Goal: Use online tool/utility: Utilize a website feature to perform a specific function

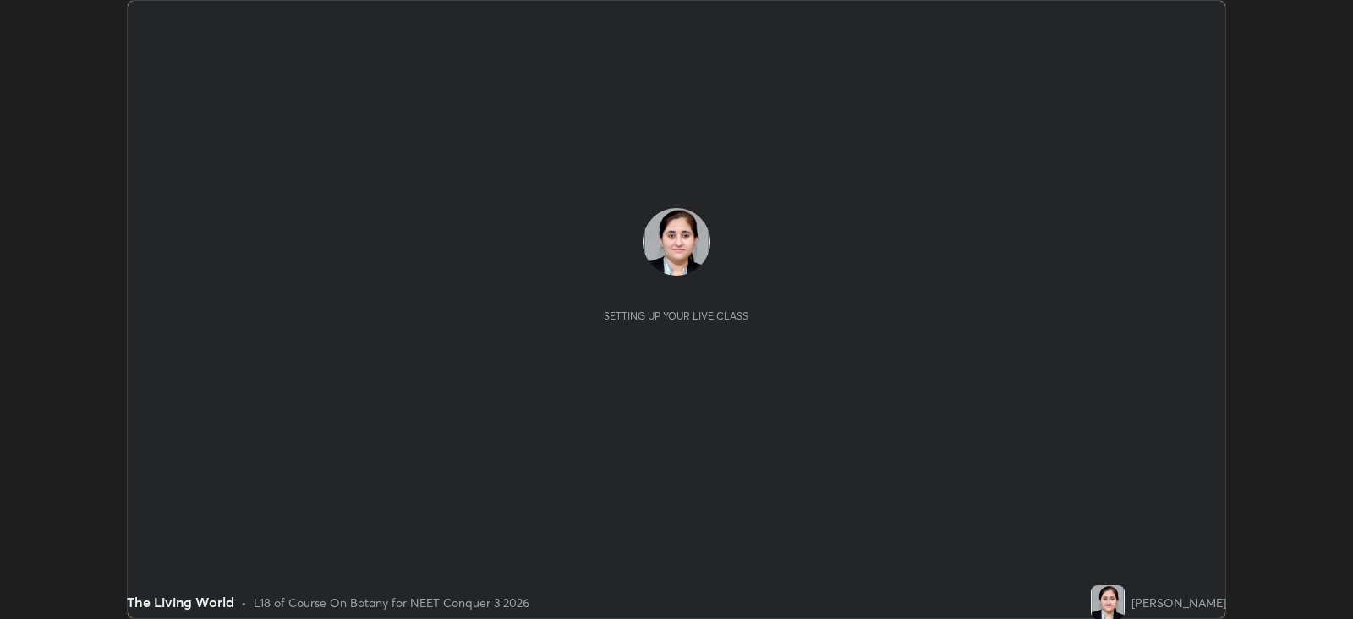
scroll to position [618, 1352]
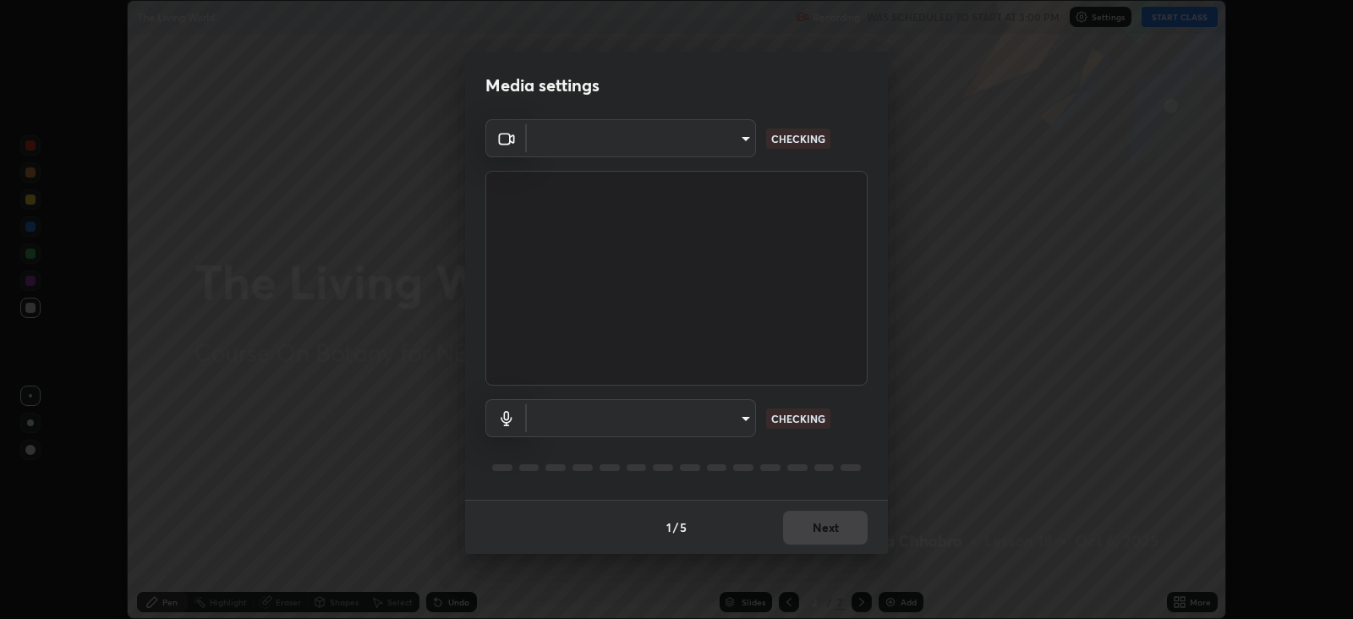
type input "db11550c6627cd1456fd7c992929e7e19338e9c76f4b1d491d27fd0e93a561d0"
type input "d805ff438e7078c1de71cb4717de75612b37844973a4f27df63e8d5766dad93f"
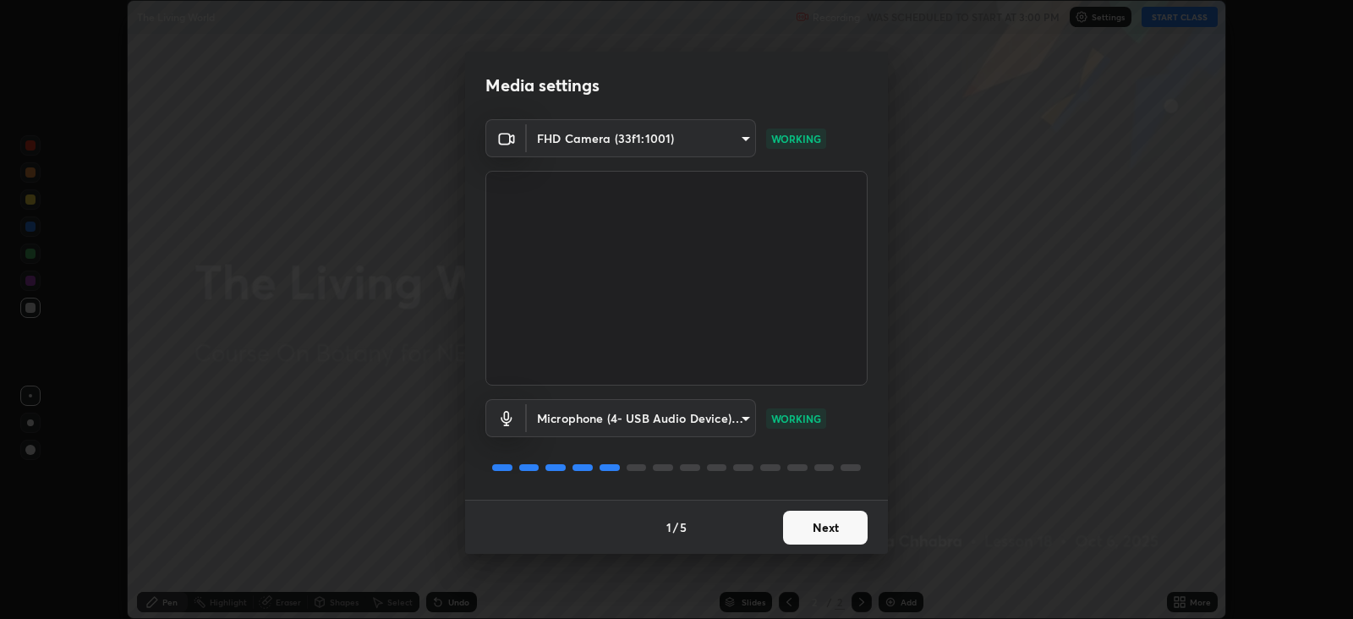
click at [849, 521] on button "Next" at bounding box center [825, 528] width 85 height 34
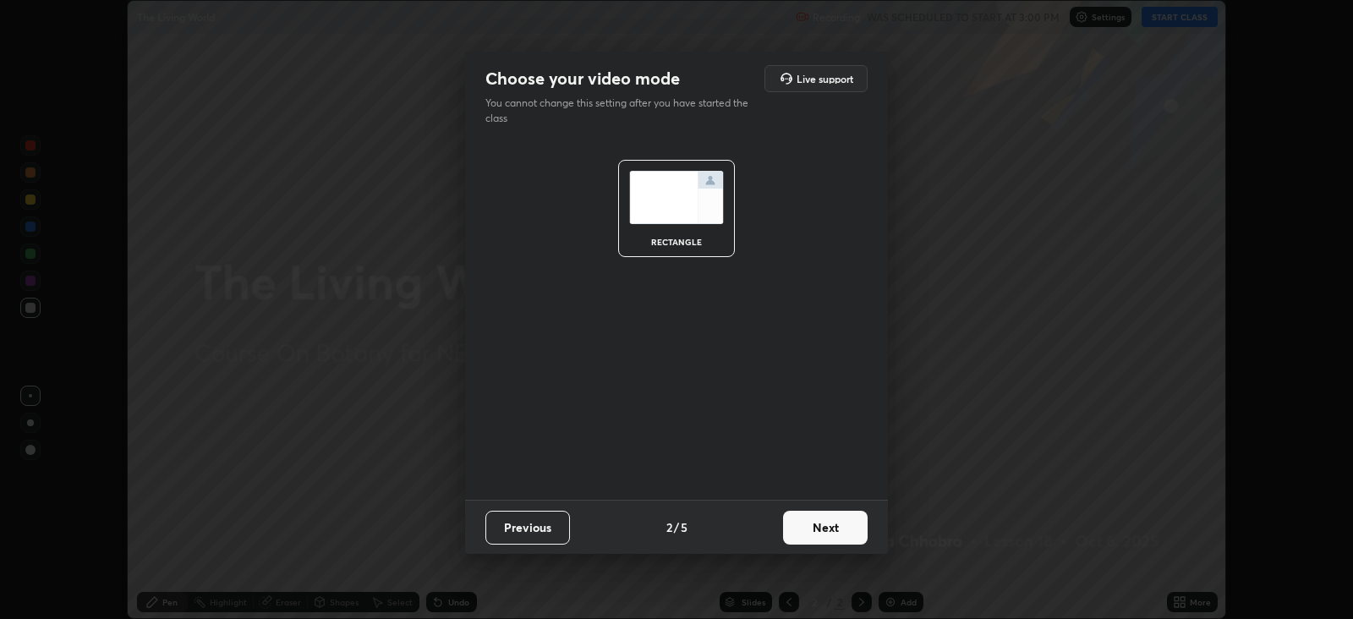
click at [834, 521] on button "Next" at bounding box center [825, 528] width 85 height 34
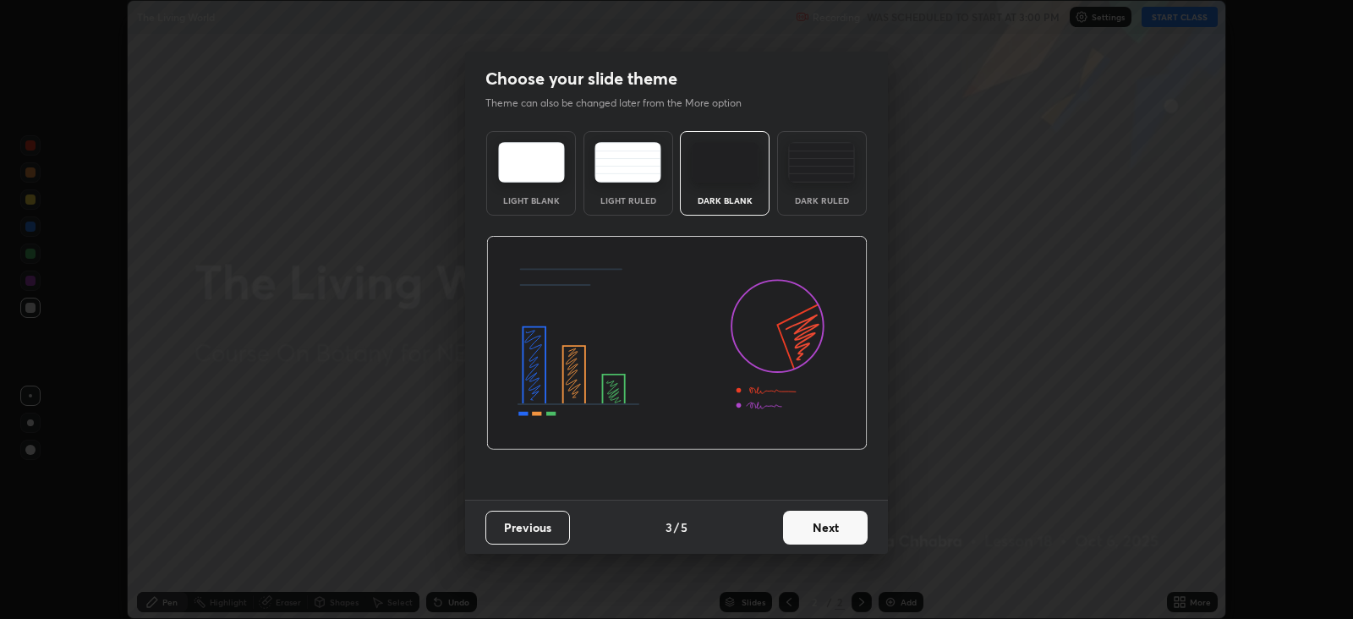
click at [833, 524] on button "Next" at bounding box center [825, 528] width 85 height 34
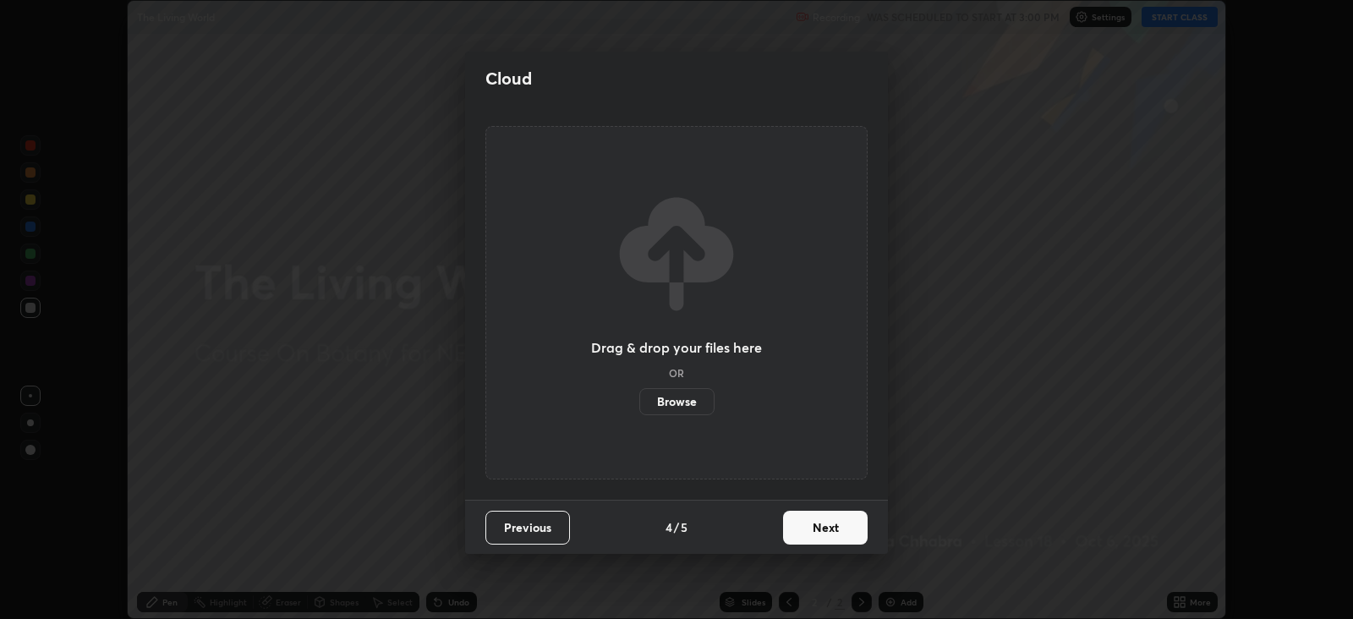
click at [834, 520] on button "Next" at bounding box center [825, 528] width 85 height 34
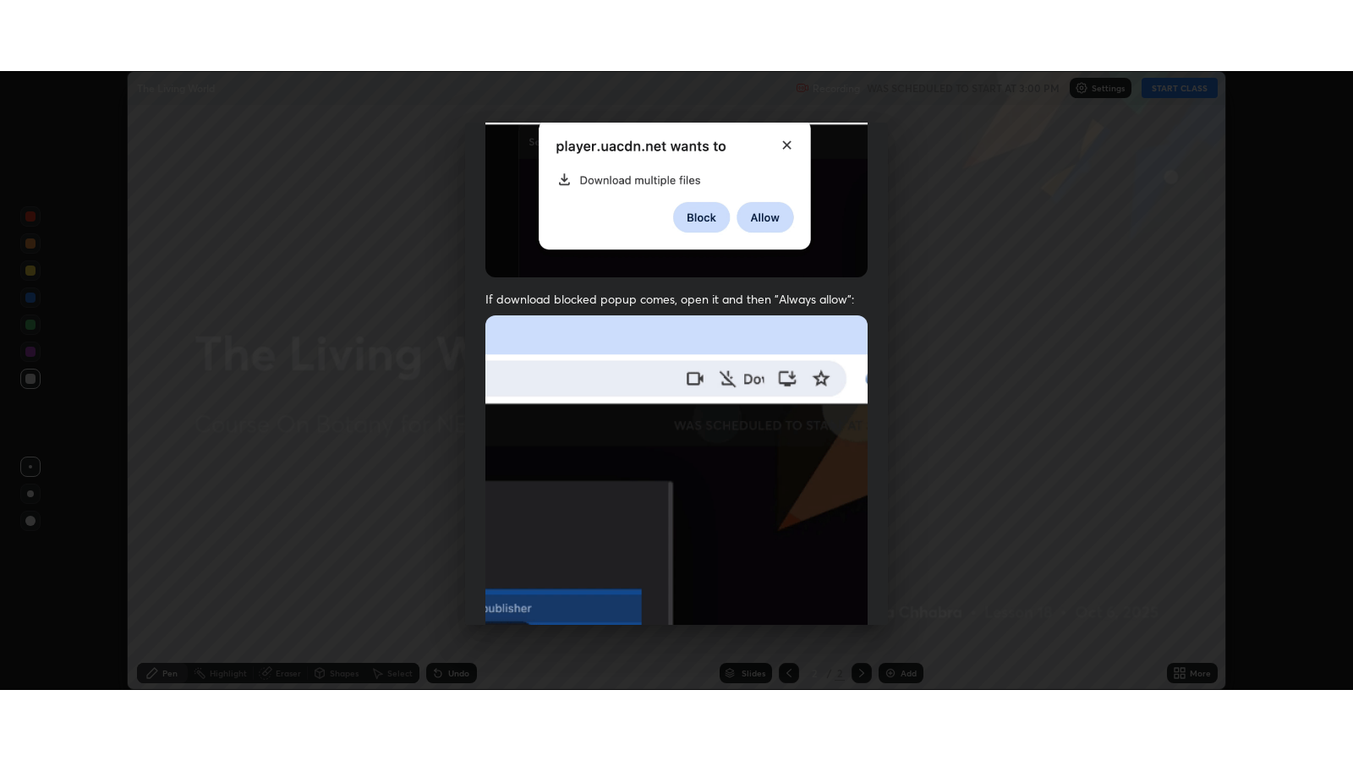
scroll to position [343, 0]
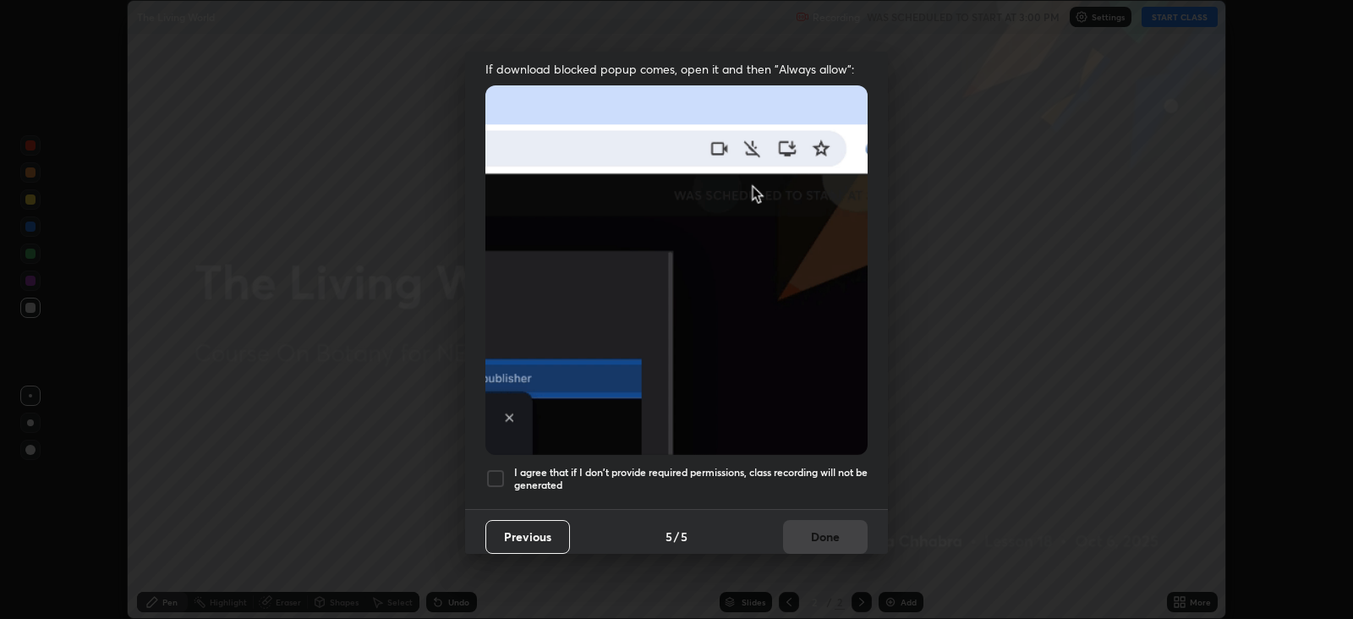
click at [497, 474] on div at bounding box center [495, 479] width 20 height 20
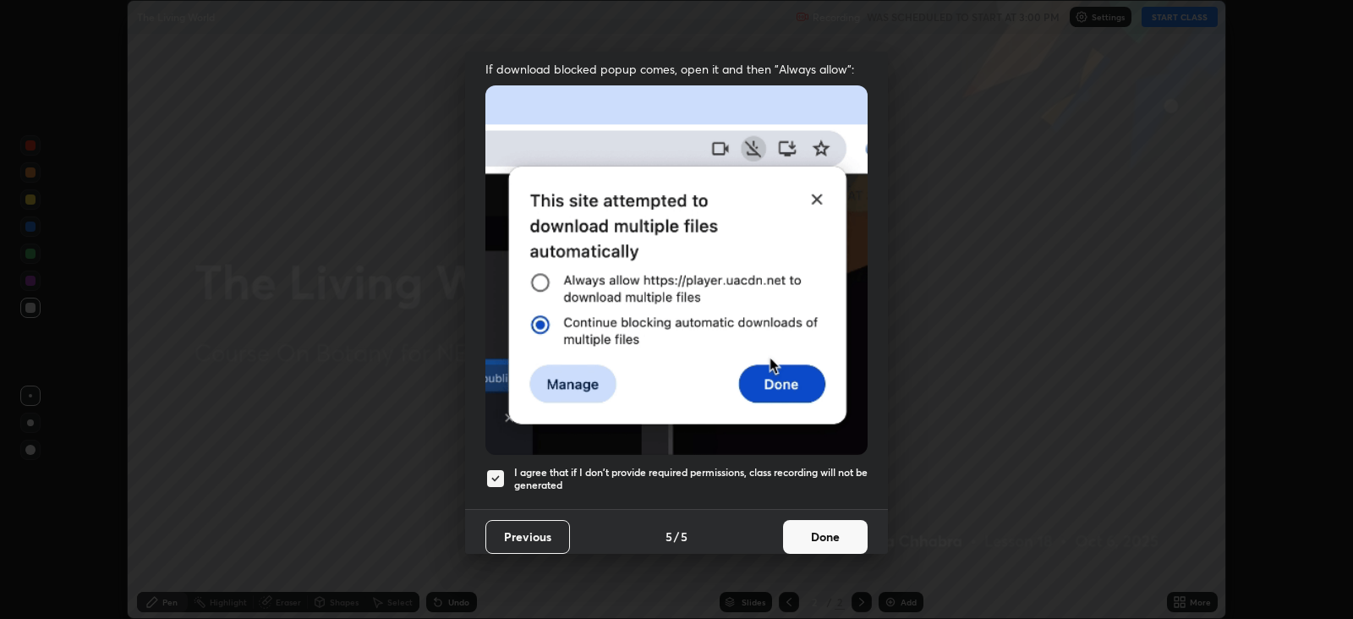
click at [819, 524] on button "Done" at bounding box center [825, 537] width 85 height 34
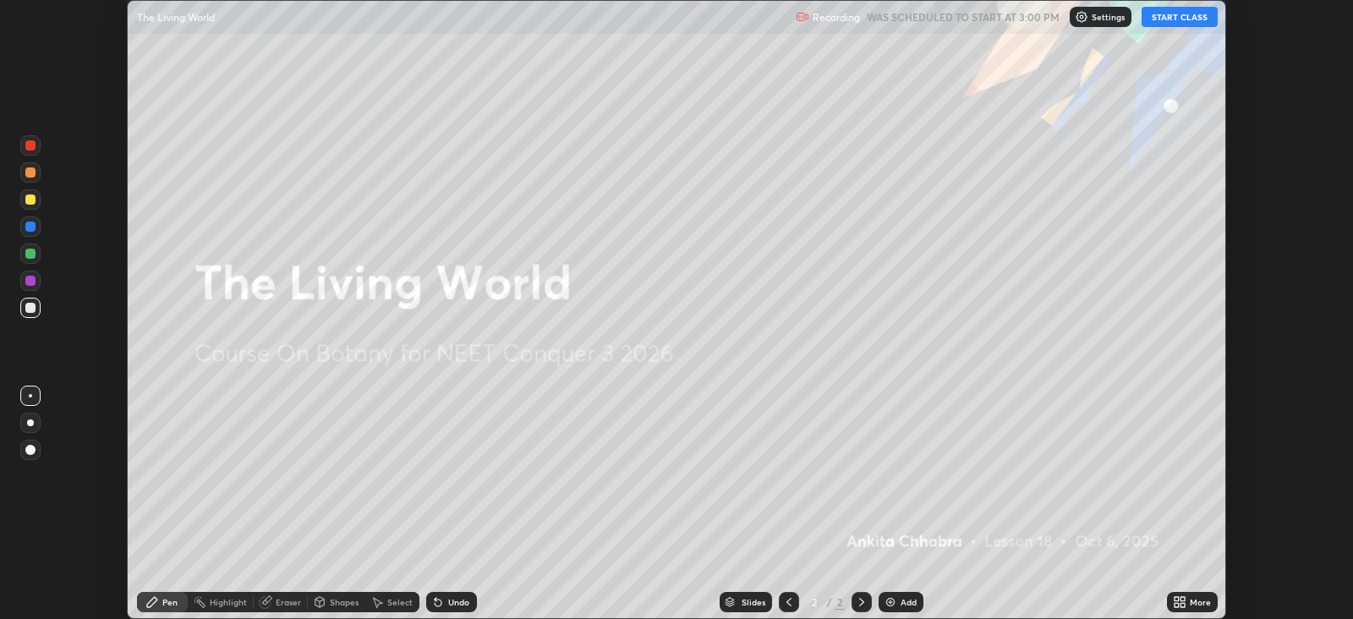
click at [1159, 17] on button "START CLASS" at bounding box center [1180, 17] width 76 height 20
click at [1181, 597] on icon at bounding box center [1183, 599] width 4 height 4
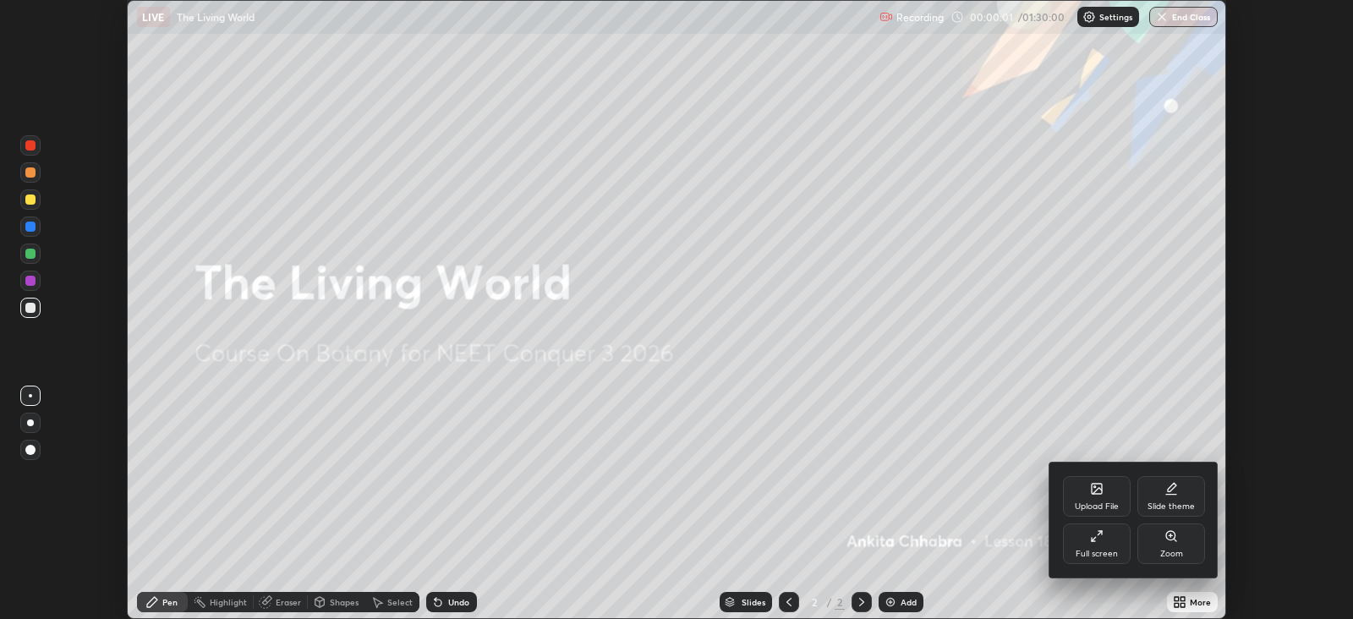
click at [1115, 550] on div "Full screen" at bounding box center [1097, 554] width 42 height 8
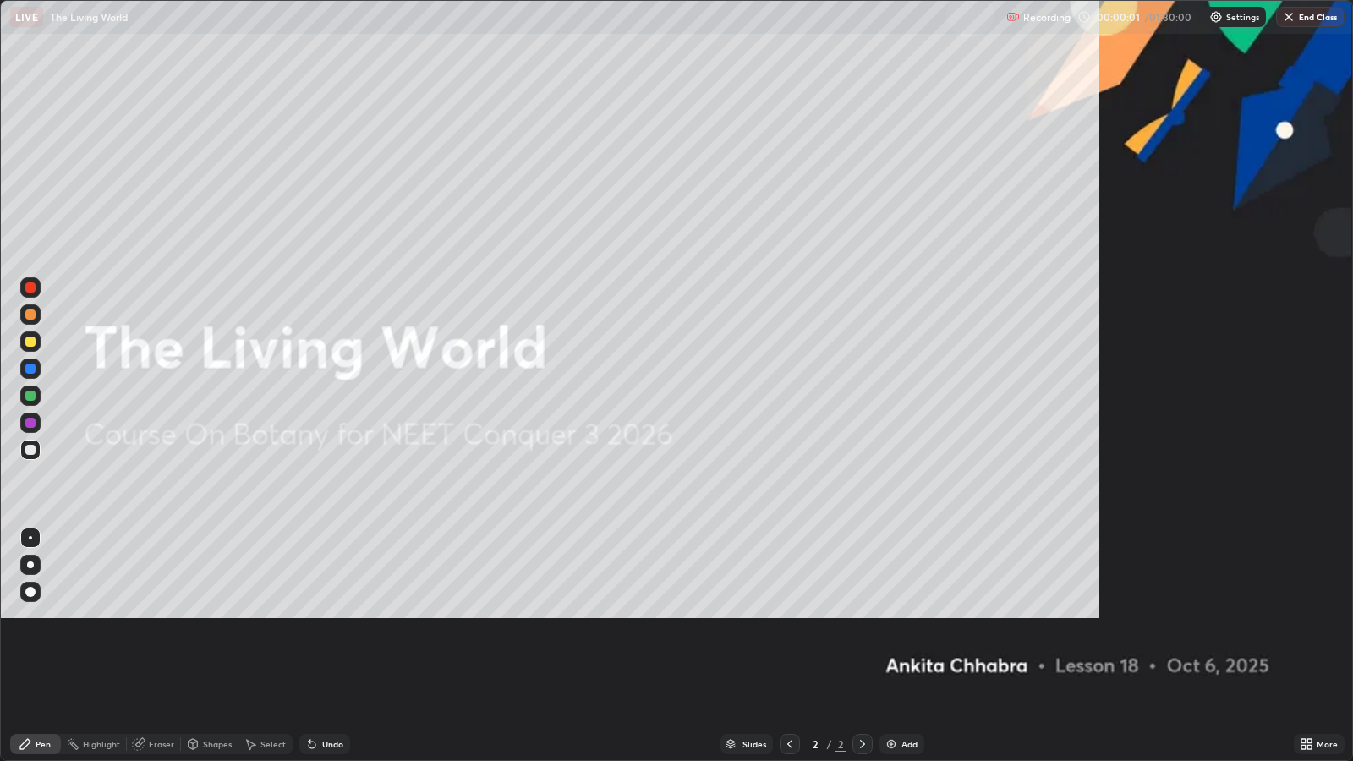
scroll to position [760, 1352]
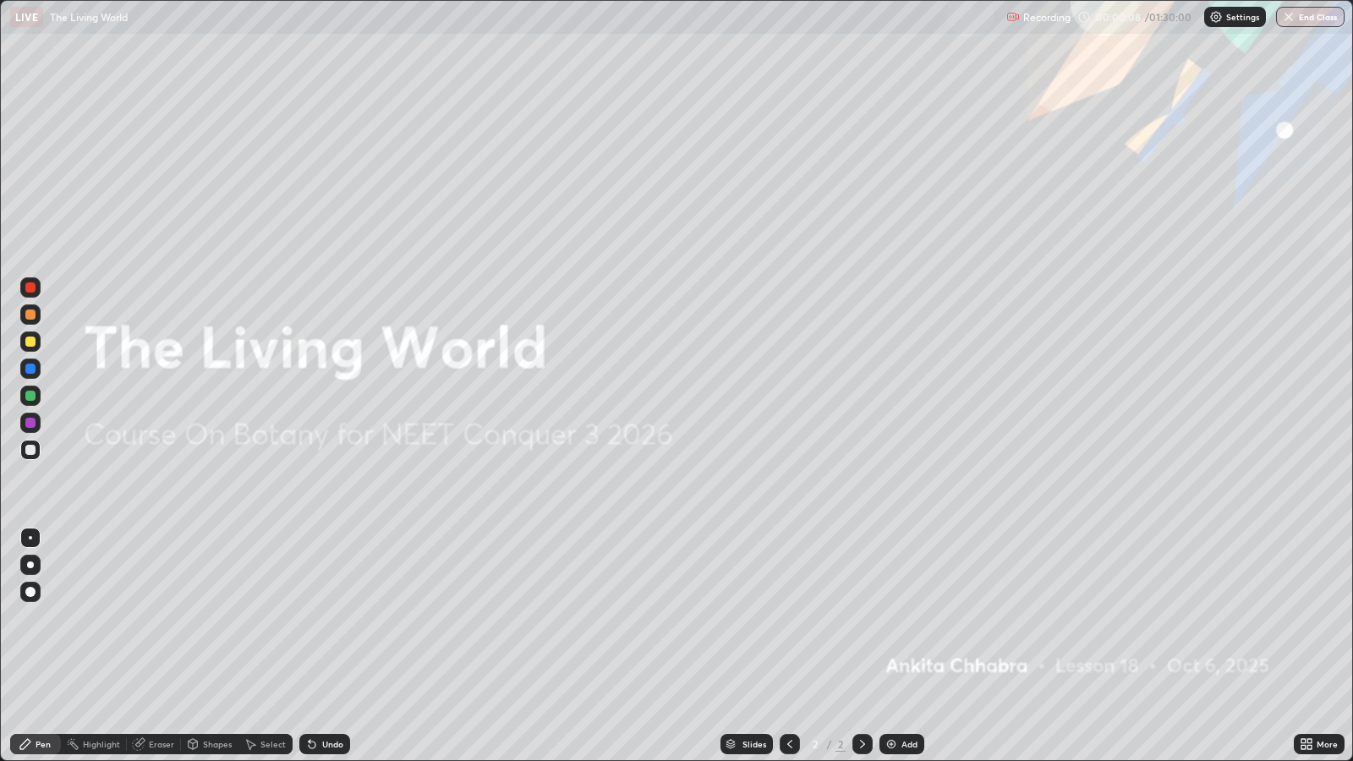
click at [905, 618] on div "Add" at bounding box center [910, 744] width 16 height 8
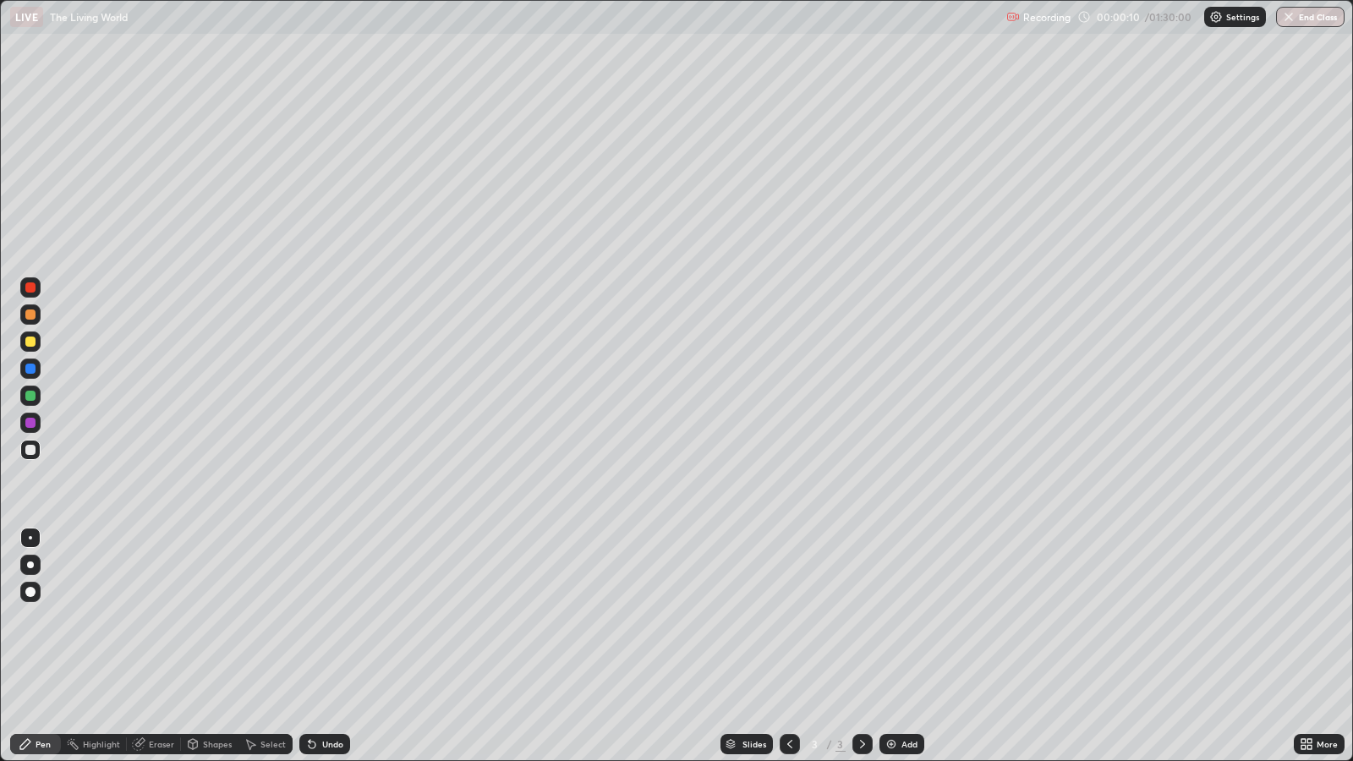
click at [30, 564] on div at bounding box center [30, 565] width 7 height 7
click at [30, 314] on div at bounding box center [30, 315] width 10 height 10
click at [32, 449] on div at bounding box center [30, 450] width 10 height 10
click at [30, 564] on div at bounding box center [30, 565] width 7 height 7
click at [267, 618] on div "Select" at bounding box center [273, 744] width 25 height 8
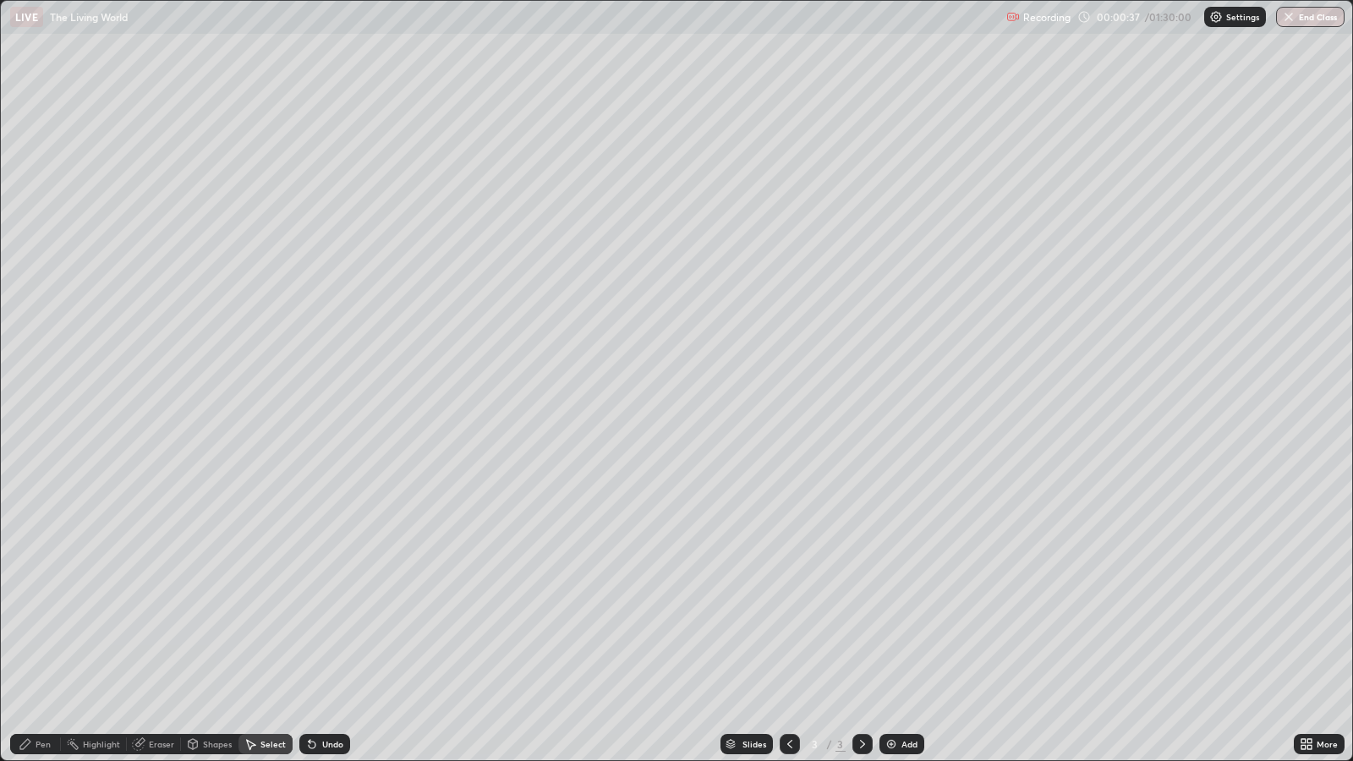
click at [211, 618] on div "Shapes" at bounding box center [217, 744] width 29 height 8
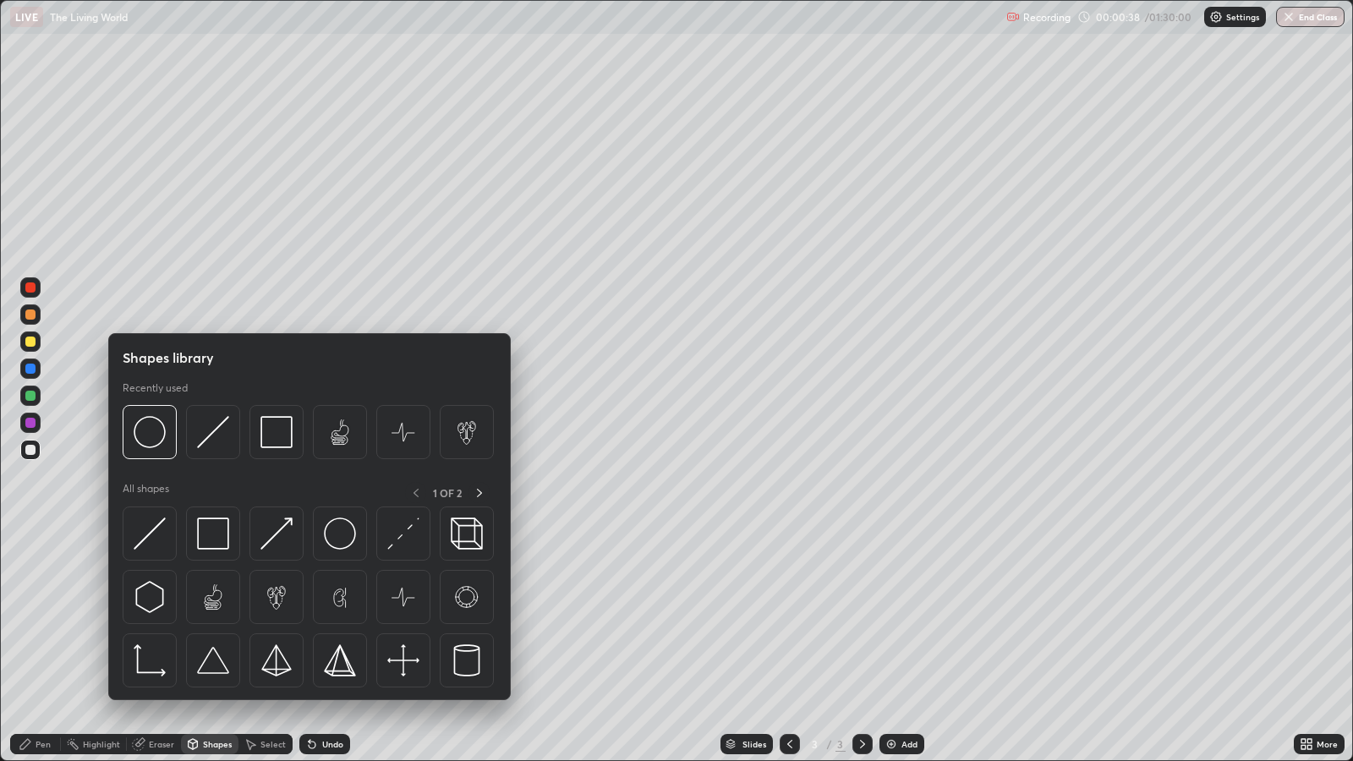
click at [344, 533] on img at bounding box center [340, 534] width 32 height 32
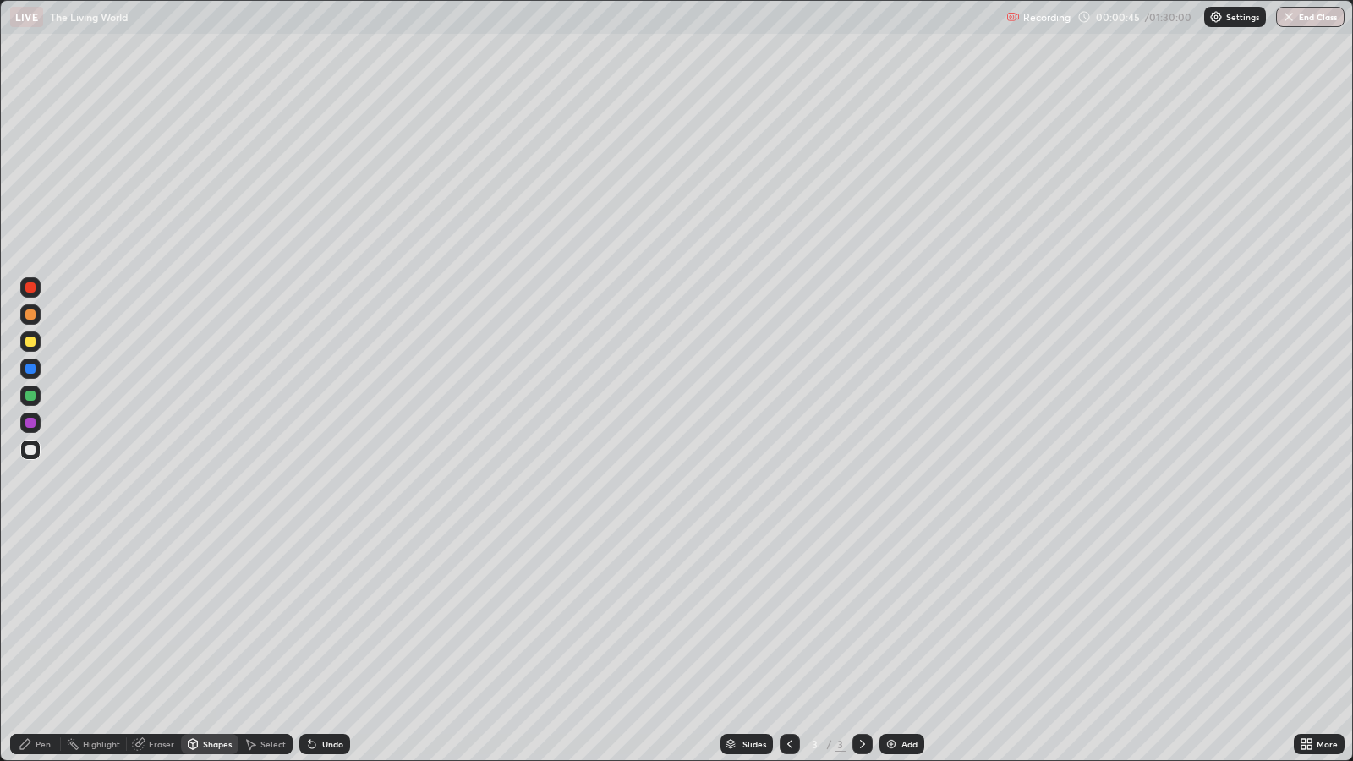
click at [52, 618] on div "Pen" at bounding box center [35, 744] width 51 height 20
click at [44, 618] on div "Pen" at bounding box center [43, 744] width 15 height 8
click at [30, 423] on div at bounding box center [30, 423] width 10 height 10
click at [29, 292] on div at bounding box center [30, 287] width 10 height 10
click at [34, 417] on div at bounding box center [30, 423] width 20 height 20
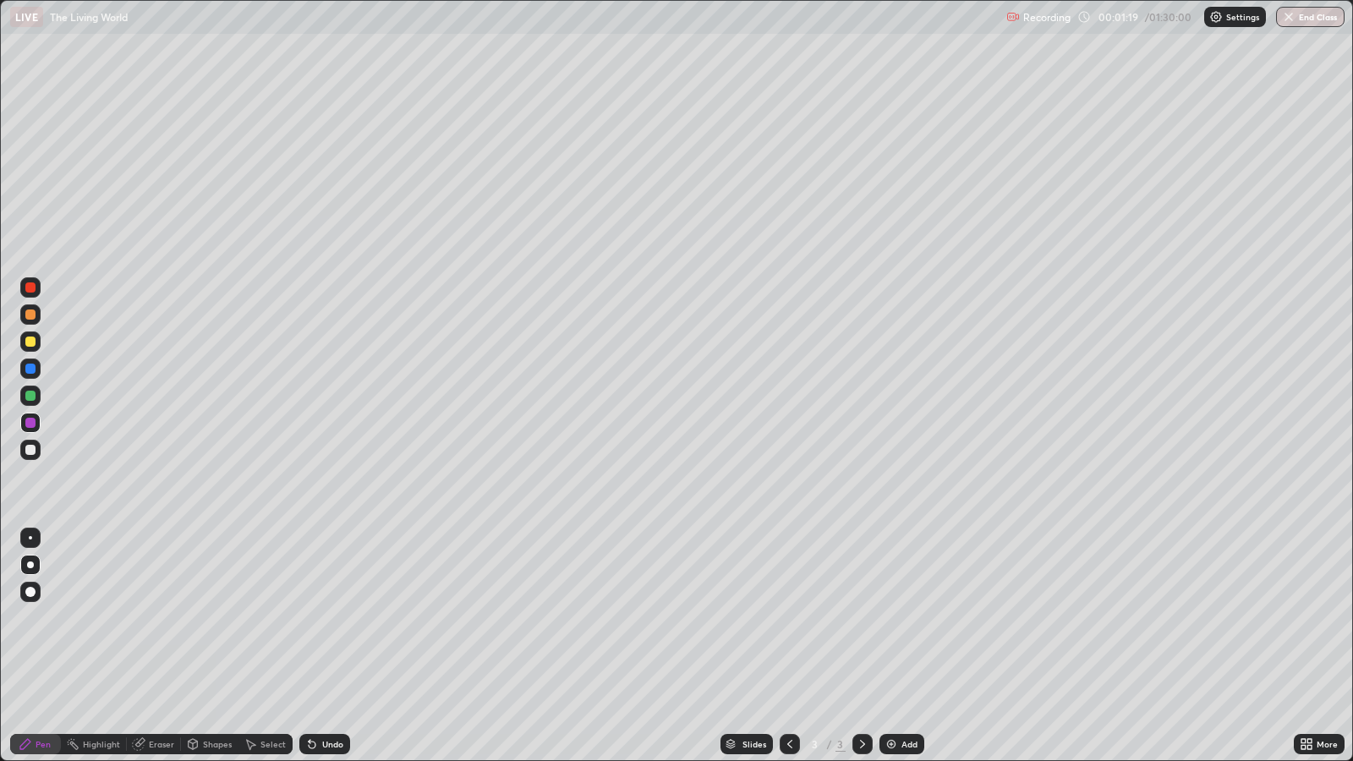
click at [30, 368] on div at bounding box center [30, 369] width 10 height 10
click at [30, 342] on div at bounding box center [30, 342] width 10 height 10
click at [334, 618] on div "Undo" at bounding box center [332, 744] width 21 height 8
click at [32, 368] on div at bounding box center [30, 369] width 10 height 10
click at [30, 423] on div at bounding box center [30, 423] width 10 height 10
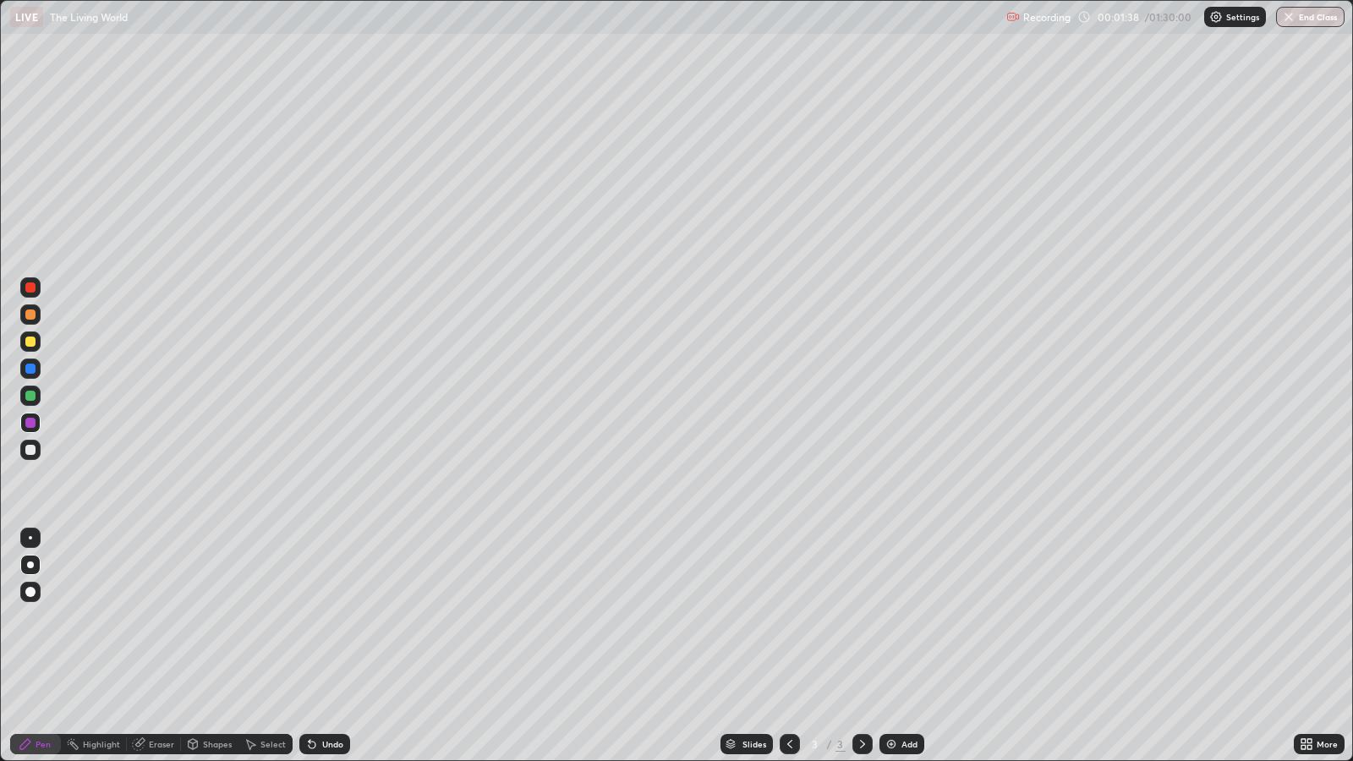
click at [30, 450] on div at bounding box center [30, 450] width 10 height 10
click at [34, 370] on div at bounding box center [30, 369] width 10 height 10
click at [31, 342] on div at bounding box center [30, 342] width 10 height 10
click at [158, 618] on div "Eraser" at bounding box center [161, 744] width 25 height 8
click at [42, 618] on div "Pen" at bounding box center [43, 744] width 15 height 8
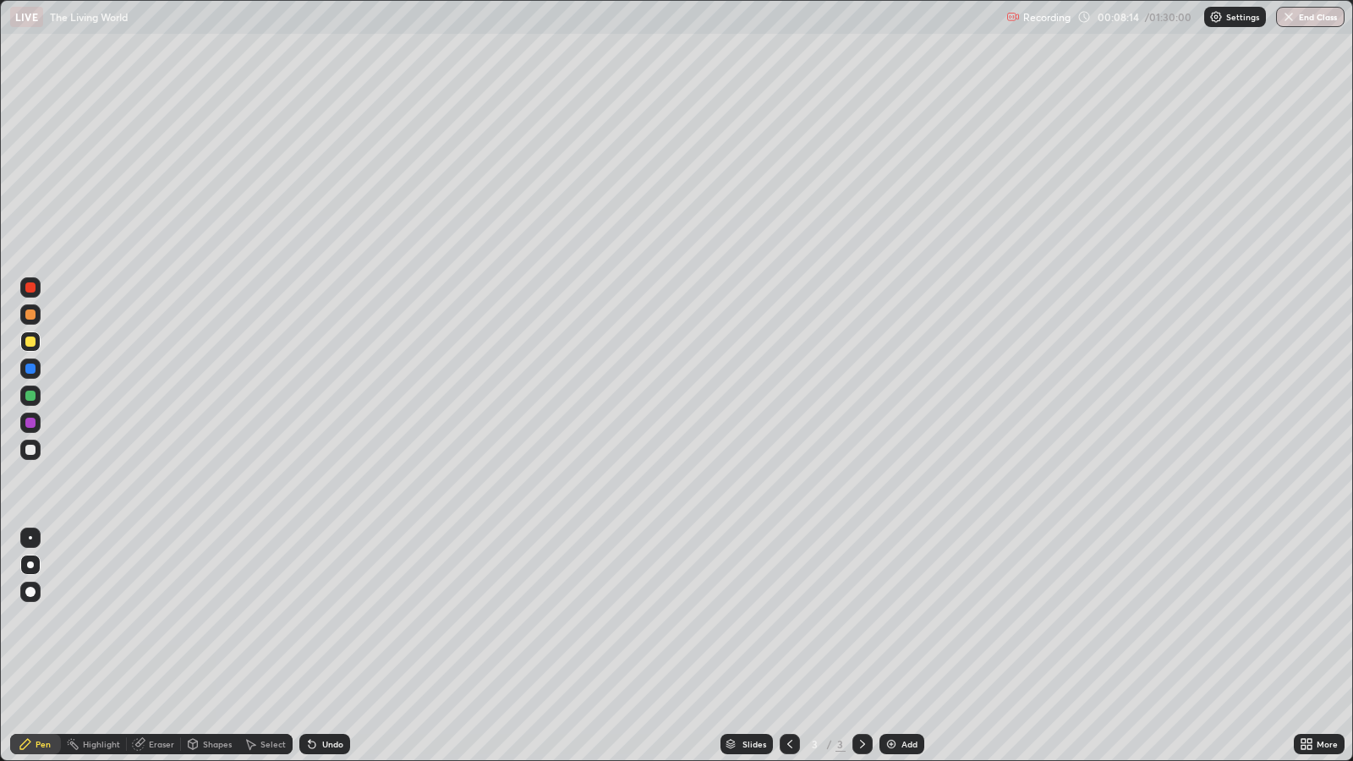
click at [34, 394] on div at bounding box center [30, 396] width 10 height 10
click at [340, 618] on div "Undo" at bounding box center [332, 744] width 21 height 8
click at [343, 618] on div "Undo" at bounding box center [324, 744] width 51 height 20
click at [40, 431] on div at bounding box center [30, 422] width 20 height 27
click at [329, 618] on div "Undo" at bounding box center [332, 744] width 21 height 8
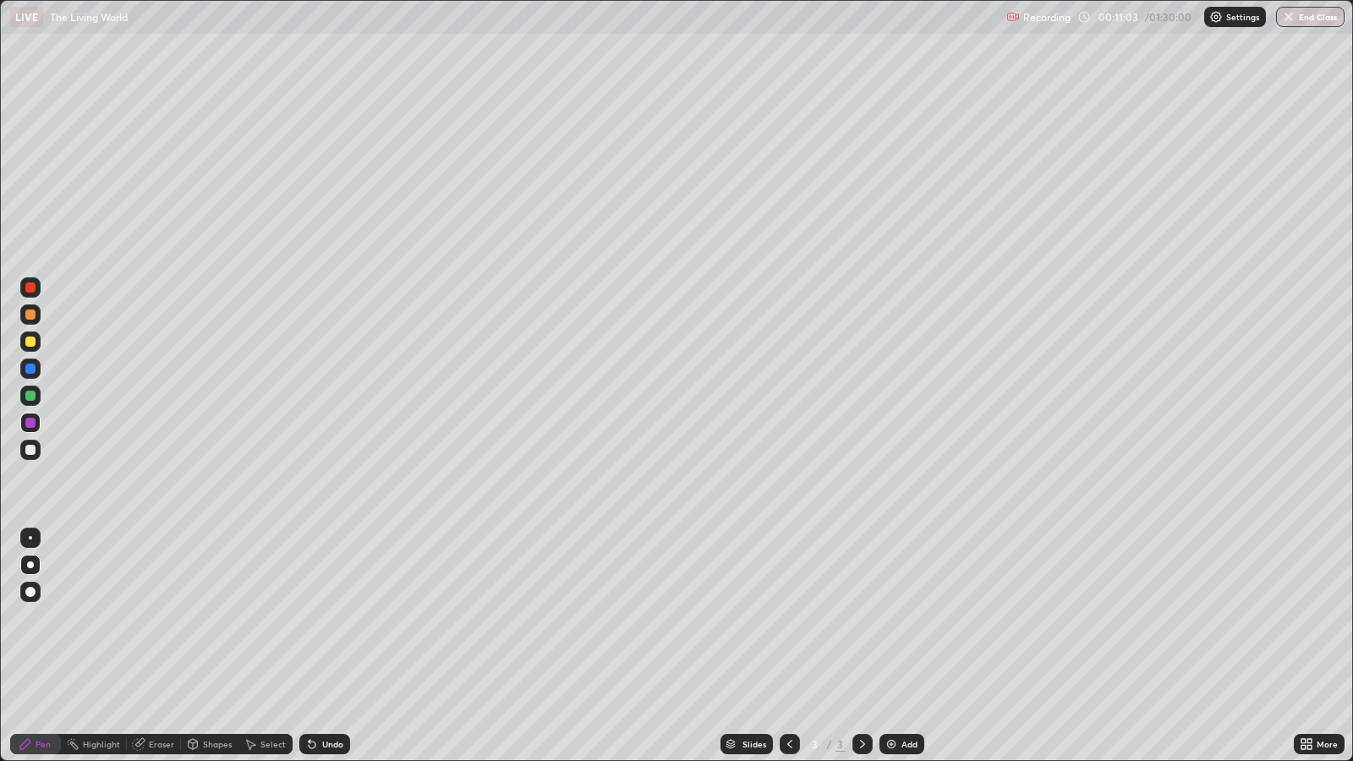
click at [259, 618] on div "Select" at bounding box center [266, 744] width 54 height 20
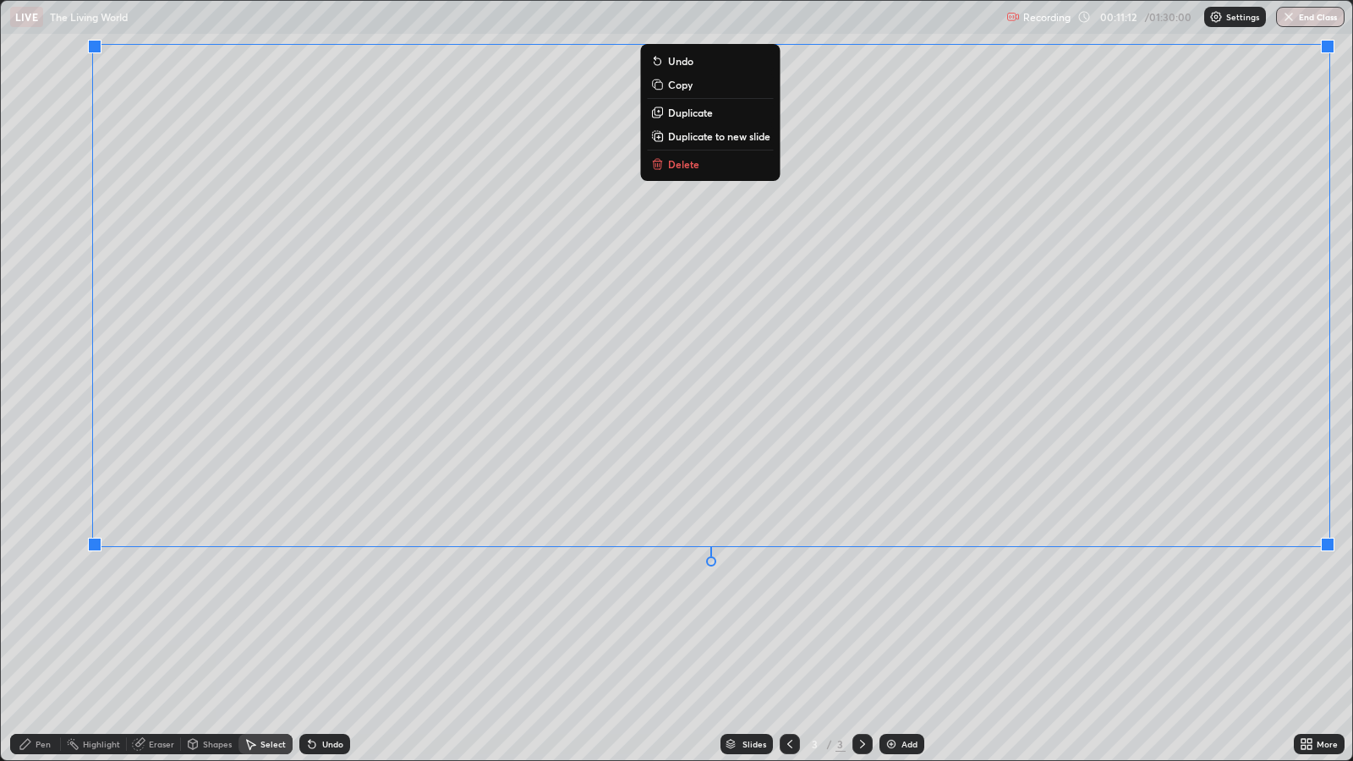
click at [762, 618] on div "0 ° Undo Copy Duplicate Duplicate to new slide Delete" at bounding box center [677, 381] width 1352 height 760
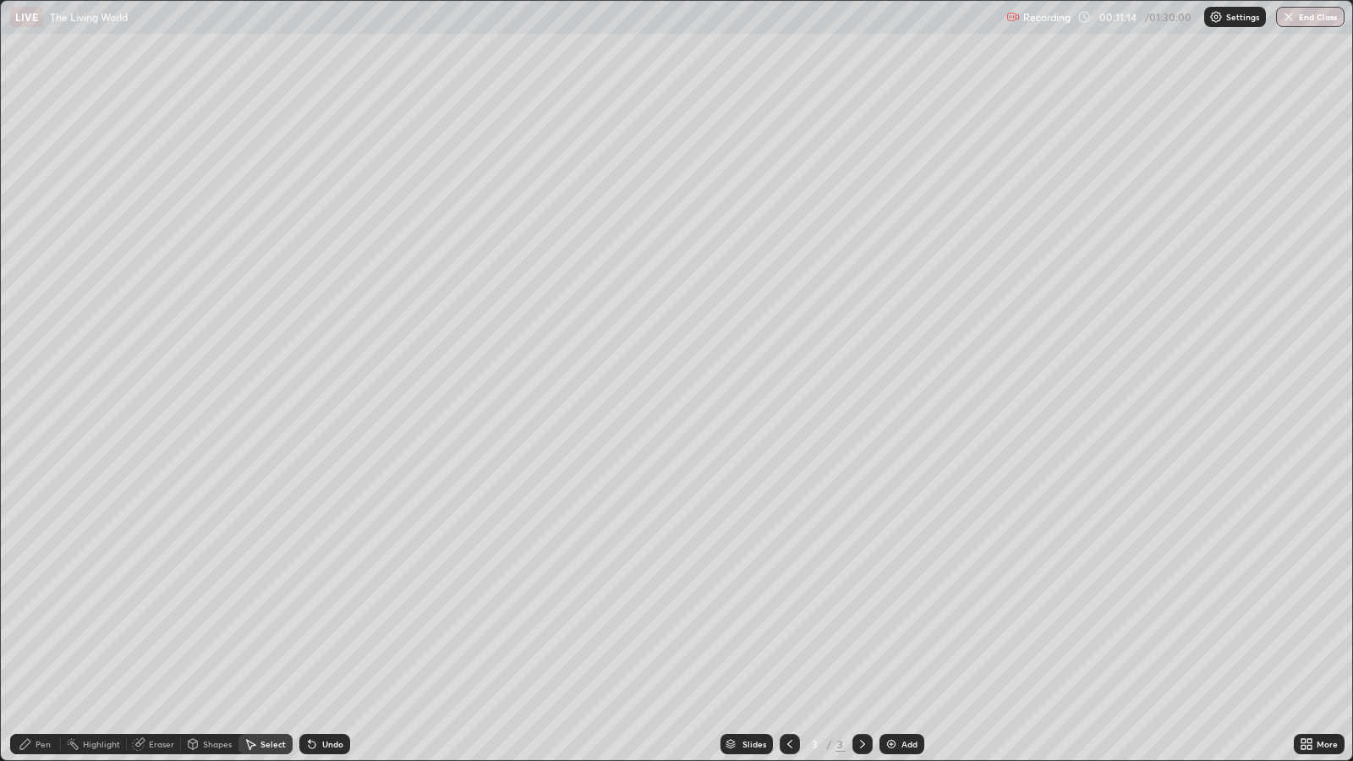
click at [41, 618] on div "Pen" at bounding box center [43, 744] width 15 height 8
click at [35, 395] on div at bounding box center [30, 396] width 10 height 10
click at [31, 372] on div at bounding box center [30, 369] width 10 height 10
click at [32, 445] on div at bounding box center [30, 450] width 10 height 10
click at [908, 618] on div "Add" at bounding box center [910, 744] width 16 height 8
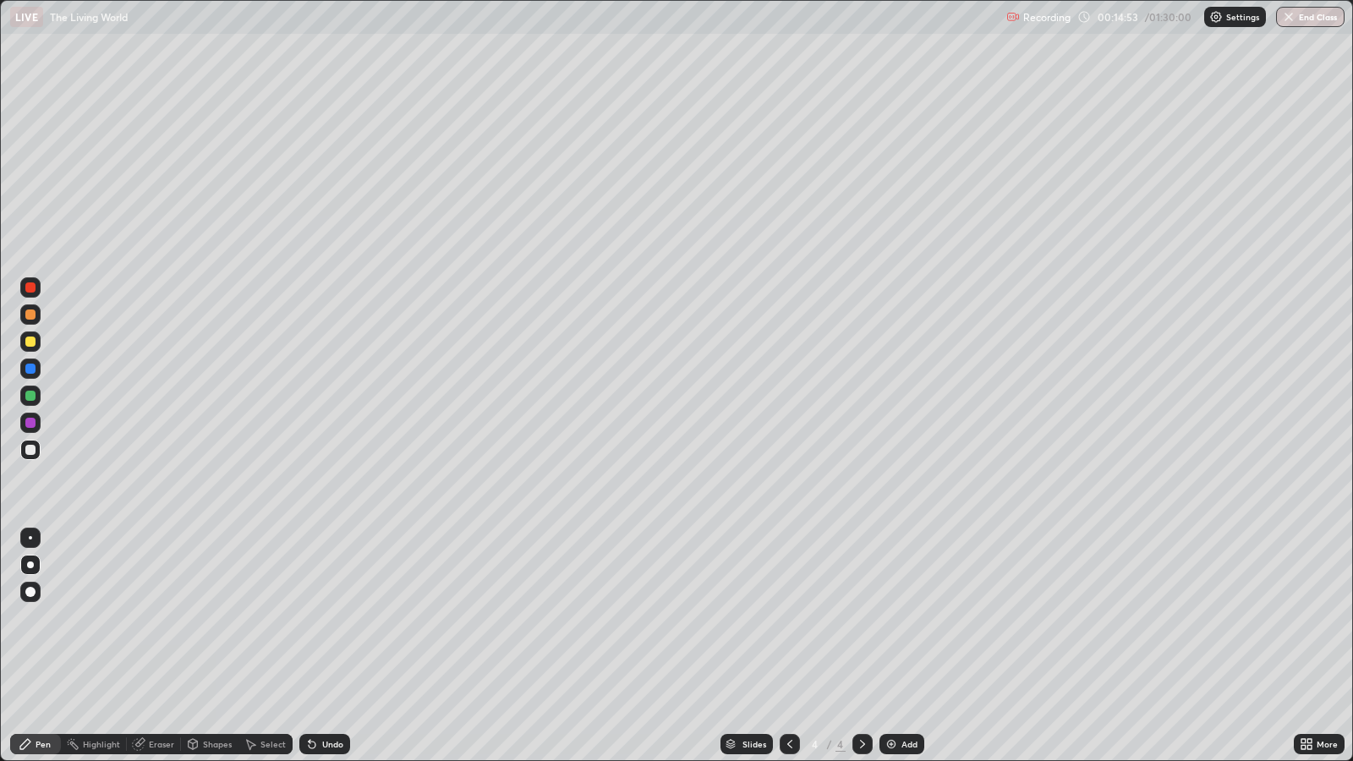
click at [31, 423] on div at bounding box center [30, 423] width 10 height 10
click at [334, 618] on div "Undo" at bounding box center [324, 744] width 51 height 20
click at [34, 373] on div at bounding box center [30, 369] width 20 height 20
click at [32, 314] on div at bounding box center [30, 315] width 10 height 10
click at [30, 423] on div at bounding box center [30, 423] width 10 height 10
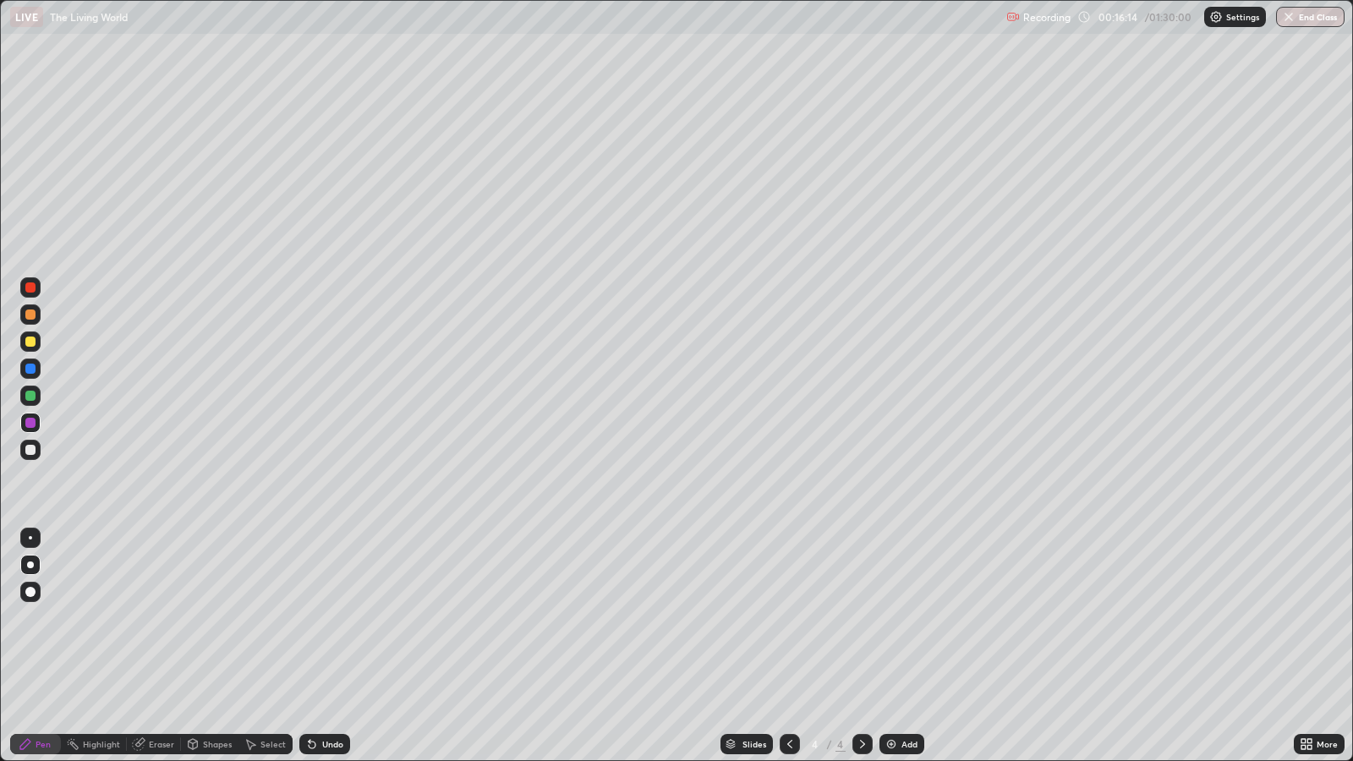
click at [36, 398] on div at bounding box center [30, 396] width 20 height 20
click at [40, 369] on div at bounding box center [30, 369] width 20 height 20
click at [336, 618] on div "Undo" at bounding box center [332, 744] width 21 height 8
click at [31, 292] on div at bounding box center [30, 287] width 20 height 20
click at [270, 618] on div "Select" at bounding box center [273, 744] width 25 height 8
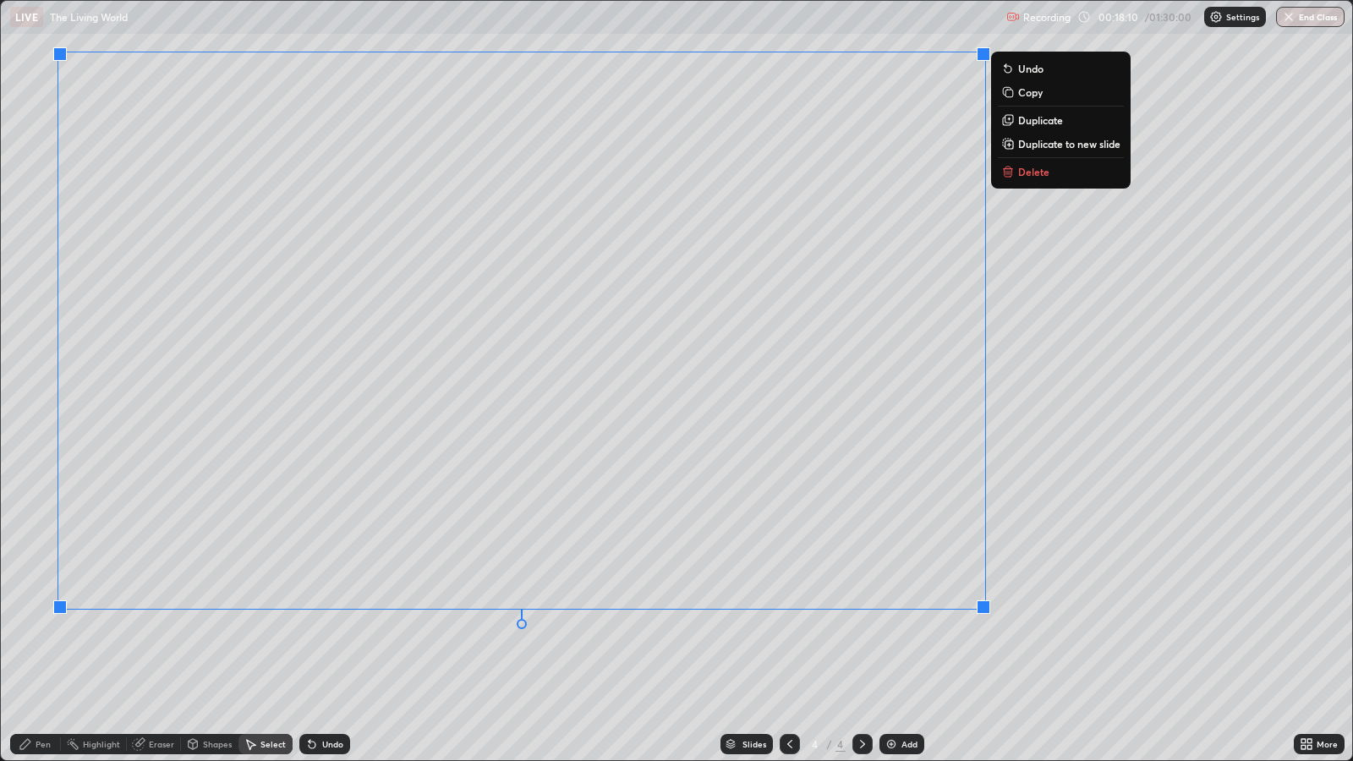
click at [931, 618] on div "0 ° Undo Copy Duplicate Duplicate to new slide Delete" at bounding box center [677, 381] width 1352 height 760
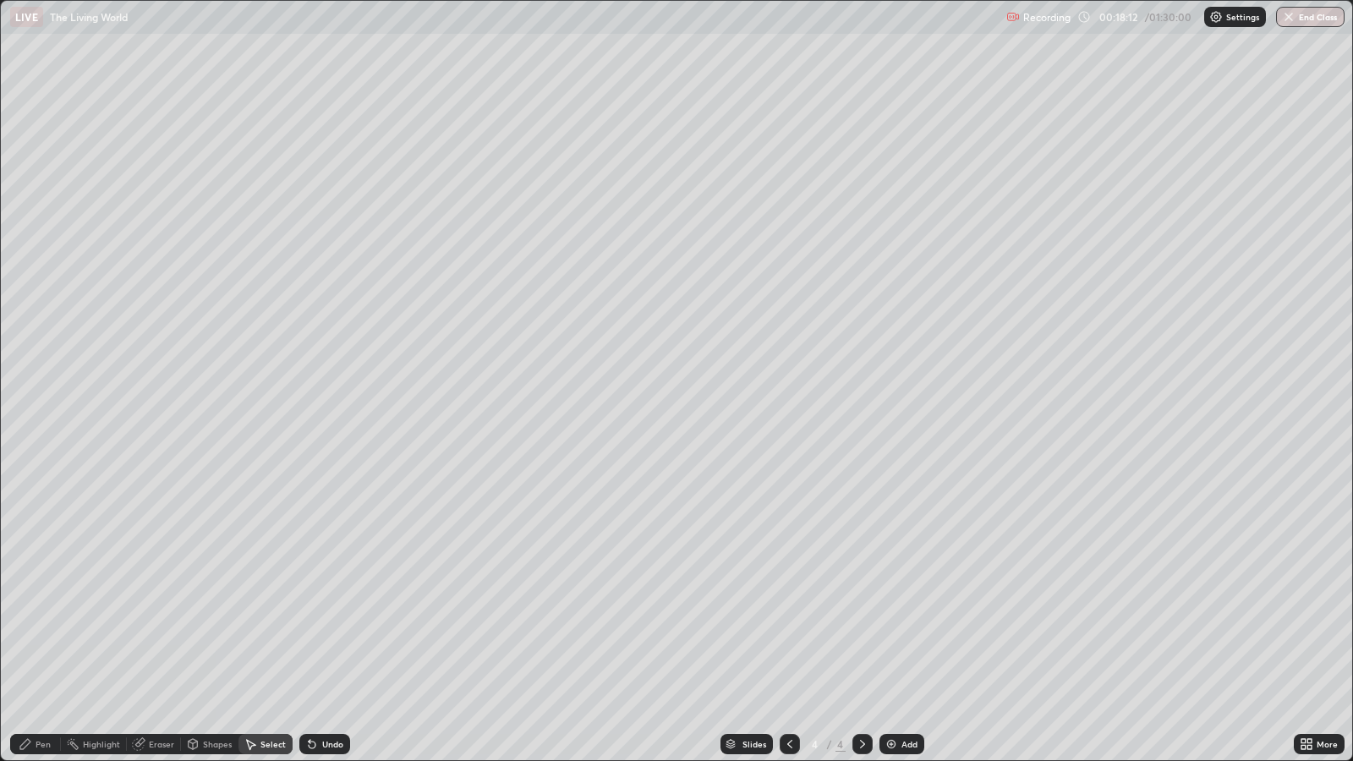
click at [42, 618] on div "Pen" at bounding box center [43, 744] width 15 height 8
click at [30, 451] on div at bounding box center [30, 450] width 10 height 10
click at [36, 314] on div at bounding box center [30, 314] width 20 height 20
click at [36, 398] on div at bounding box center [30, 396] width 20 height 20
click at [335, 618] on div "Undo" at bounding box center [332, 744] width 21 height 8
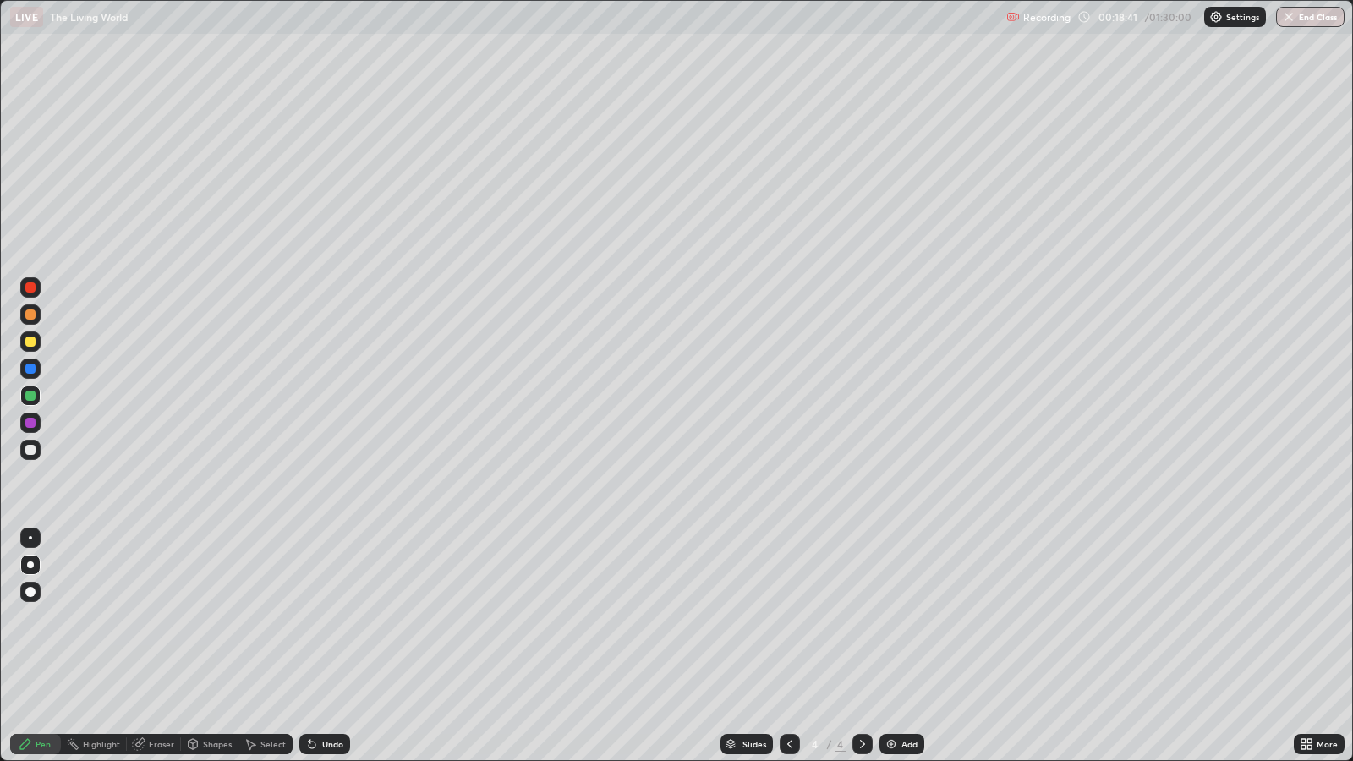
click at [333, 618] on div "Undo" at bounding box center [332, 744] width 21 height 8
click at [169, 618] on div "Eraser" at bounding box center [154, 744] width 54 height 20
click at [43, 618] on div "Pen" at bounding box center [43, 744] width 15 height 8
click at [30, 315] on div at bounding box center [30, 315] width 10 height 10
click at [897, 618] on div "Add" at bounding box center [902, 744] width 45 height 20
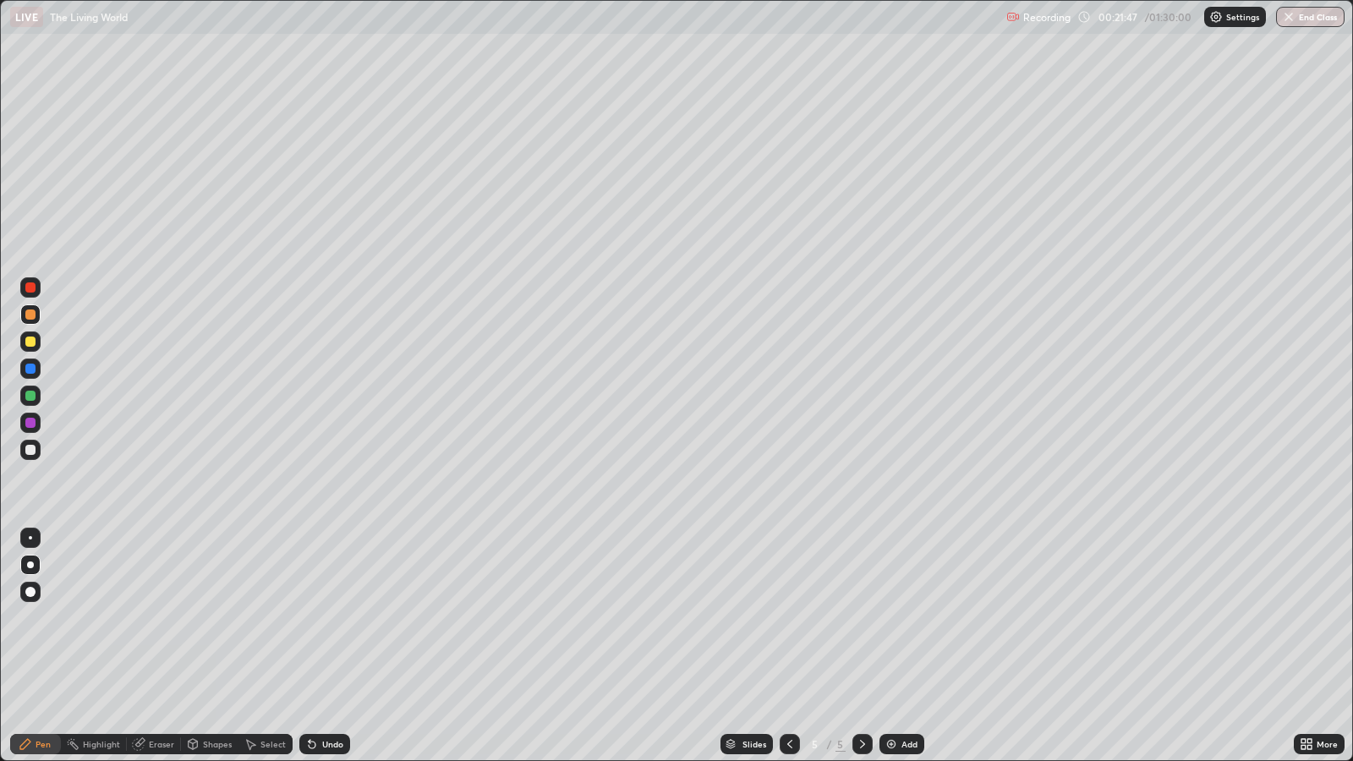
click at [32, 449] on div at bounding box center [30, 450] width 10 height 10
click at [31, 342] on div at bounding box center [30, 342] width 10 height 10
click at [34, 452] on div at bounding box center [30, 450] width 10 height 10
click at [212, 618] on div "Shapes" at bounding box center [217, 744] width 29 height 8
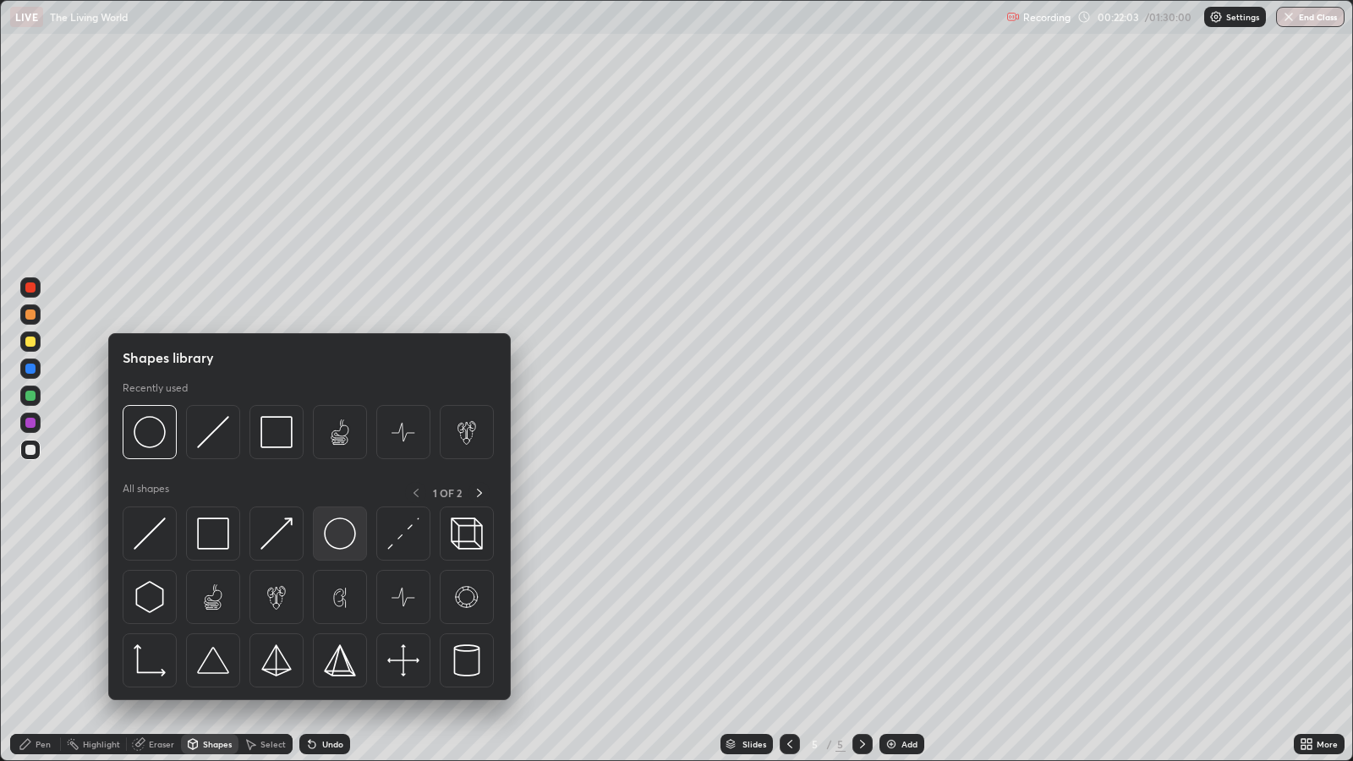
click at [347, 533] on img at bounding box center [340, 534] width 32 height 32
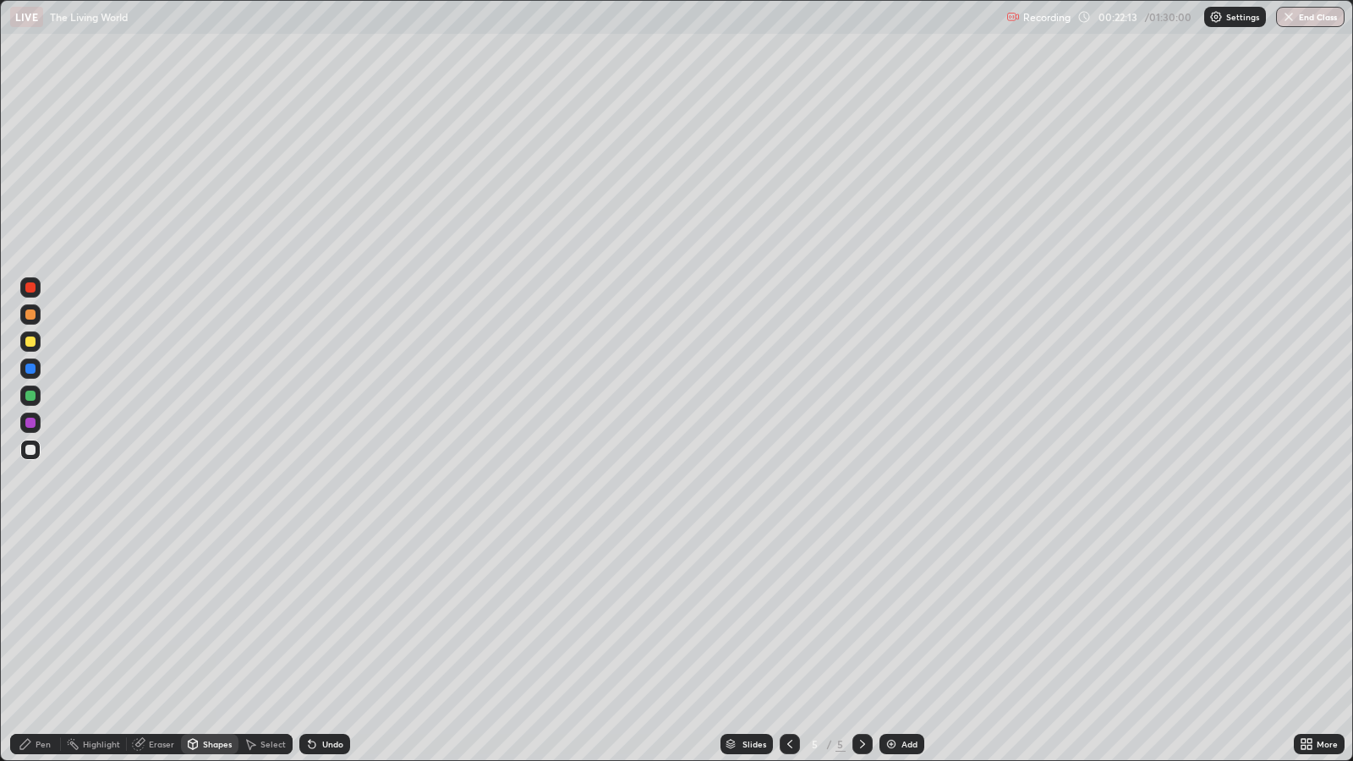
click at [265, 618] on div "Select" at bounding box center [273, 744] width 25 height 8
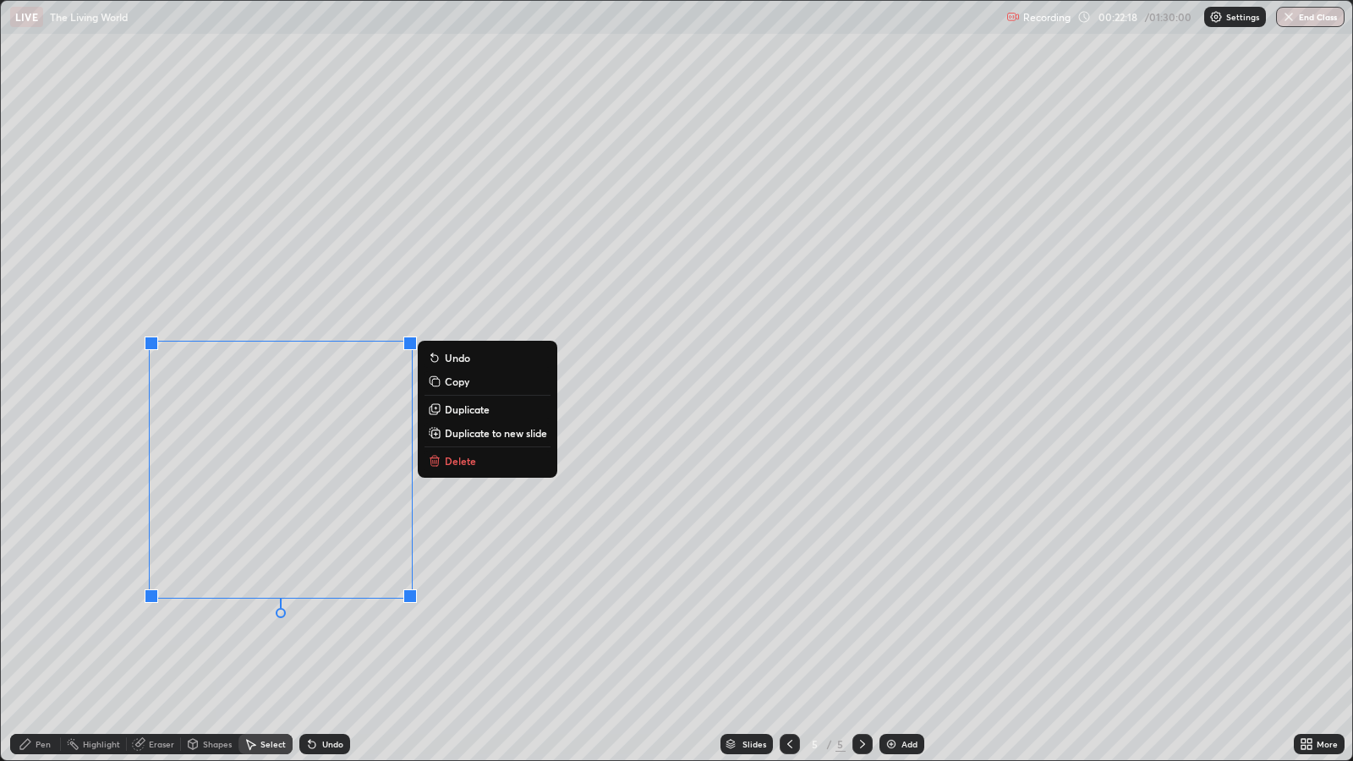
click at [466, 406] on p "Duplicate" at bounding box center [467, 410] width 45 height 14
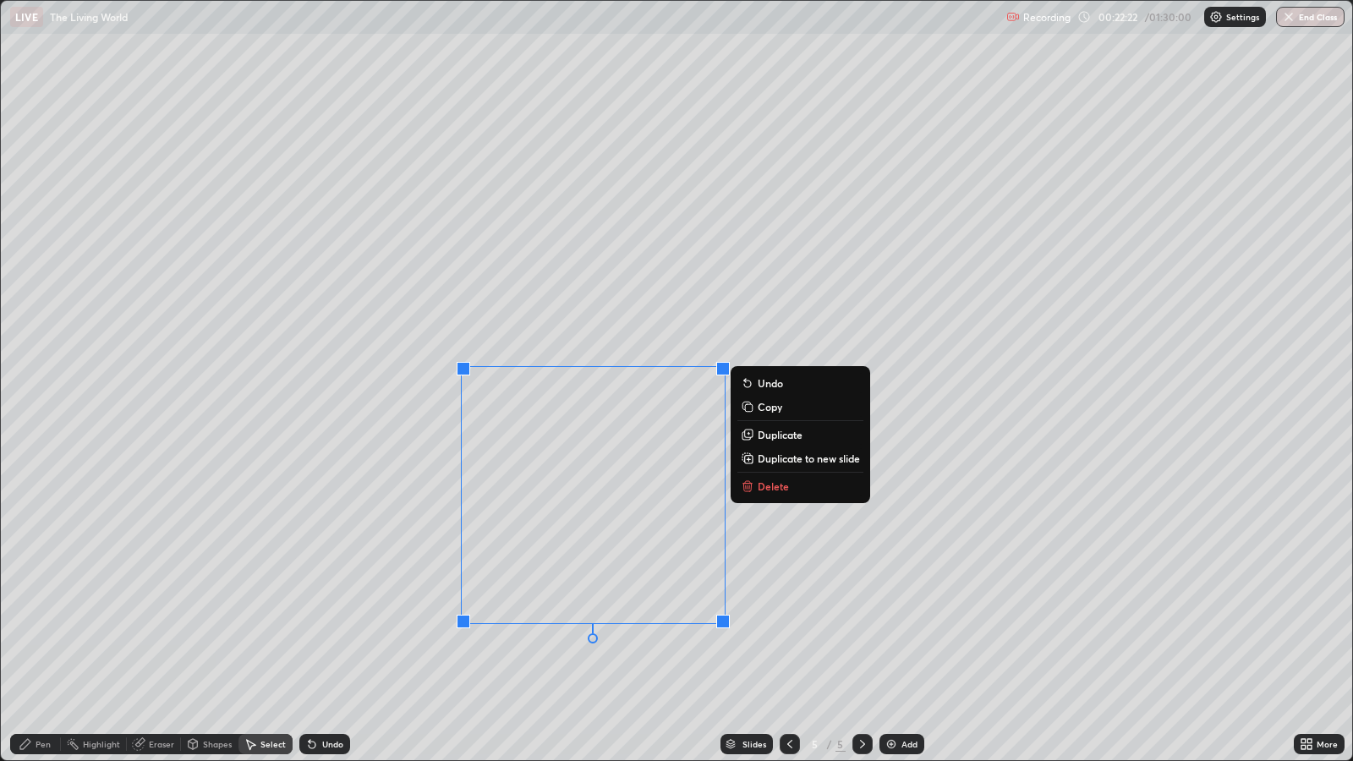
click at [764, 431] on p "Duplicate" at bounding box center [780, 435] width 45 height 14
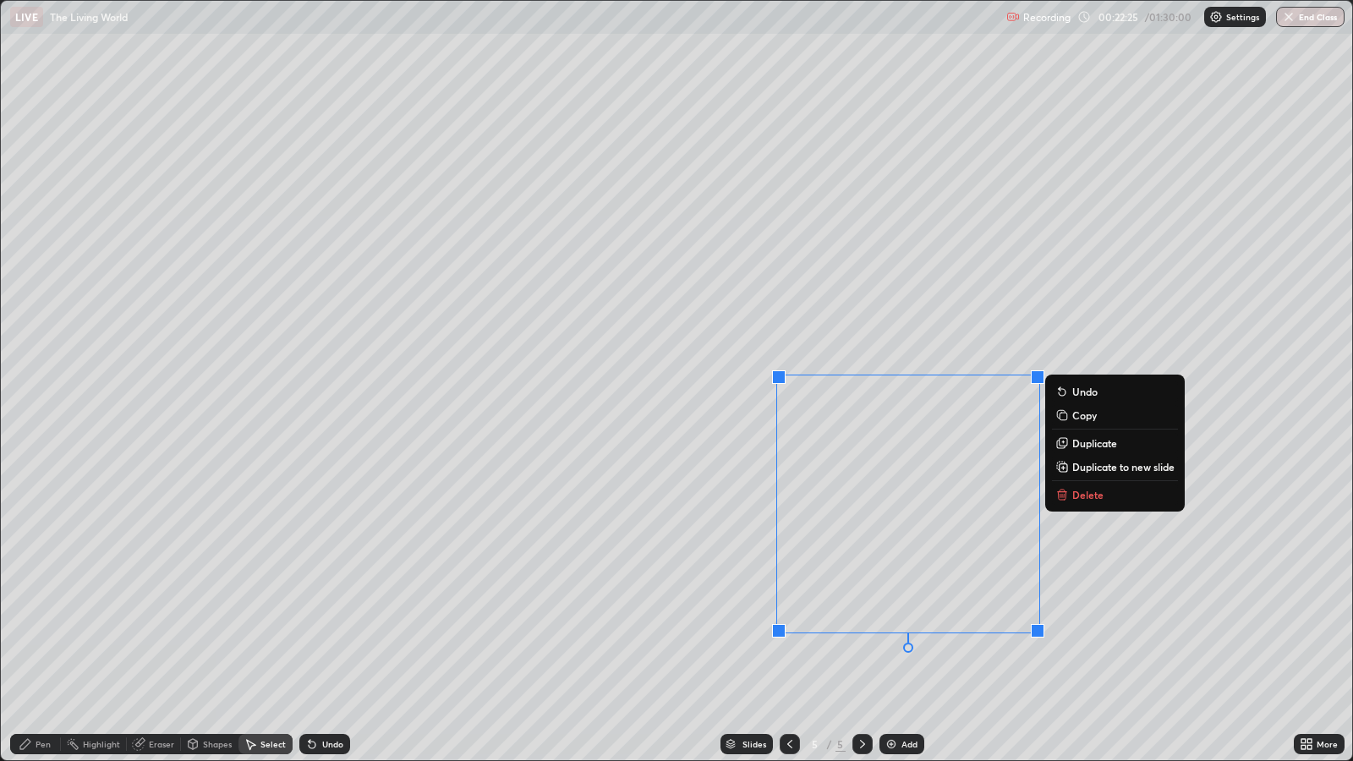
click at [1063, 442] on icon at bounding box center [1063, 442] width 3 height 0
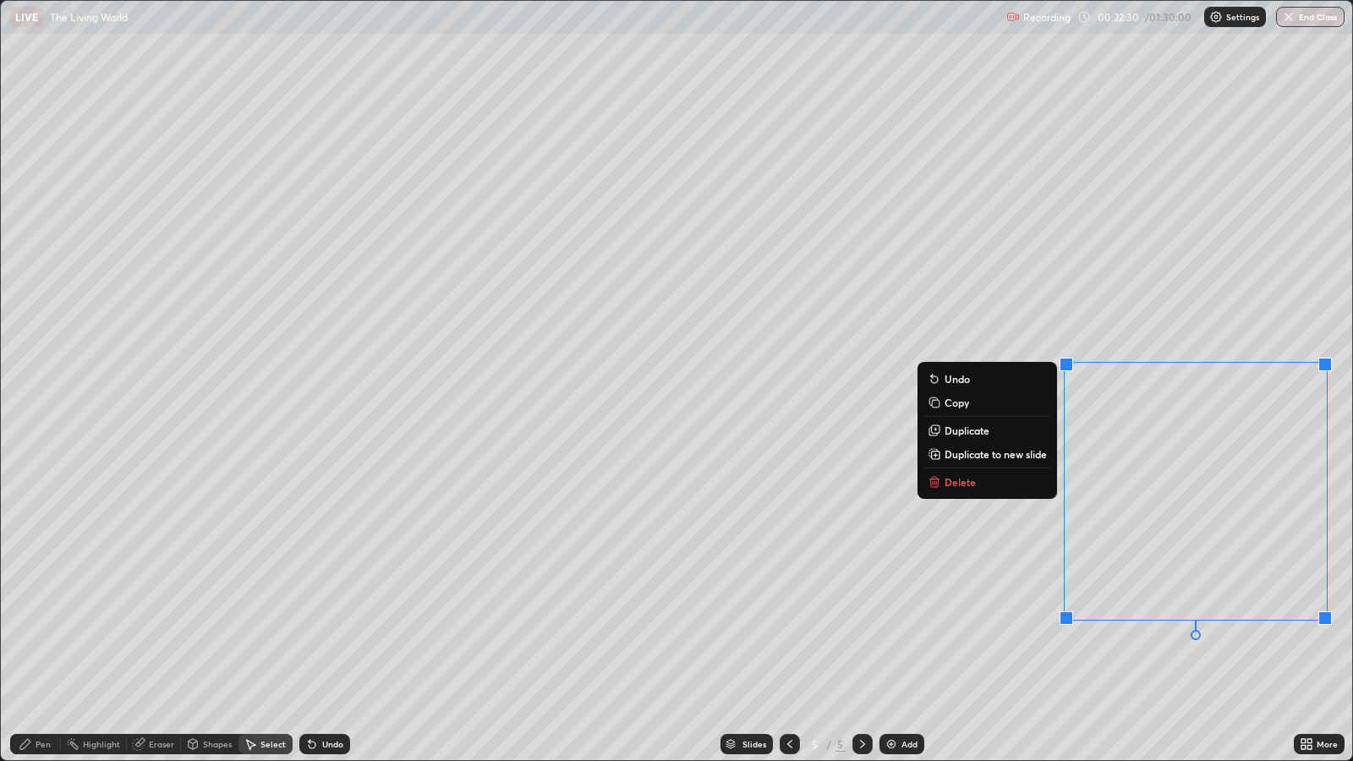
click at [266, 618] on div "Select" at bounding box center [273, 744] width 25 height 8
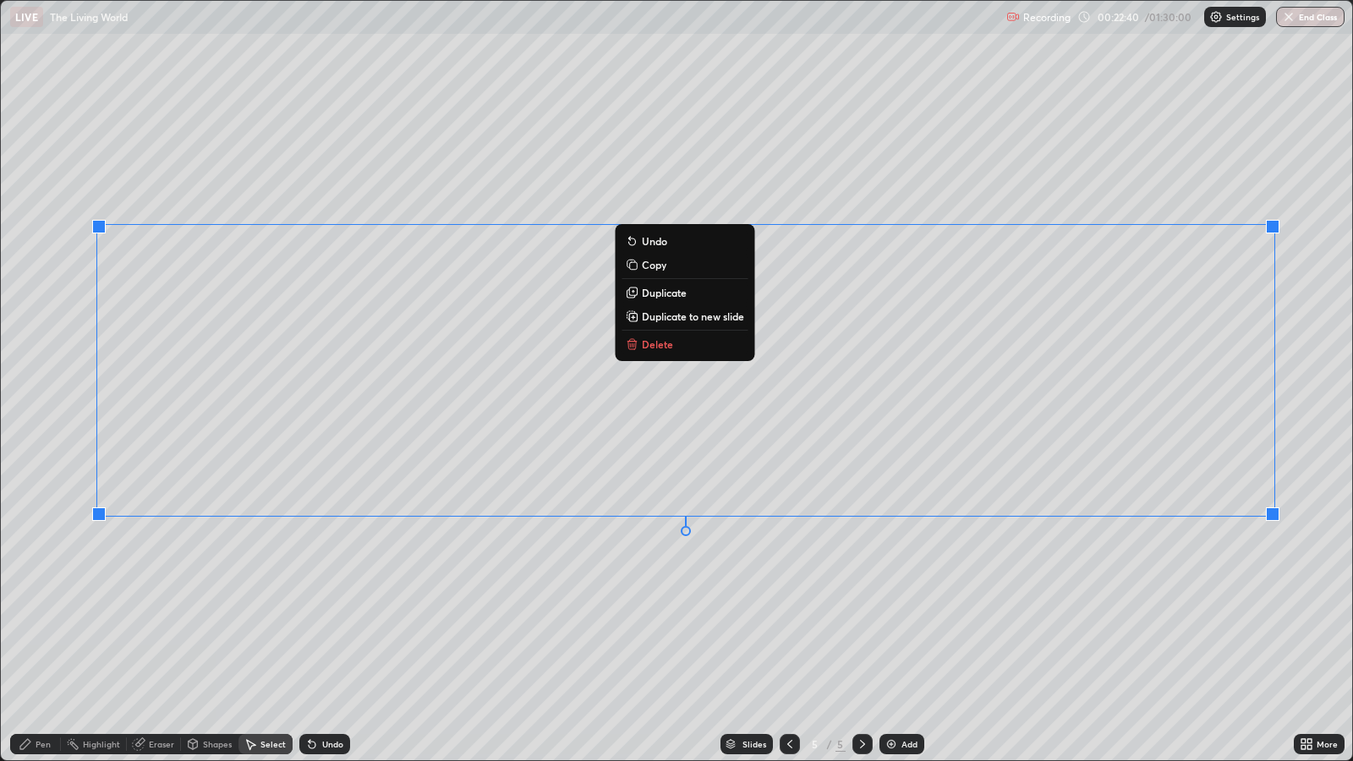
click at [624, 618] on div "0 ° Undo Copy Duplicate Duplicate to new slide Delete" at bounding box center [677, 381] width 1352 height 760
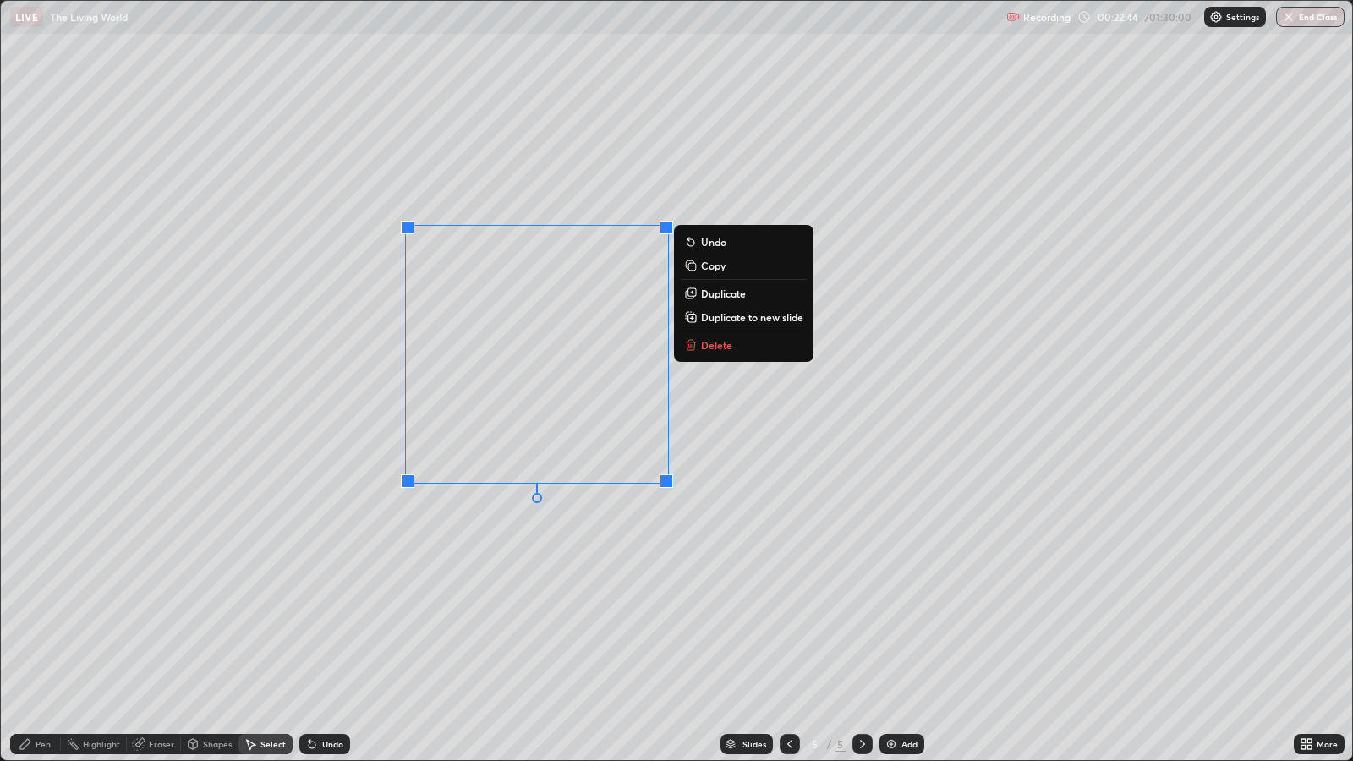
click at [546, 604] on div "0 ° Undo Copy Duplicate Duplicate to new slide Delete" at bounding box center [677, 381] width 1352 height 760
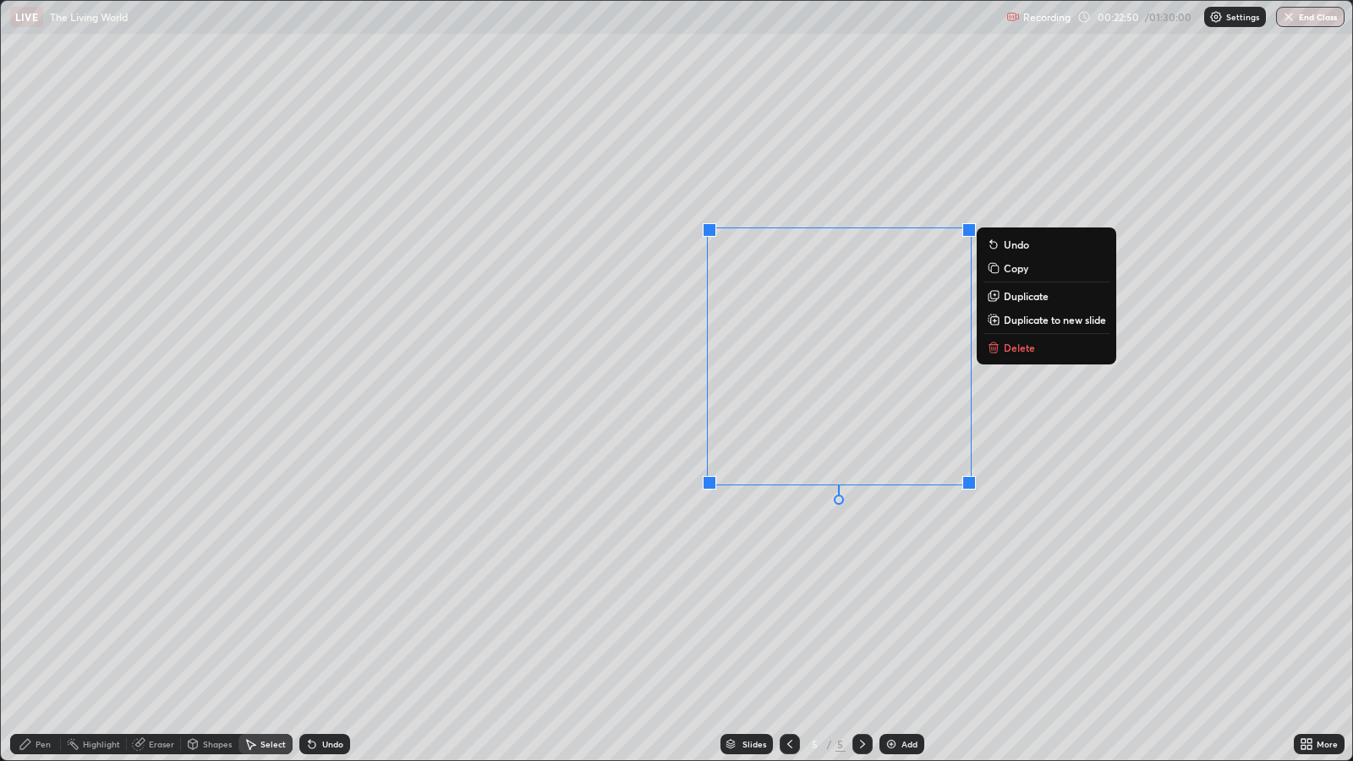
click at [859, 599] on div "0 ° Undo Copy Duplicate Duplicate to new slide Delete" at bounding box center [677, 381] width 1352 height 760
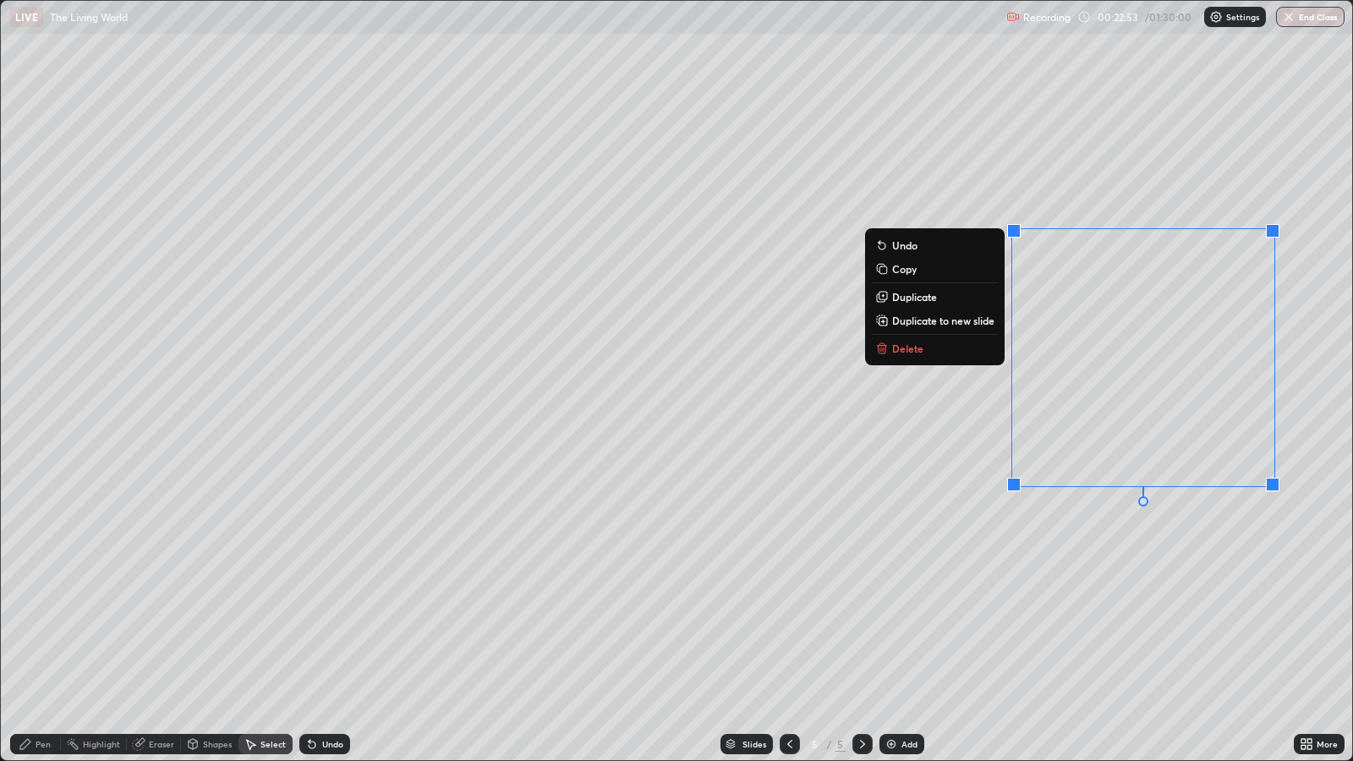
click at [1121, 561] on div "0 ° Undo Copy Duplicate Duplicate to new slide Delete" at bounding box center [677, 381] width 1352 height 760
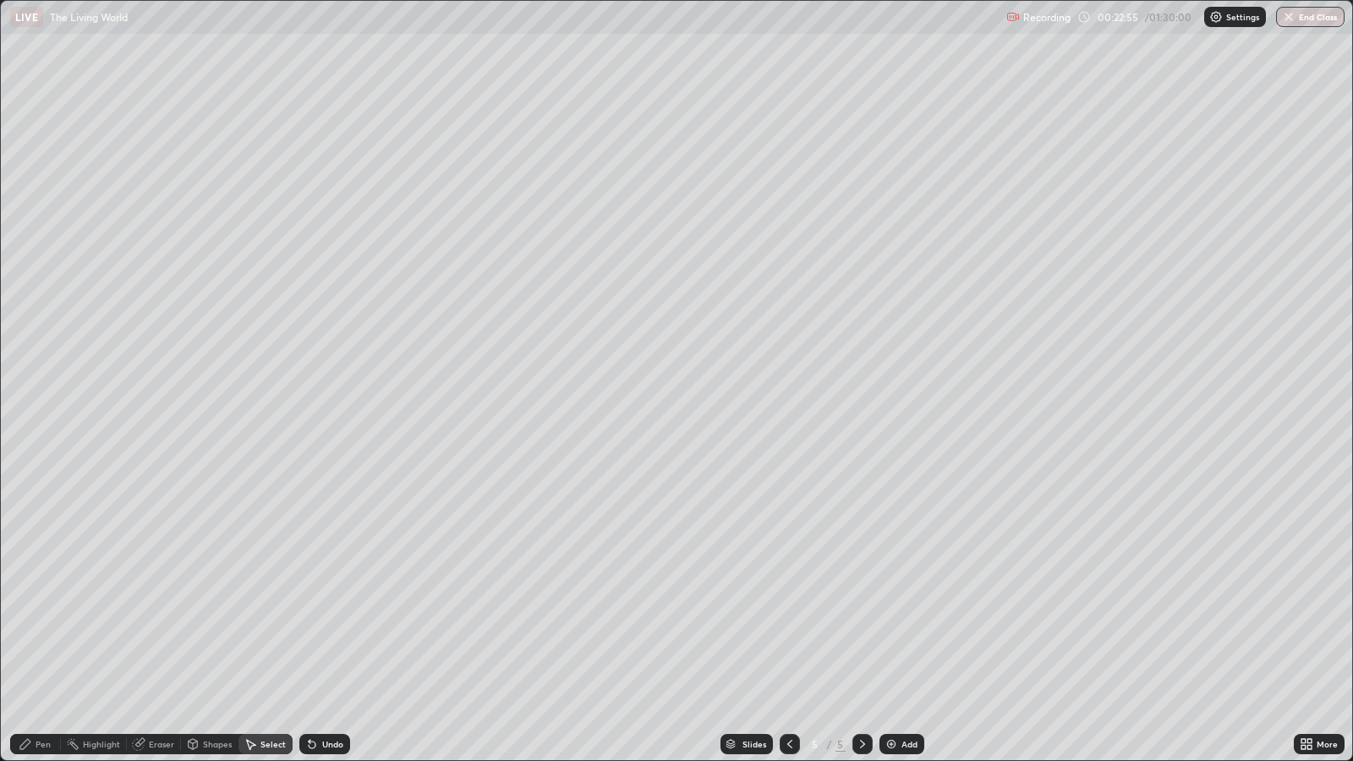
click at [52, 618] on div "Pen" at bounding box center [35, 744] width 51 height 20
click at [37, 618] on div "Pen" at bounding box center [43, 744] width 15 height 8
click at [34, 453] on div at bounding box center [30, 450] width 10 height 10
click at [787, 618] on icon at bounding box center [789, 744] width 5 height 8
click at [788, 618] on icon at bounding box center [790, 745] width 14 height 14
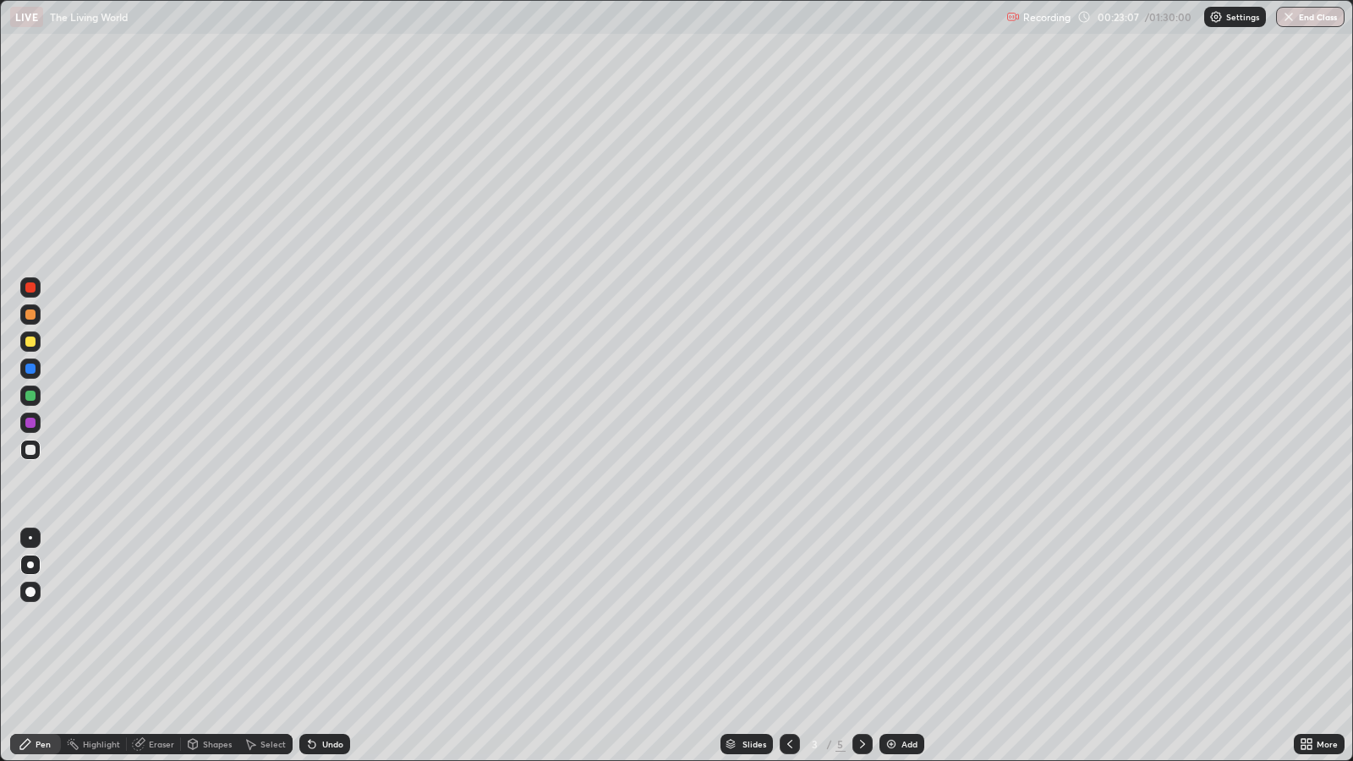
click at [40, 423] on div at bounding box center [30, 423] width 20 height 20
click at [36, 452] on div at bounding box center [30, 450] width 20 height 20
click at [860, 618] on icon at bounding box center [863, 745] width 14 height 14
click at [858, 618] on icon at bounding box center [863, 745] width 14 height 14
click at [31, 449] on div at bounding box center [30, 450] width 10 height 10
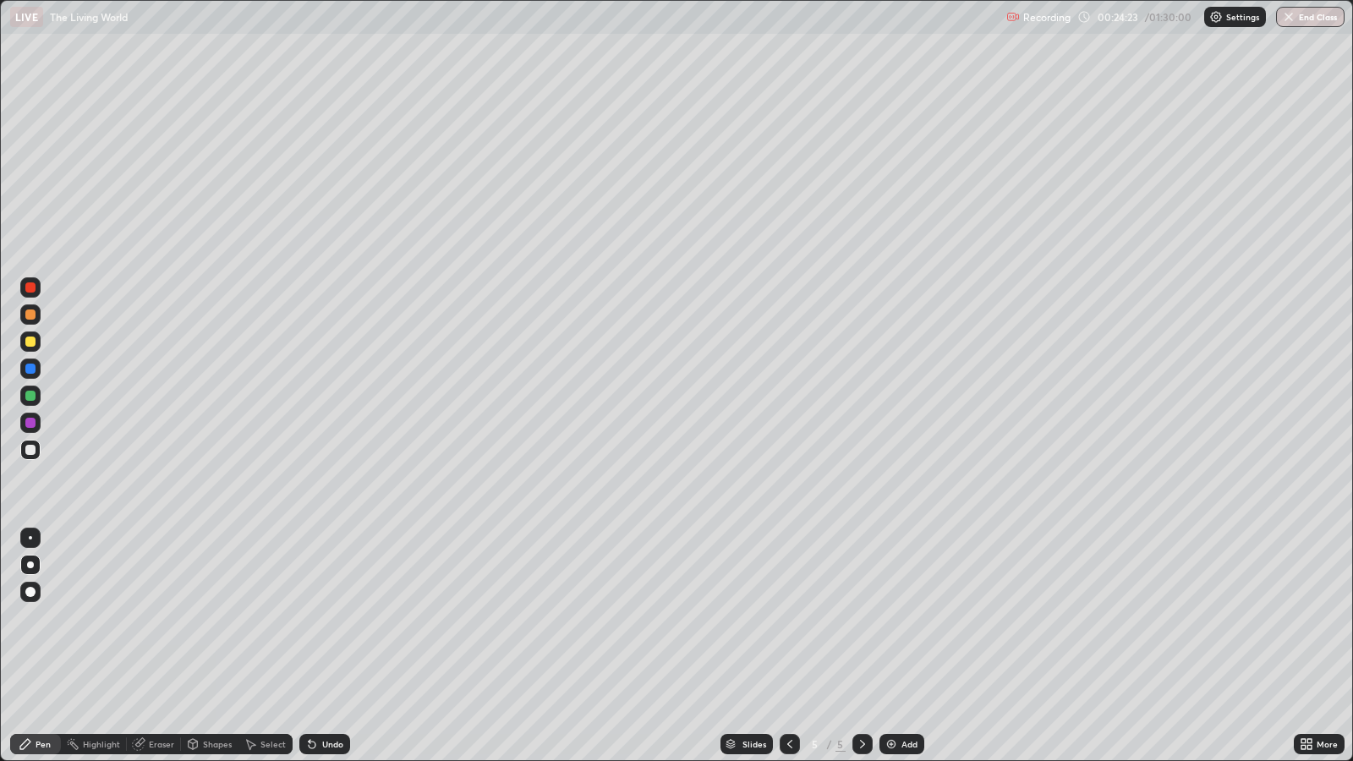
click at [309, 618] on icon at bounding box center [310, 741] width 2 height 2
click at [30, 537] on div at bounding box center [30, 537] width 3 height 3
click at [309, 618] on icon at bounding box center [310, 741] width 2 height 2
click at [309, 618] on icon at bounding box center [312, 745] width 7 height 7
click at [315, 618] on icon at bounding box center [312, 745] width 14 height 14
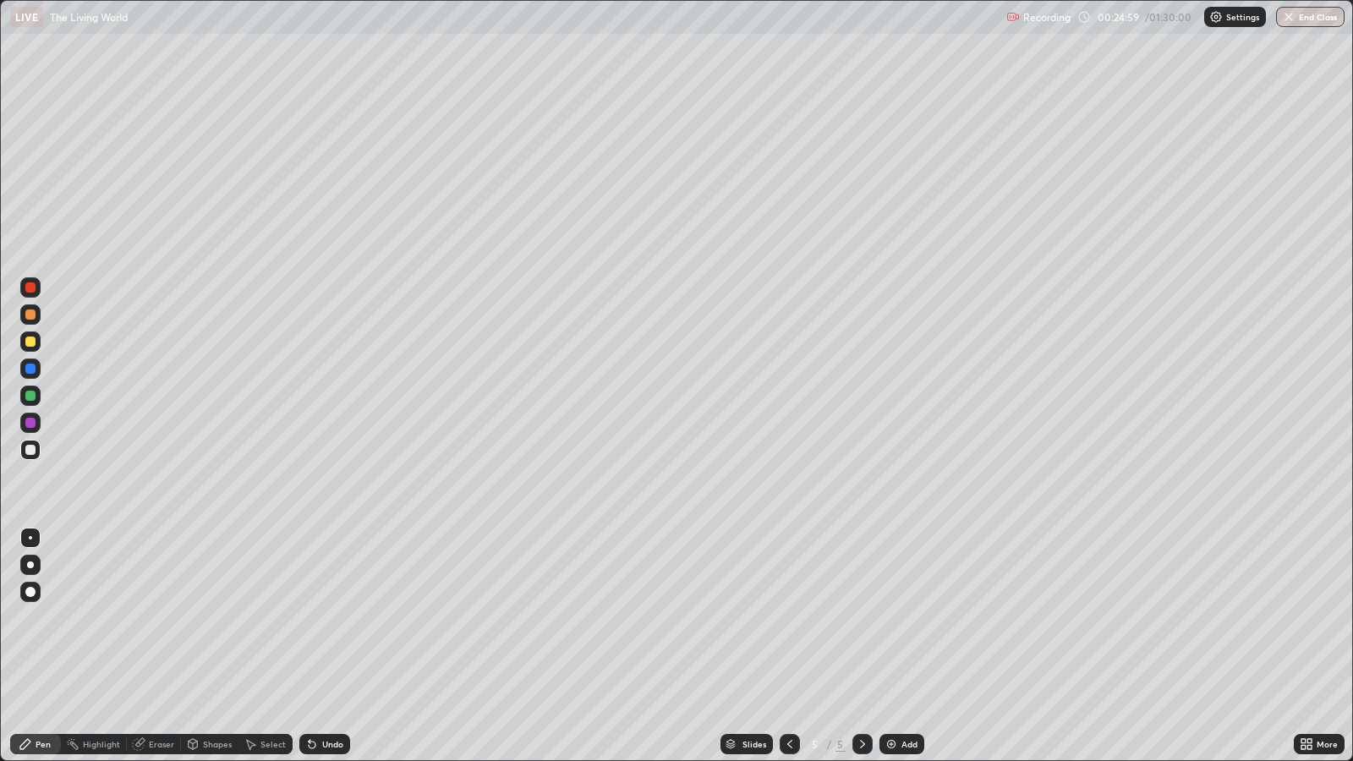
click at [309, 618] on icon at bounding box center [312, 745] width 7 height 7
click at [31, 423] on div at bounding box center [30, 423] width 10 height 10
click at [787, 618] on icon at bounding box center [790, 745] width 14 height 14
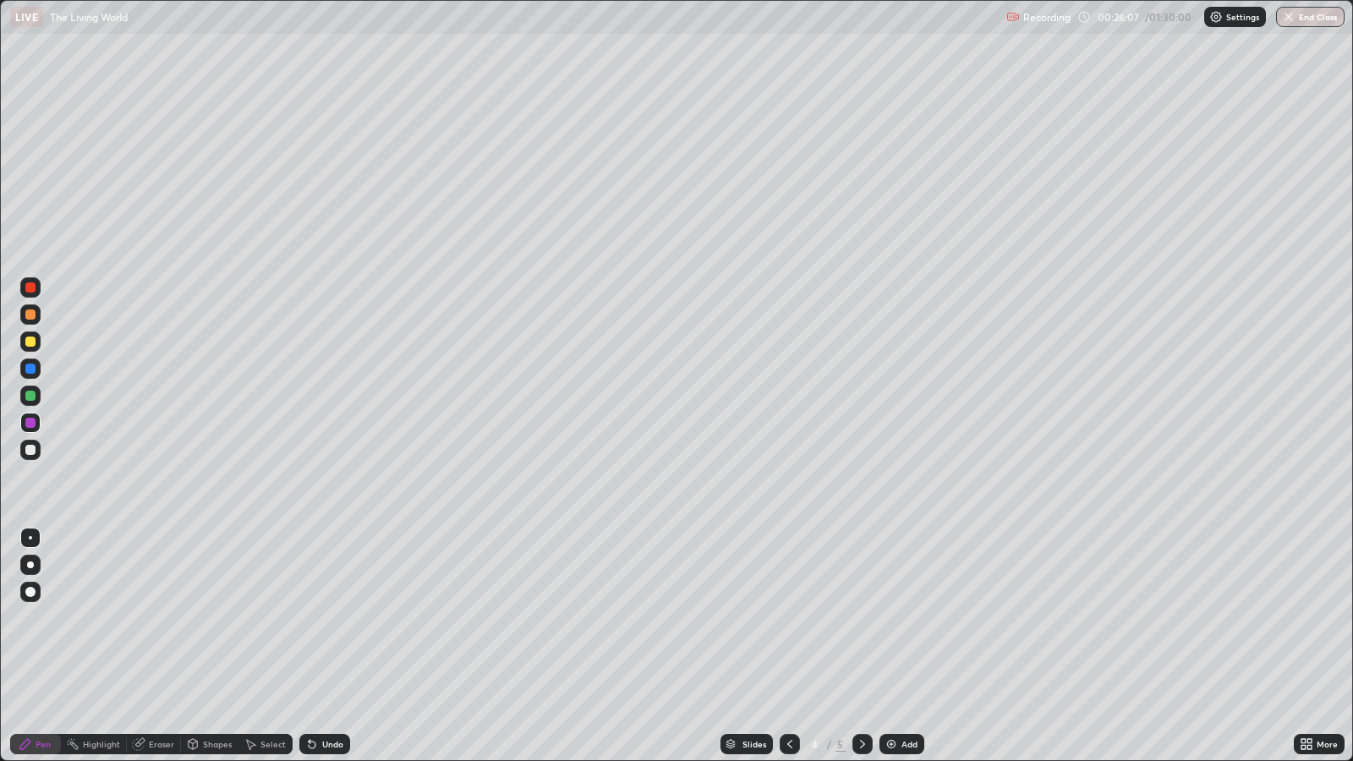
click at [790, 618] on icon at bounding box center [790, 745] width 14 height 14
click at [860, 618] on icon at bounding box center [863, 745] width 14 height 14
click at [862, 618] on div at bounding box center [863, 744] width 20 height 20
click at [30, 423] on div at bounding box center [30, 423] width 10 height 10
click at [32, 288] on div at bounding box center [30, 287] width 10 height 10
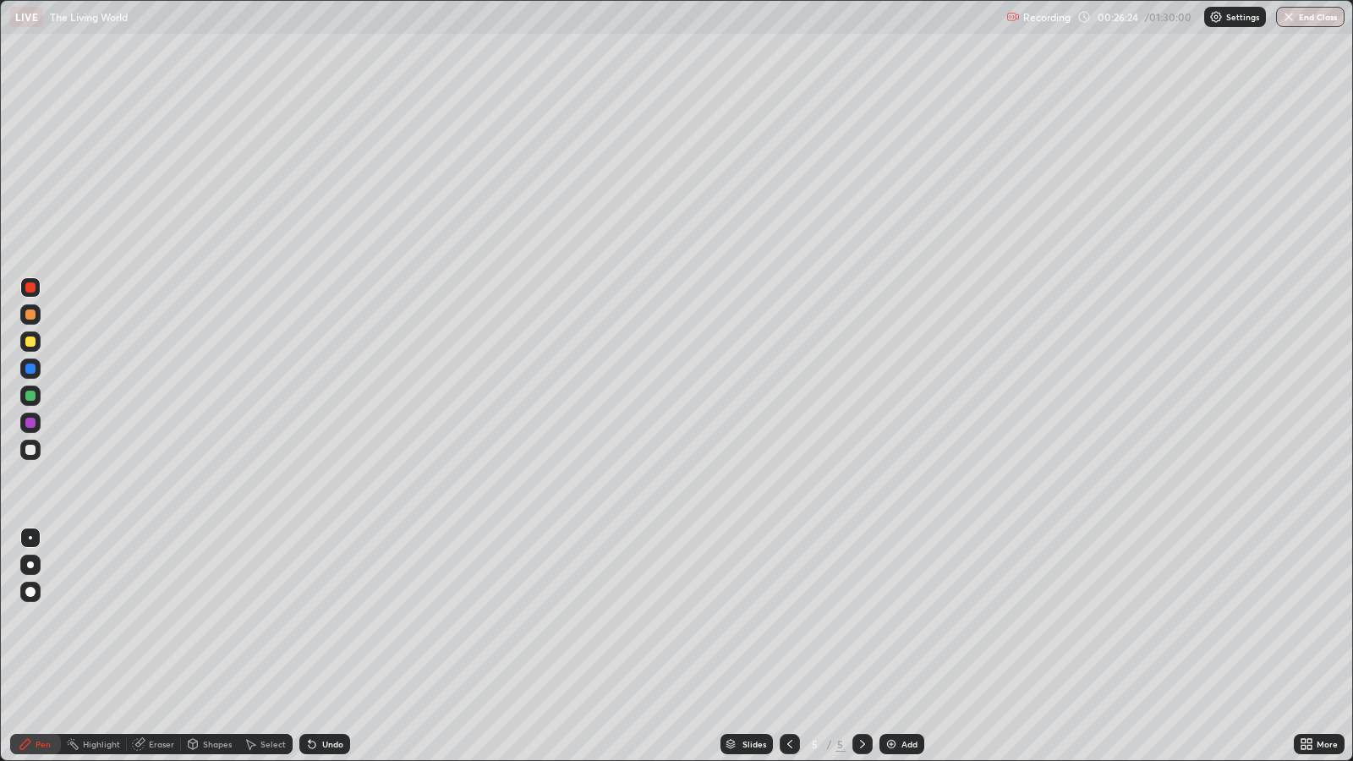
click at [32, 368] on div at bounding box center [30, 369] width 10 height 10
click at [34, 420] on div at bounding box center [30, 423] width 10 height 10
click at [35, 345] on div at bounding box center [30, 342] width 20 height 20
click at [30, 368] on div at bounding box center [30, 369] width 10 height 10
click at [35, 292] on div at bounding box center [30, 287] width 20 height 20
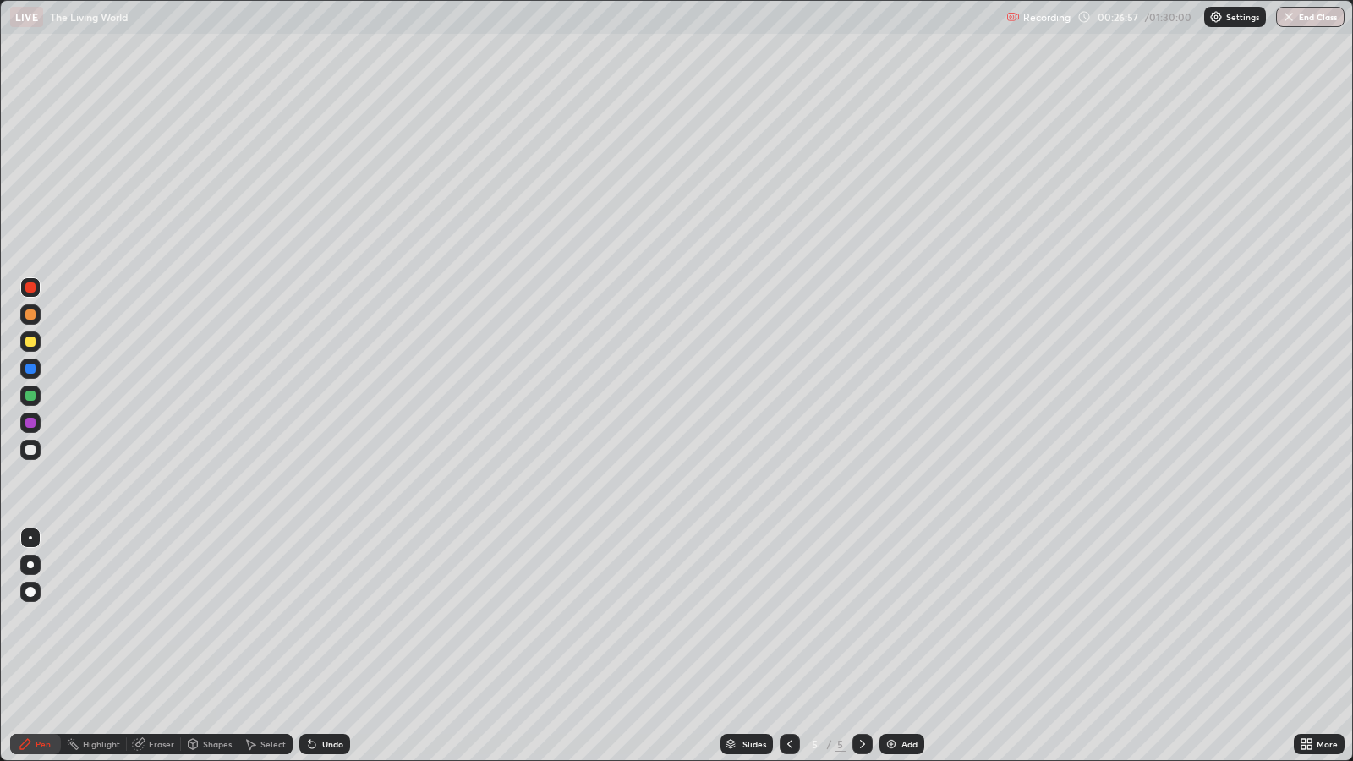
click at [30, 564] on div at bounding box center [30, 565] width 7 height 7
click at [32, 314] on div at bounding box center [30, 315] width 10 height 10
click at [36, 451] on div at bounding box center [30, 450] width 20 height 20
click at [30, 423] on div at bounding box center [30, 423] width 10 height 10
click at [30, 368] on div at bounding box center [30, 369] width 10 height 10
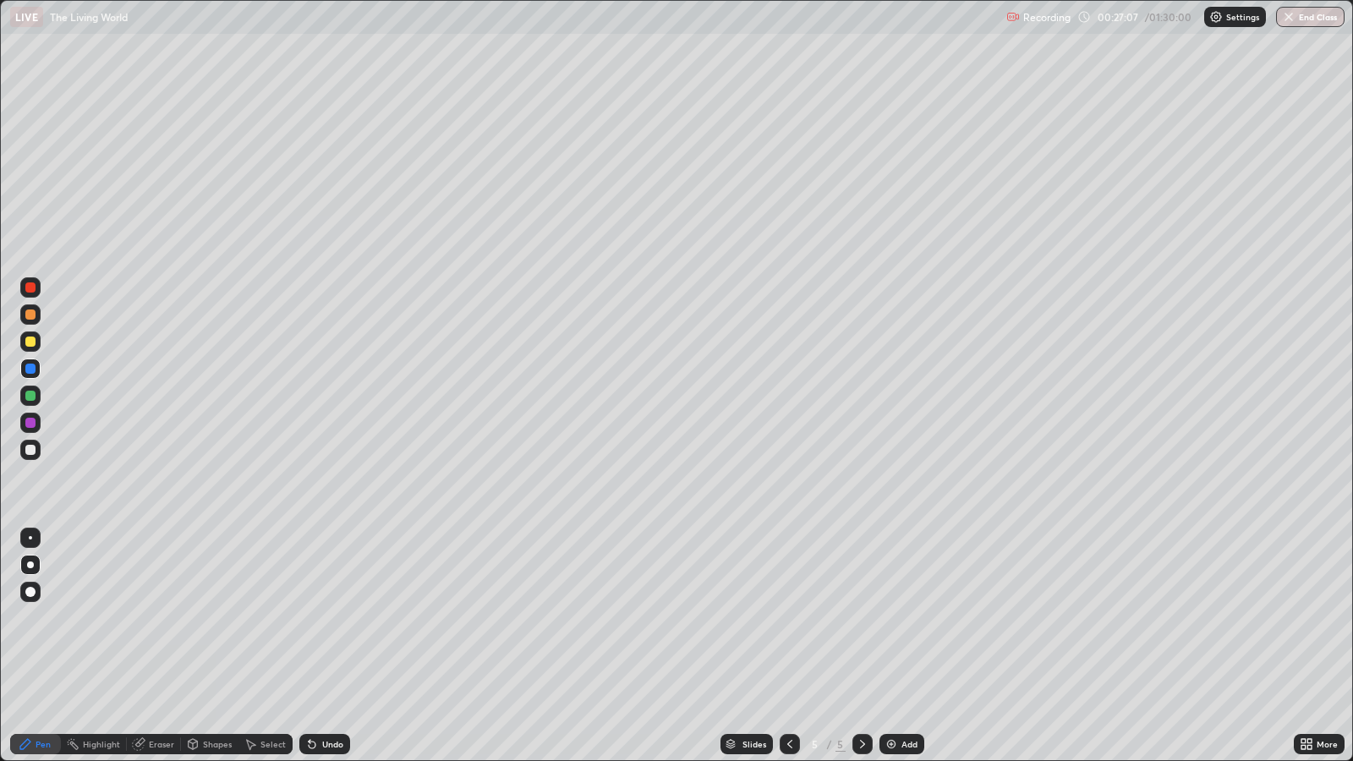
click at [34, 396] on div at bounding box center [30, 396] width 10 height 10
click at [30, 288] on div at bounding box center [30, 287] width 10 height 10
click at [30, 564] on div at bounding box center [30, 565] width 7 height 7
click at [34, 422] on div at bounding box center [30, 423] width 10 height 10
click at [30, 368] on div at bounding box center [30, 369] width 10 height 10
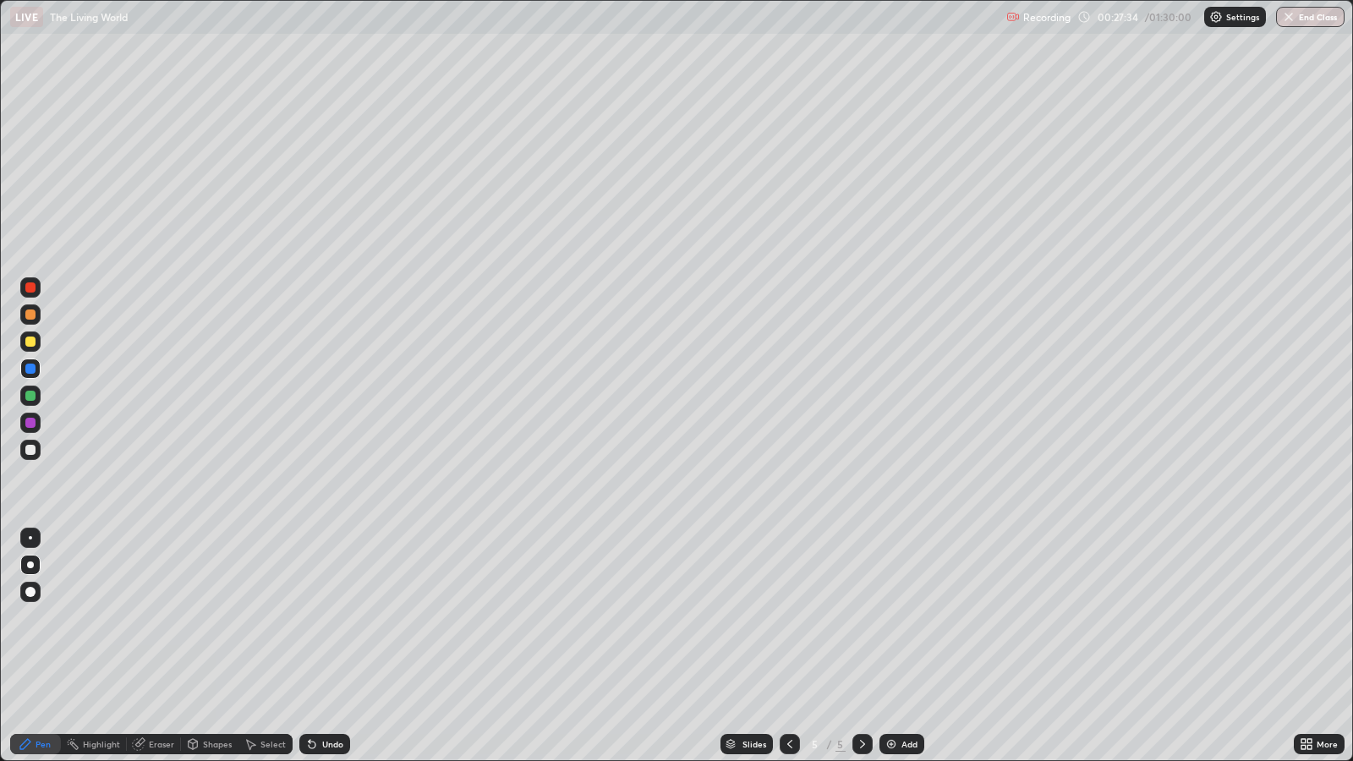
click at [35, 346] on div at bounding box center [30, 342] width 20 height 20
click at [30, 421] on div at bounding box center [30, 423] width 10 height 10
click at [40, 285] on div at bounding box center [30, 287] width 20 height 20
click at [32, 368] on div at bounding box center [30, 369] width 10 height 10
click at [36, 343] on div at bounding box center [30, 342] width 20 height 20
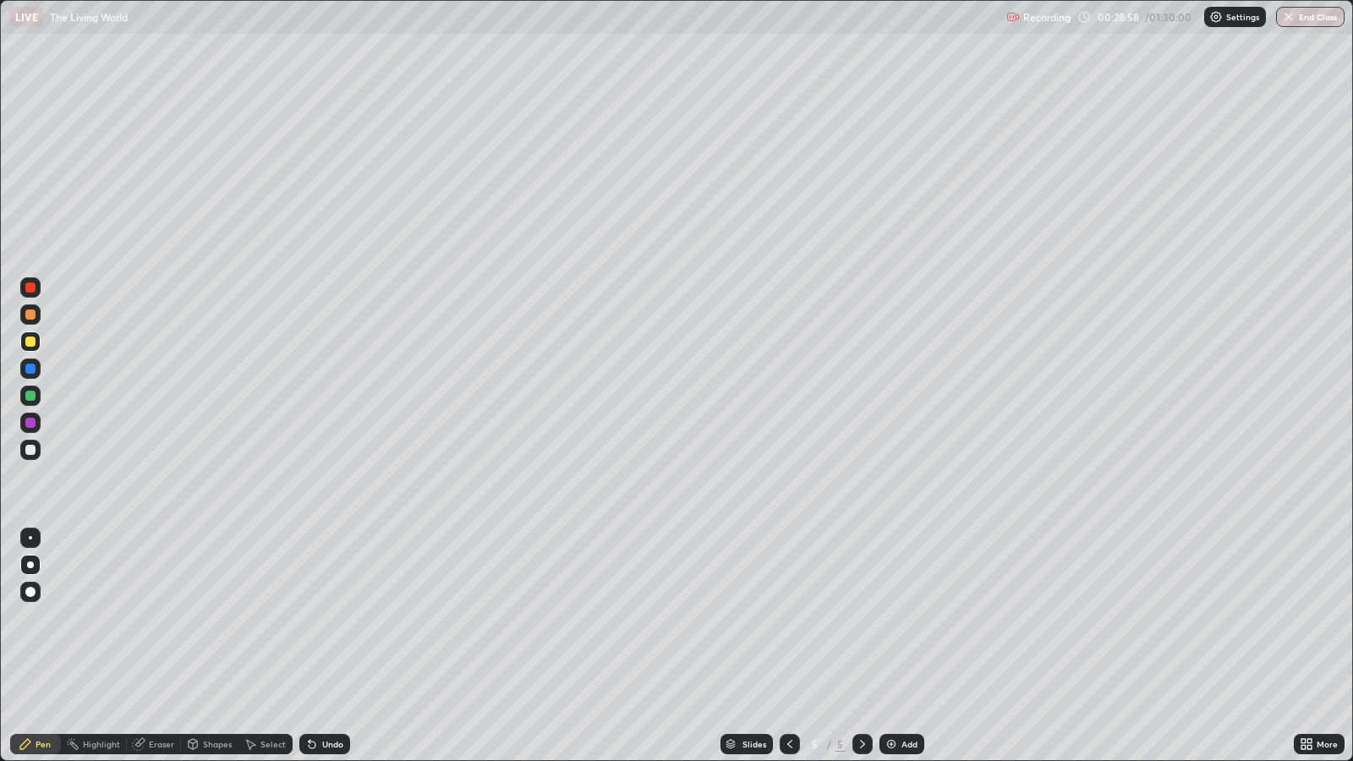
click at [165, 618] on div "Eraser" at bounding box center [161, 744] width 25 height 8
click at [42, 618] on div "Pen" at bounding box center [43, 744] width 15 height 8
click at [31, 342] on div at bounding box center [30, 342] width 10 height 10
click at [30, 370] on div at bounding box center [30, 369] width 10 height 10
click at [32, 288] on div at bounding box center [30, 287] width 10 height 10
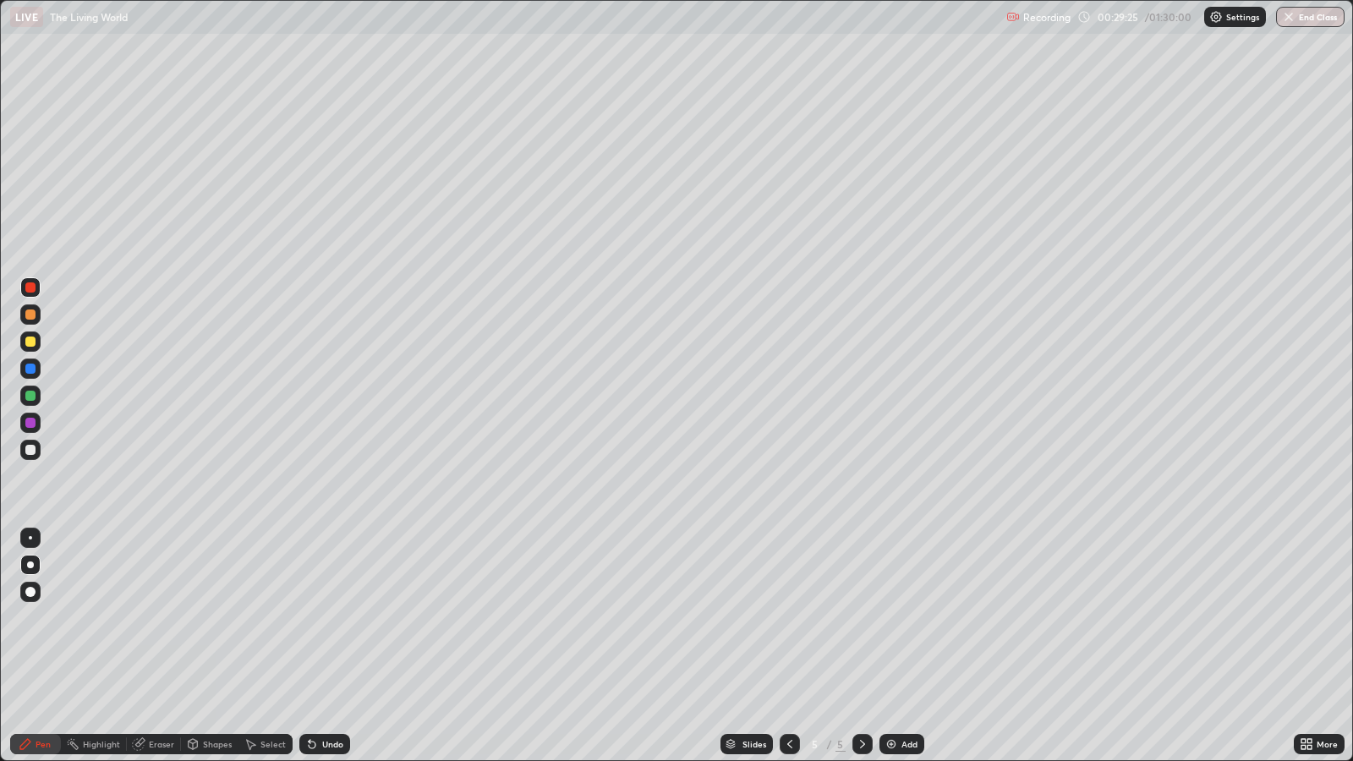
click at [34, 418] on div at bounding box center [30, 423] width 10 height 10
click at [31, 288] on div at bounding box center [30, 287] width 10 height 10
click at [35, 451] on div at bounding box center [30, 450] width 10 height 10
click at [36, 566] on div at bounding box center [30, 565] width 20 height 20
click at [34, 372] on div at bounding box center [30, 369] width 10 height 10
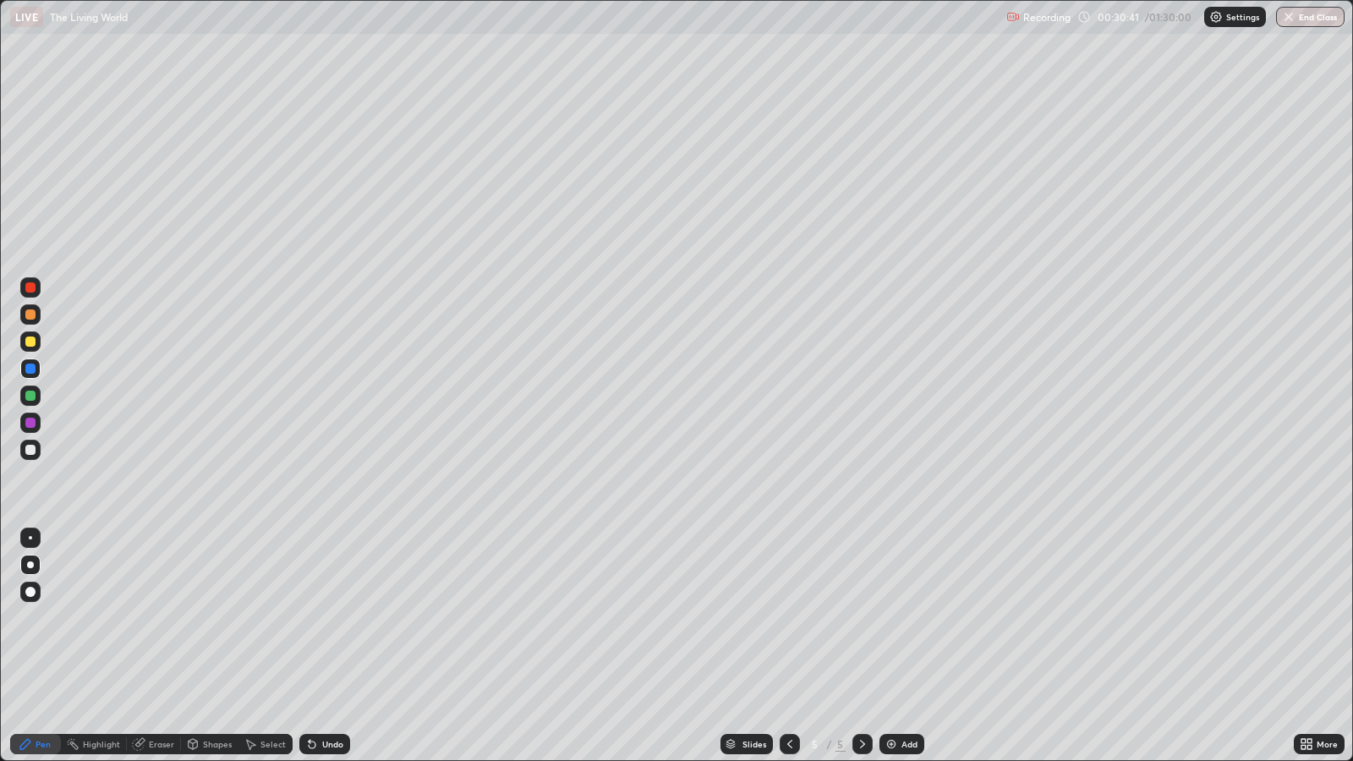
click at [30, 395] on div at bounding box center [30, 396] width 10 height 10
click at [30, 288] on div at bounding box center [30, 287] width 10 height 10
click at [744, 618] on div "Slides" at bounding box center [747, 744] width 52 height 20
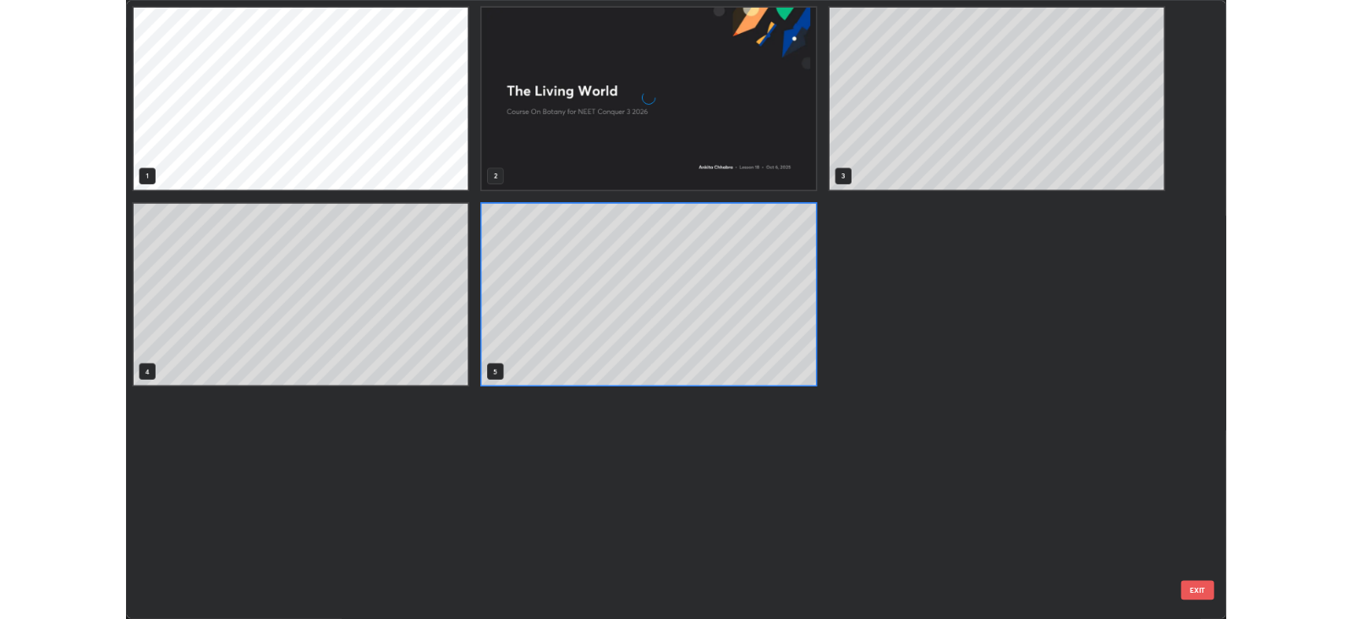
scroll to position [754, 1343]
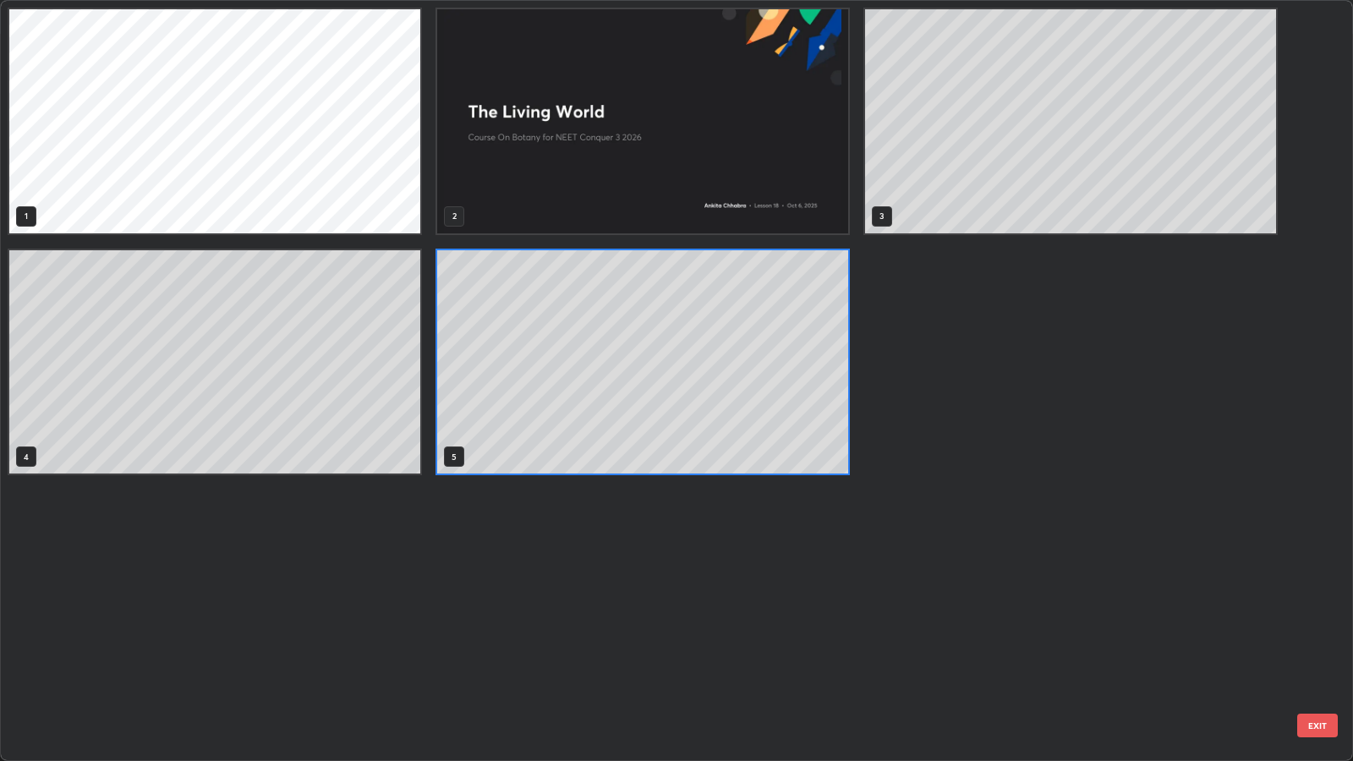
click at [764, 618] on div "1 2 3 4 5" at bounding box center [662, 381] width 1322 height 760
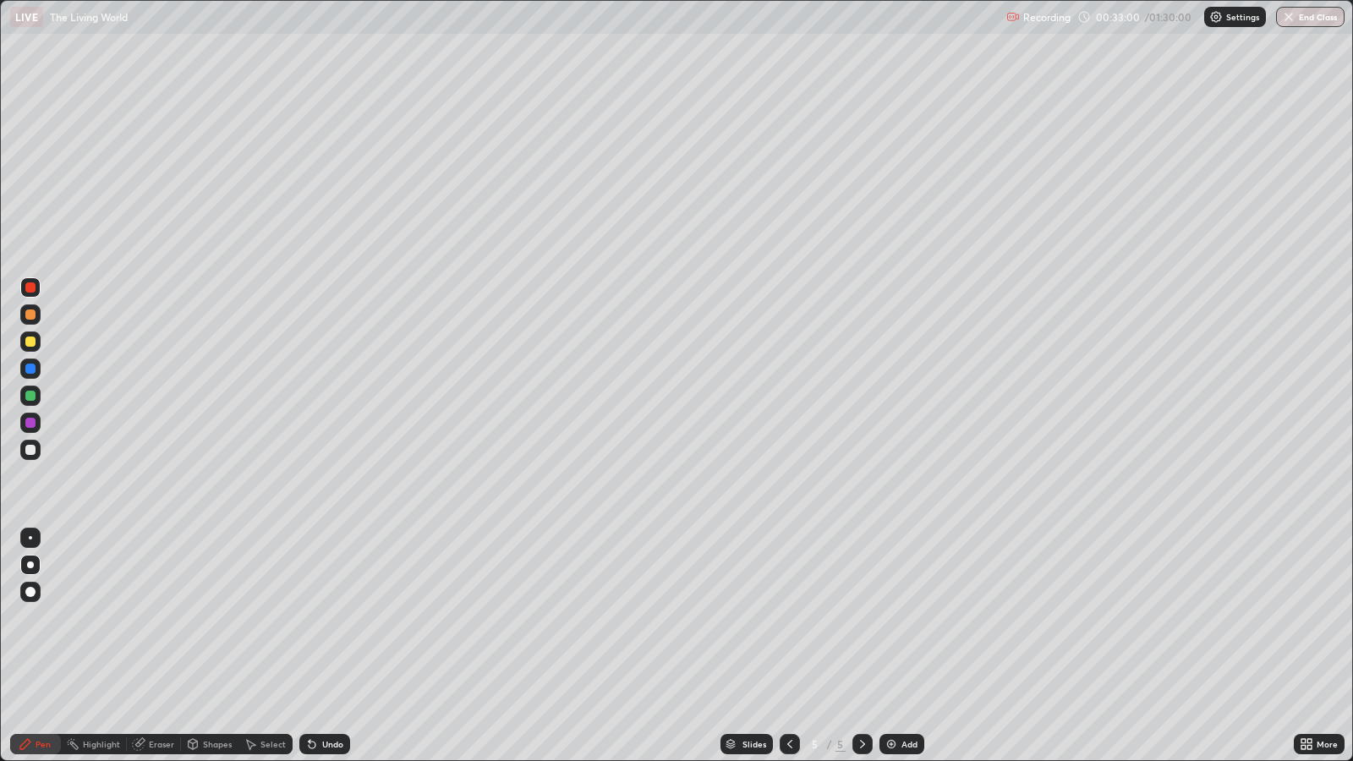
click at [30, 445] on div at bounding box center [30, 450] width 10 height 10
click at [37, 448] on div at bounding box center [30, 450] width 20 height 20
click at [164, 618] on div "Eraser" at bounding box center [161, 744] width 25 height 8
click at [46, 618] on div "Pen" at bounding box center [43, 744] width 15 height 8
click at [908, 618] on div "Add" at bounding box center [910, 744] width 16 height 8
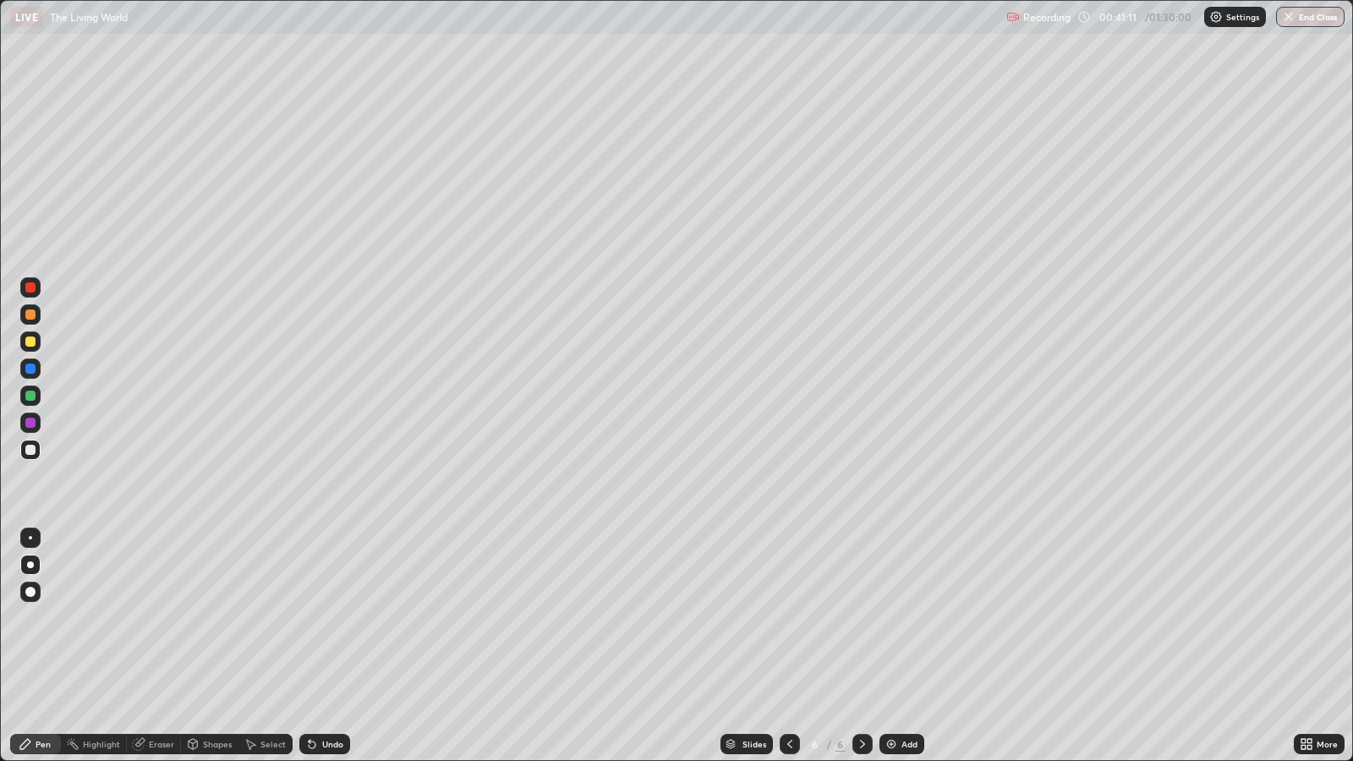
click at [30, 449] on div at bounding box center [30, 450] width 10 height 10
click at [32, 565] on div at bounding box center [30, 565] width 7 height 7
click at [36, 421] on div at bounding box center [30, 423] width 20 height 20
click at [34, 395] on div at bounding box center [30, 396] width 10 height 10
click at [905, 618] on div "Add" at bounding box center [910, 744] width 16 height 8
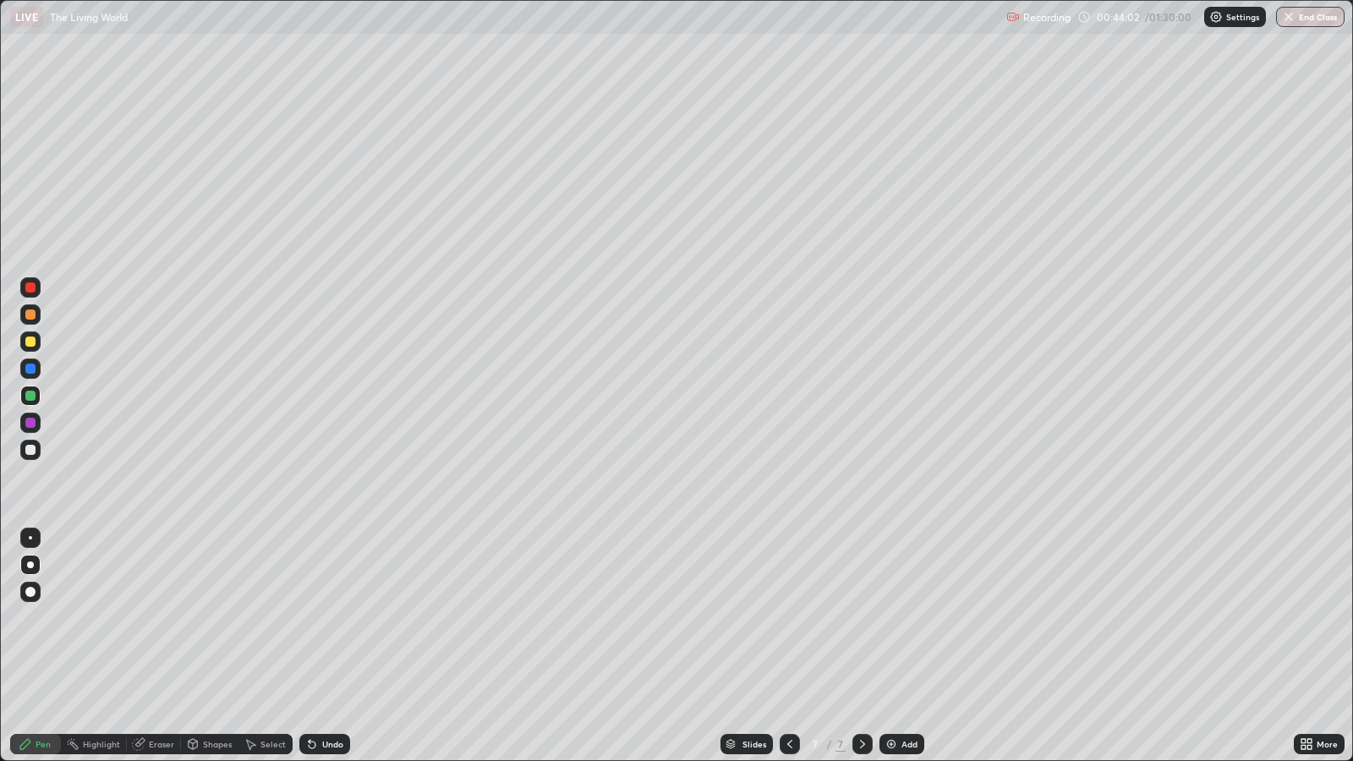
click at [38, 448] on div at bounding box center [30, 450] width 20 height 20
click at [34, 368] on div at bounding box center [30, 369] width 10 height 10
click at [30, 395] on div at bounding box center [30, 396] width 10 height 10
click at [31, 423] on div at bounding box center [30, 423] width 10 height 10
click at [34, 316] on div at bounding box center [30, 315] width 10 height 10
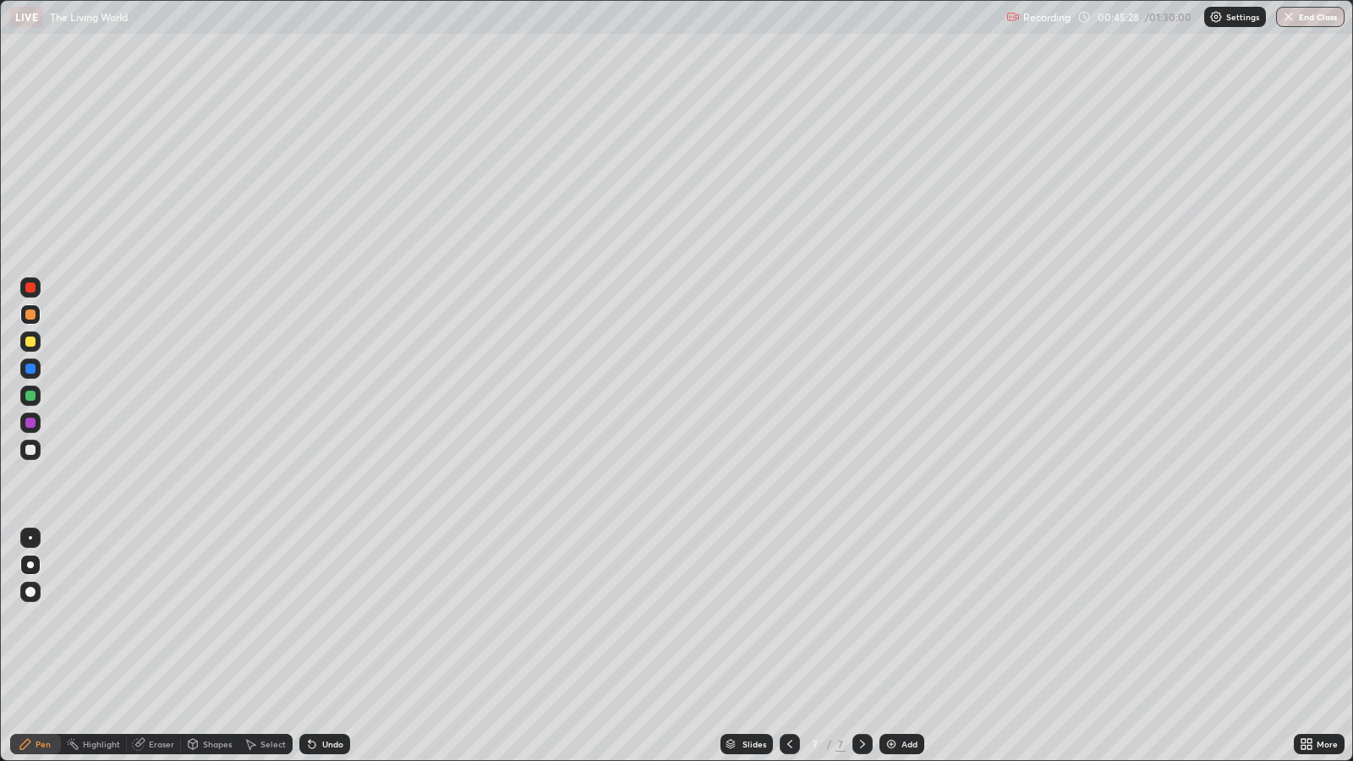
click at [30, 422] on div at bounding box center [30, 423] width 10 height 10
click at [33, 450] on div at bounding box center [30, 450] width 10 height 10
click at [340, 618] on div "Undo" at bounding box center [332, 744] width 21 height 8
click at [334, 618] on div "Undo" at bounding box center [332, 744] width 21 height 8
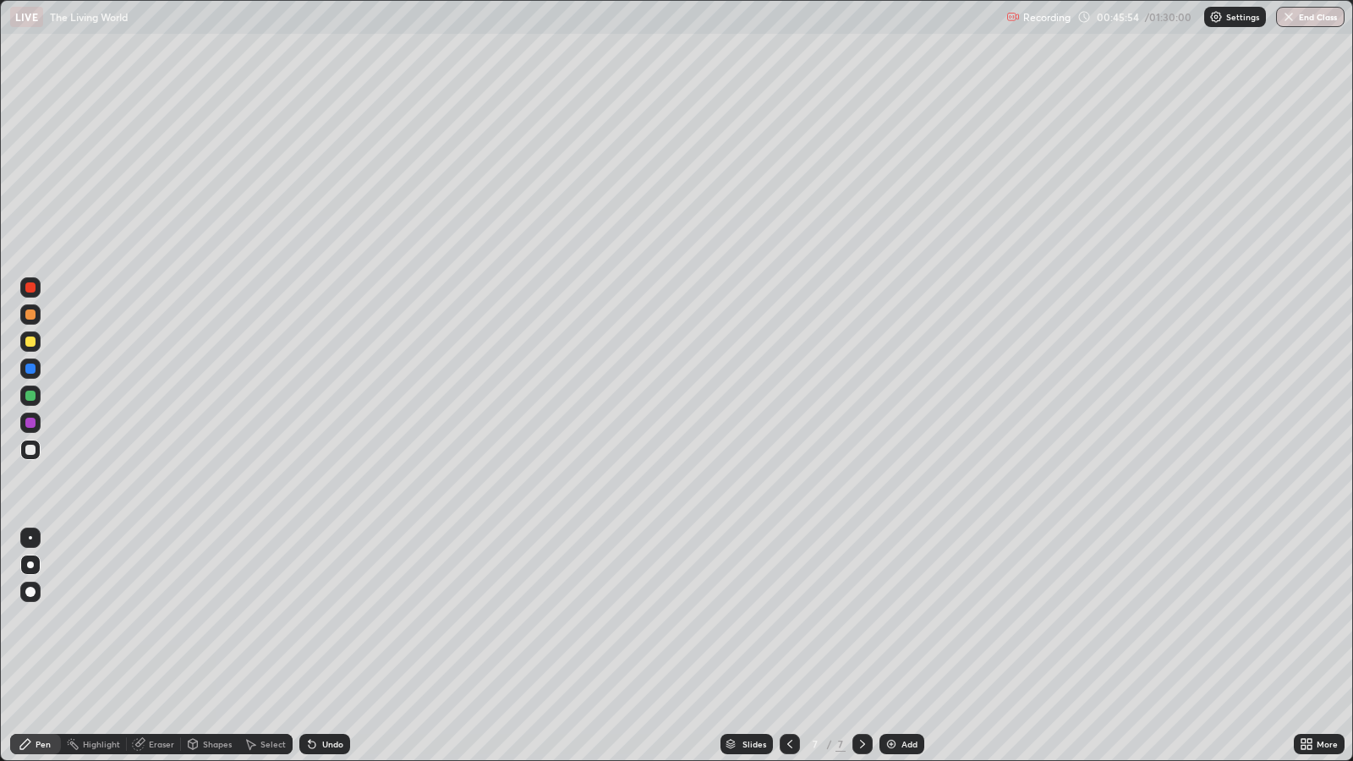
click at [333, 618] on div "Undo" at bounding box center [332, 744] width 21 height 8
click at [36, 399] on div at bounding box center [30, 396] width 20 height 20
click at [30, 423] on div at bounding box center [30, 423] width 10 height 10
click at [37, 373] on div at bounding box center [30, 369] width 20 height 20
click at [906, 618] on div "Add" at bounding box center [910, 744] width 16 height 8
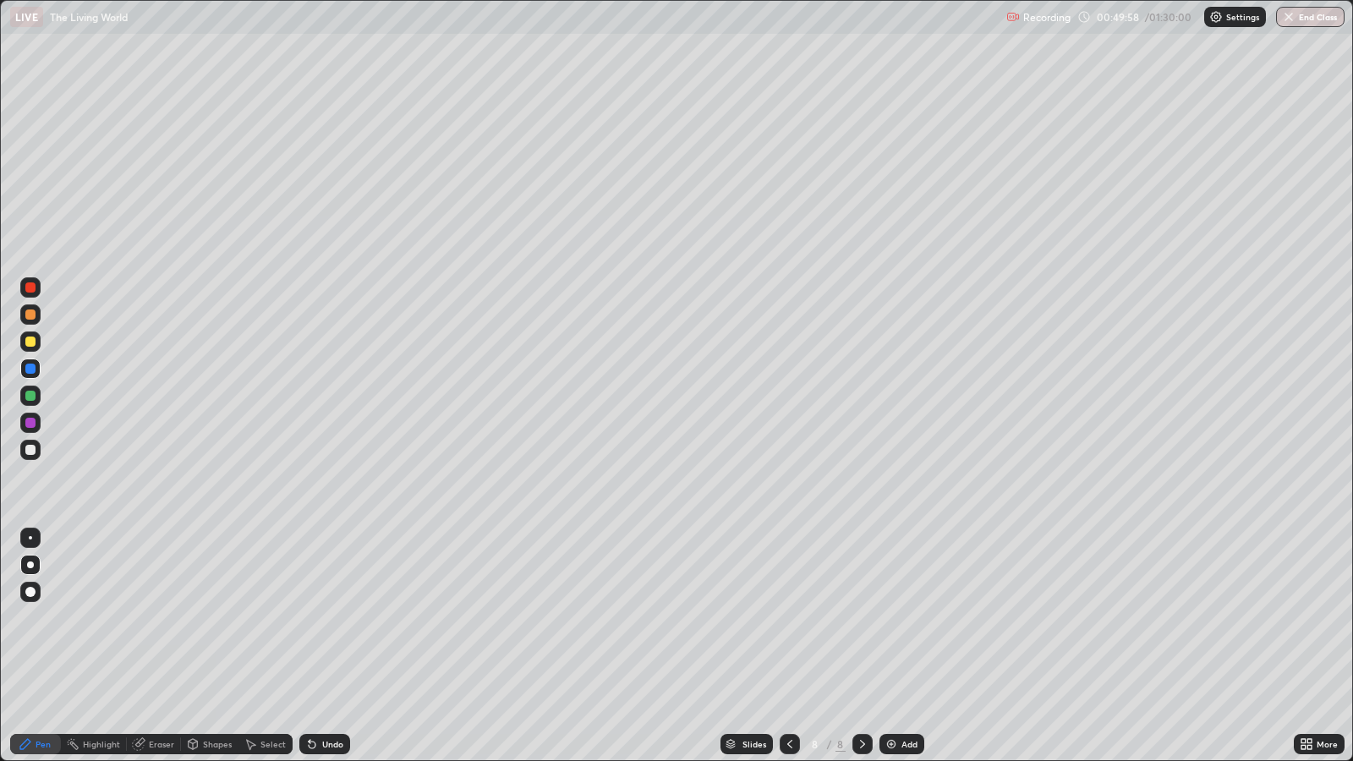
click at [35, 288] on div at bounding box center [30, 287] width 10 height 10
click at [35, 313] on div at bounding box center [30, 315] width 10 height 10
click at [30, 445] on div at bounding box center [30, 450] width 10 height 10
click at [34, 367] on div at bounding box center [30, 369] width 10 height 10
click at [332, 618] on div "Undo" at bounding box center [332, 744] width 21 height 8
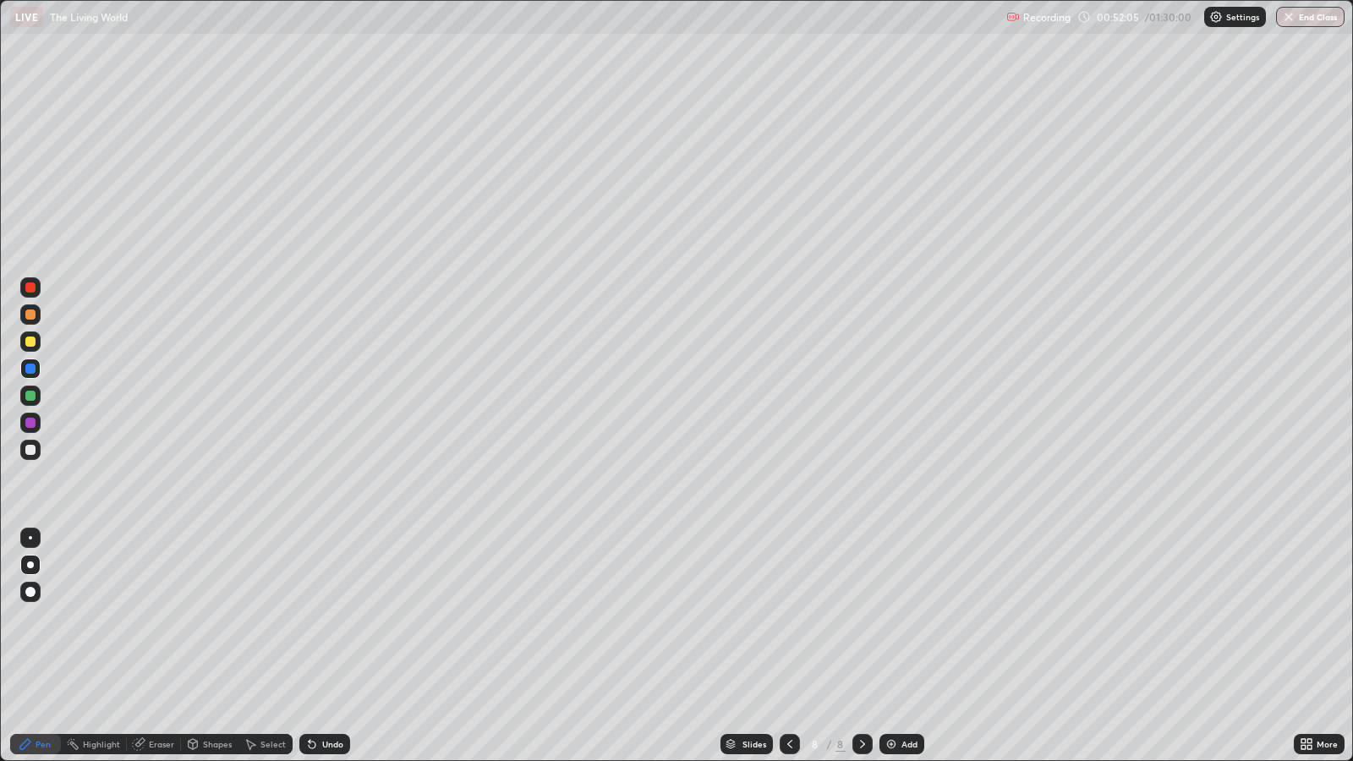
click at [31, 314] on div at bounding box center [30, 315] width 10 height 10
click at [31, 423] on div at bounding box center [30, 423] width 10 height 10
click at [330, 618] on div "Undo" at bounding box center [332, 744] width 21 height 8
click at [342, 618] on div "Undo" at bounding box center [324, 744] width 51 height 20
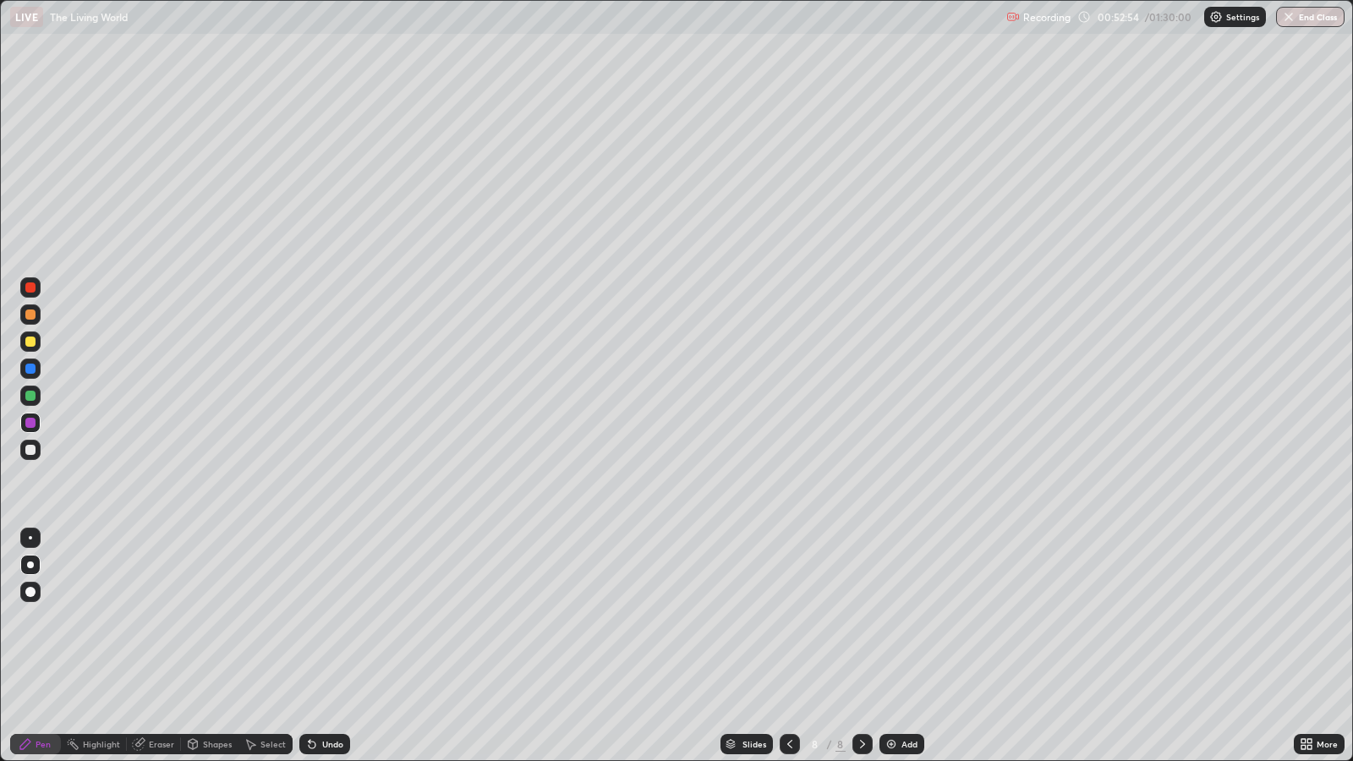
click at [321, 618] on div "Undo" at bounding box center [324, 744] width 51 height 20
click at [322, 618] on div "Undo" at bounding box center [332, 744] width 21 height 8
click at [315, 618] on icon at bounding box center [312, 745] width 14 height 14
click at [30, 395] on div at bounding box center [30, 396] width 10 height 10
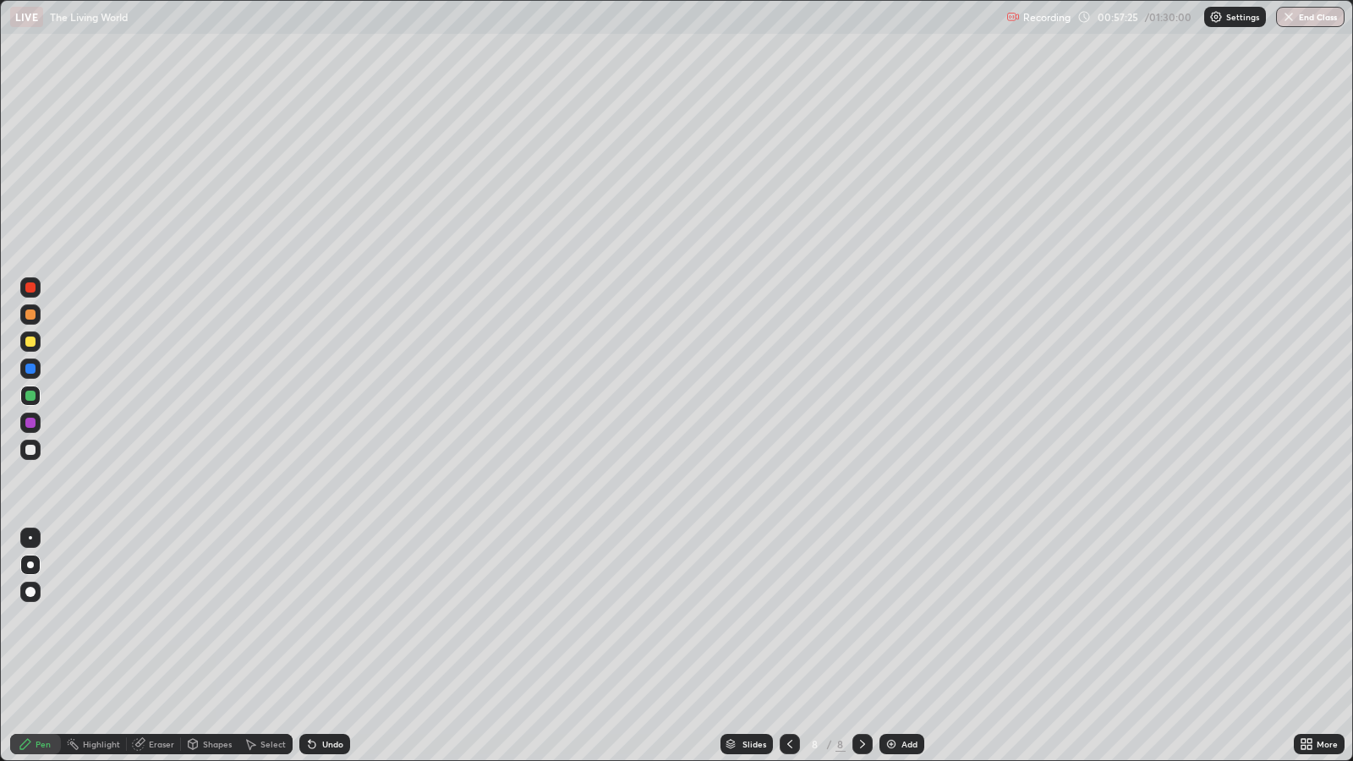
click at [907, 618] on div "Add" at bounding box center [910, 744] width 16 height 8
click at [31, 449] on div at bounding box center [30, 450] width 10 height 10
click at [31, 368] on div at bounding box center [30, 369] width 10 height 10
click at [32, 314] on div at bounding box center [30, 315] width 10 height 10
click at [163, 618] on div "Eraser" at bounding box center [161, 744] width 25 height 8
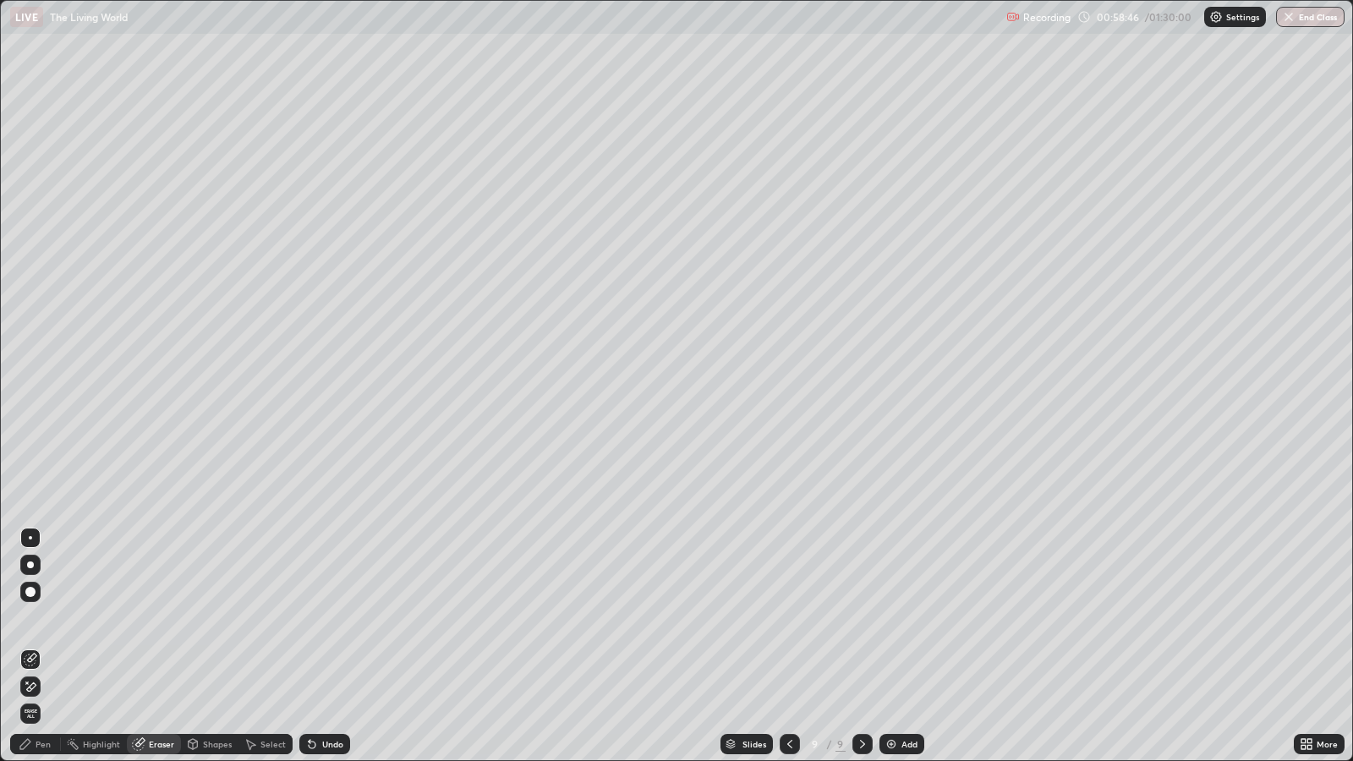
click at [47, 618] on div "Pen" at bounding box center [43, 744] width 15 height 8
click at [35, 424] on div at bounding box center [30, 423] width 20 height 20
click at [30, 397] on div at bounding box center [30, 396] width 10 height 10
click at [40, 454] on div at bounding box center [30, 450] width 20 height 20
click at [38, 406] on div at bounding box center [30, 395] width 20 height 27
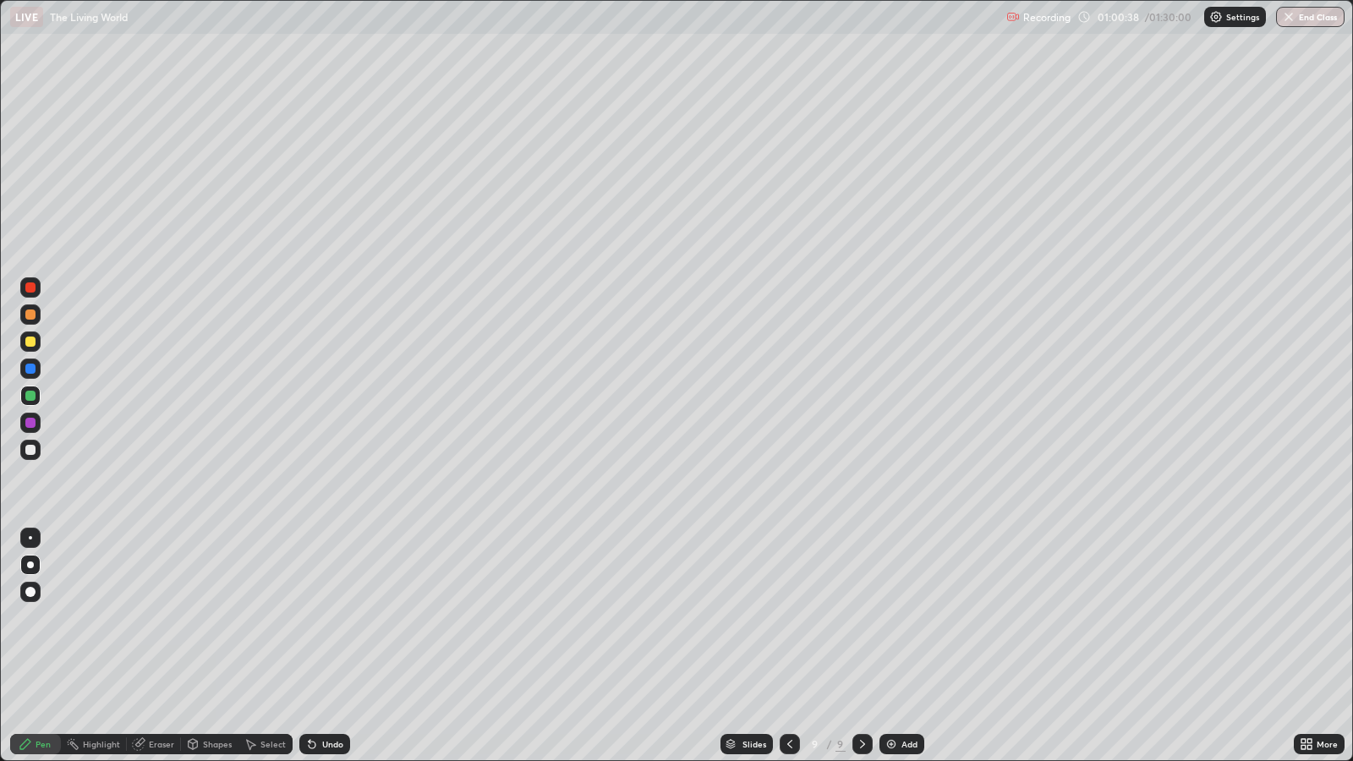
click at [35, 343] on div at bounding box center [30, 342] width 10 height 10
click at [39, 373] on div at bounding box center [30, 369] width 20 height 20
click at [36, 317] on div at bounding box center [30, 314] width 20 height 20
click at [35, 452] on div at bounding box center [30, 450] width 20 height 20
click at [31, 368] on div at bounding box center [30, 369] width 10 height 10
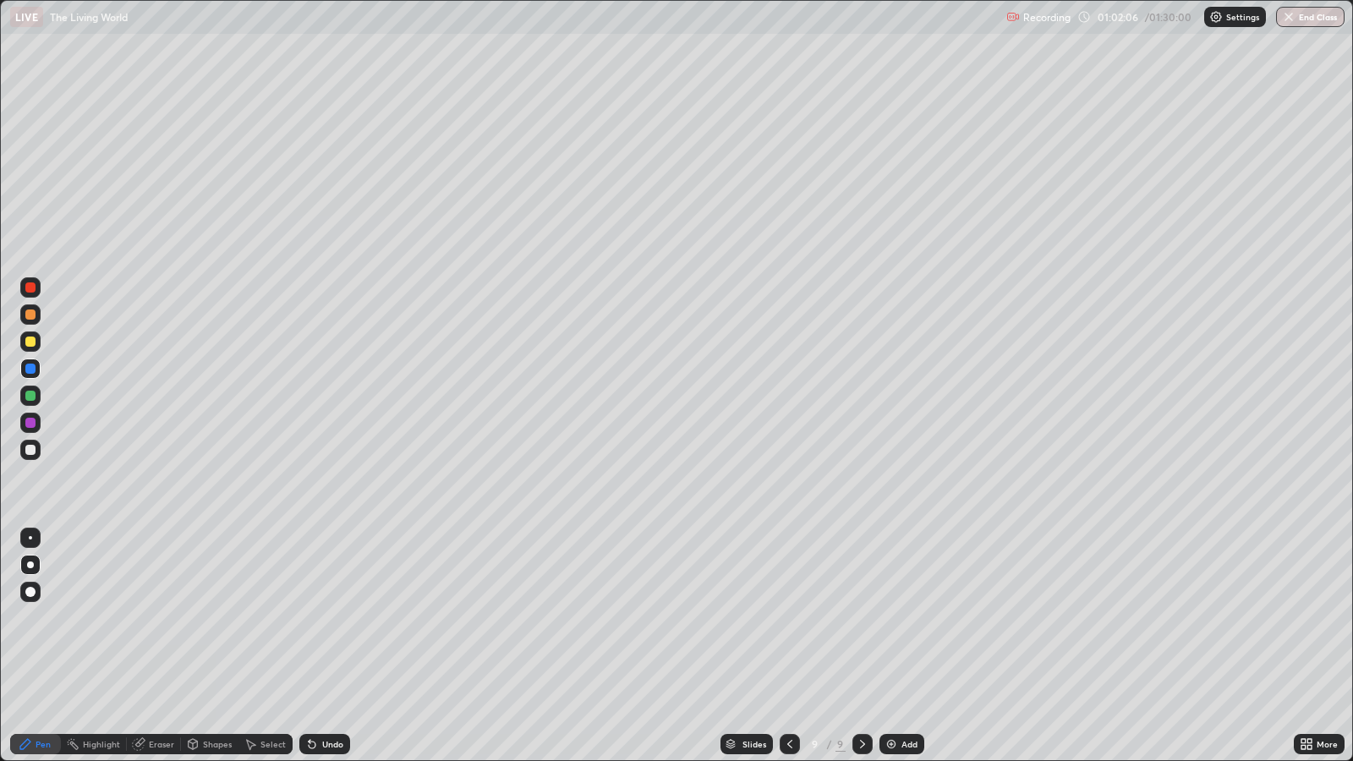
click at [35, 289] on div at bounding box center [30, 287] width 20 height 20
click at [31, 342] on div at bounding box center [30, 342] width 10 height 10
click at [30, 395] on div at bounding box center [30, 396] width 10 height 10
click at [908, 618] on div "Add" at bounding box center [910, 744] width 16 height 8
click at [32, 450] on div at bounding box center [30, 450] width 10 height 10
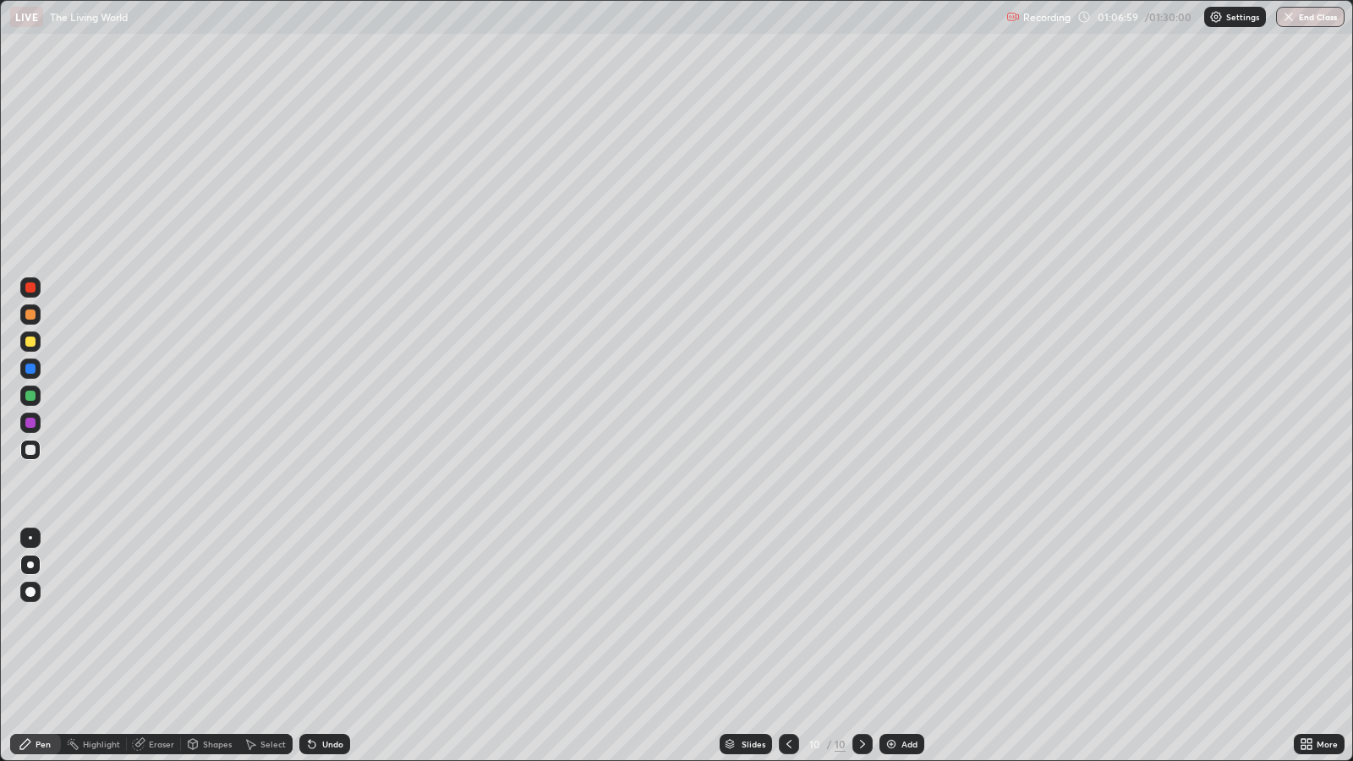
click at [309, 618] on icon at bounding box center [312, 745] width 7 height 7
click at [327, 618] on div "Undo" at bounding box center [332, 744] width 21 height 8
click at [309, 618] on icon at bounding box center [310, 741] width 2 height 2
click at [328, 618] on div "Undo" at bounding box center [332, 744] width 21 height 8
click at [35, 372] on div at bounding box center [30, 369] width 20 height 20
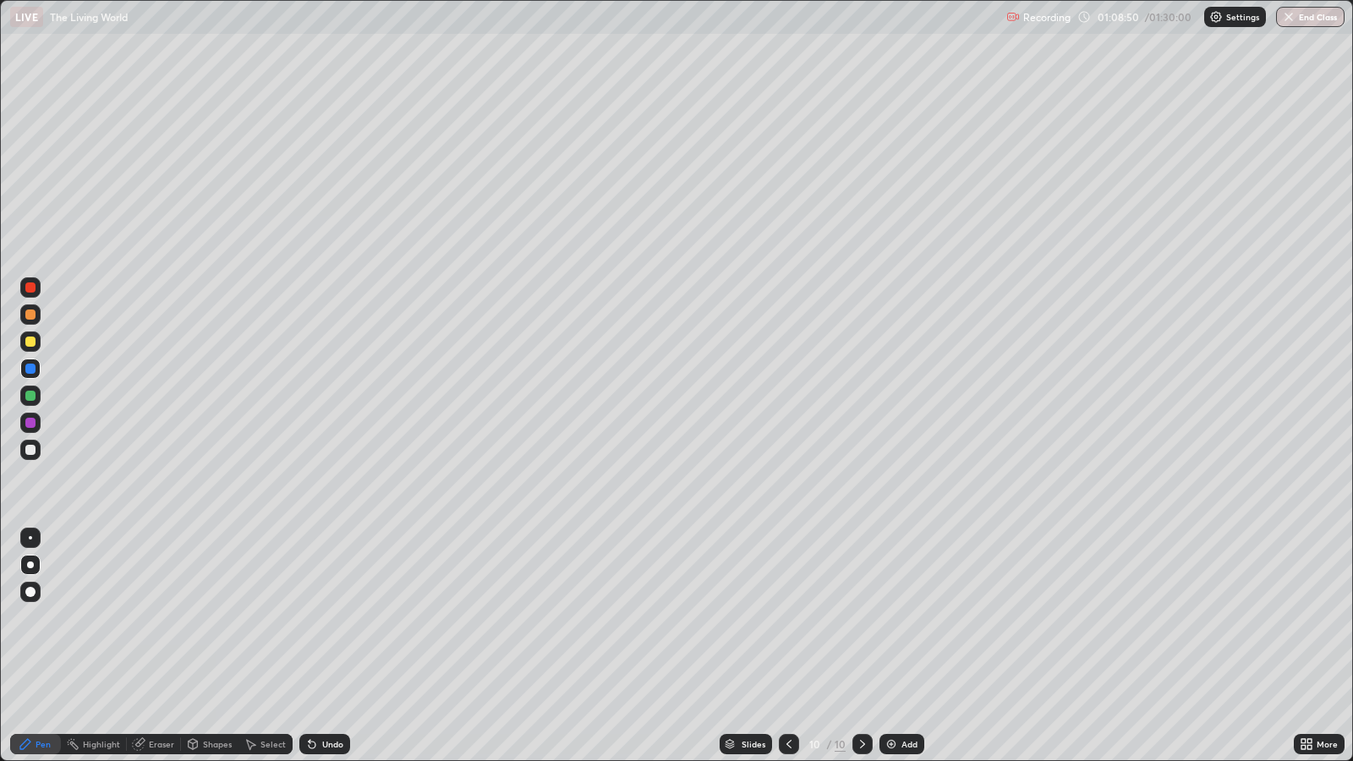
click at [30, 314] on div at bounding box center [30, 315] width 10 height 10
click at [33, 424] on div at bounding box center [30, 423] width 10 height 10
click at [263, 618] on div "Select" at bounding box center [273, 744] width 25 height 8
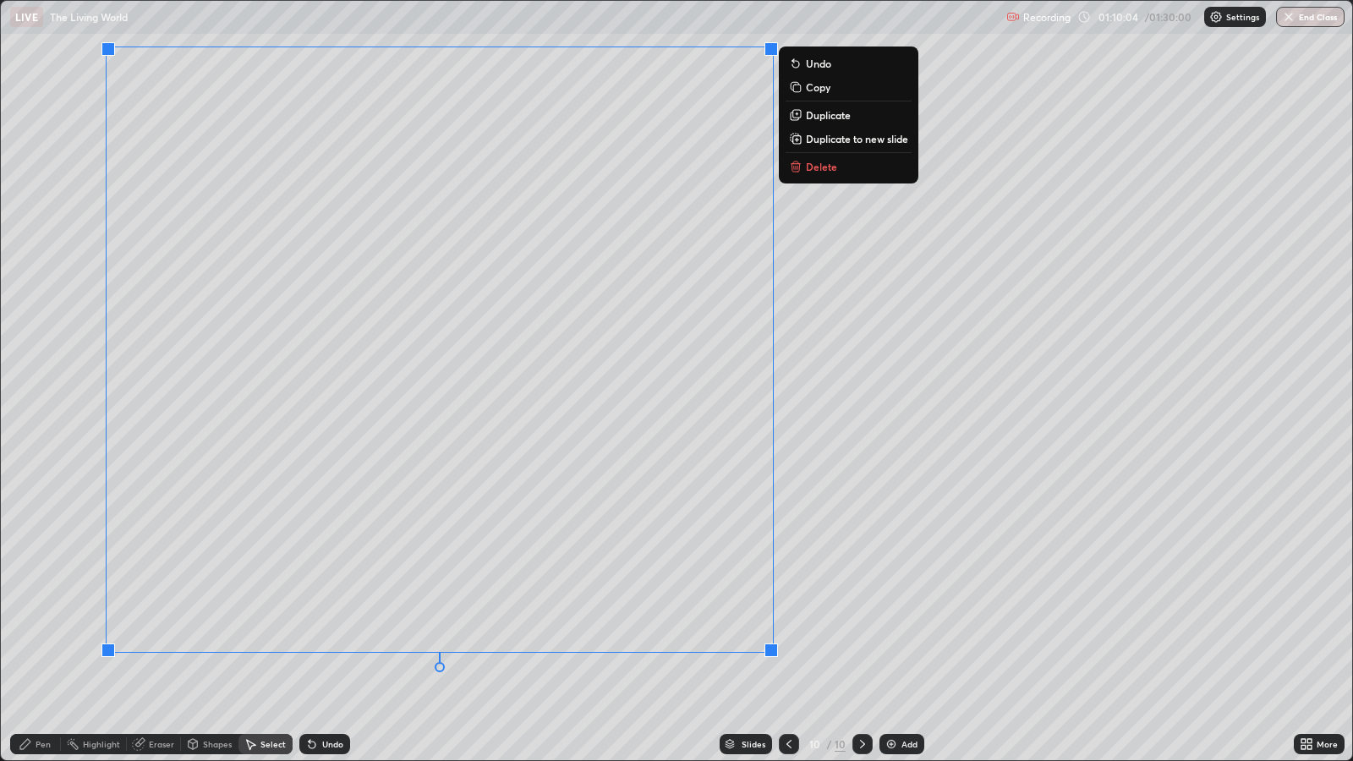
click at [52, 618] on div "Pen" at bounding box center [35, 744] width 51 height 20
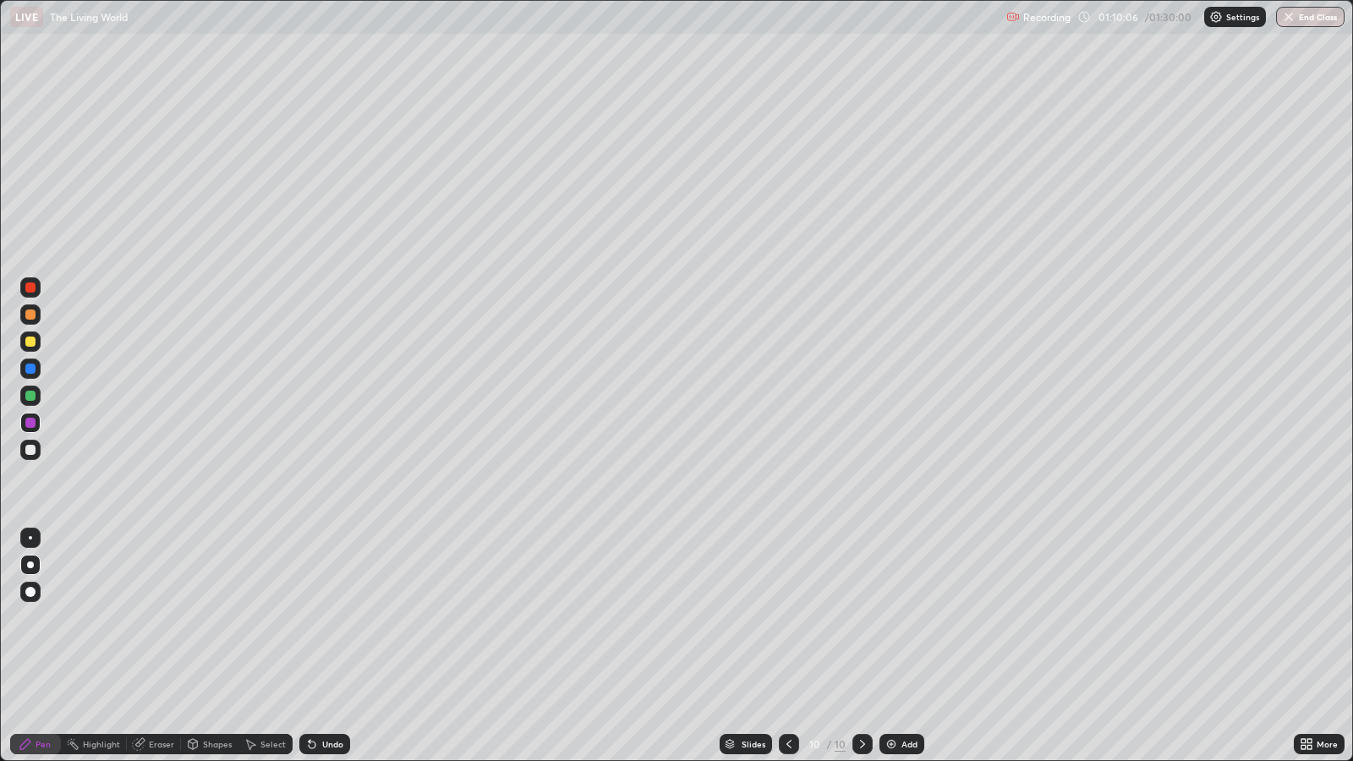
click at [30, 450] on div at bounding box center [30, 450] width 10 height 10
click at [35, 345] on div at bounding box center [30, 342] width 20 height 20
click at [32, 368] on div at bounding box center [30, 369] width 10 height 10
click at [330, 618] on div "Undo" at bounding box center [332, 744] width 21 height 8
click at [617, 618] on div "Slides 10 / 10 Add" at bounding box center [822, 744] width 944 height 34
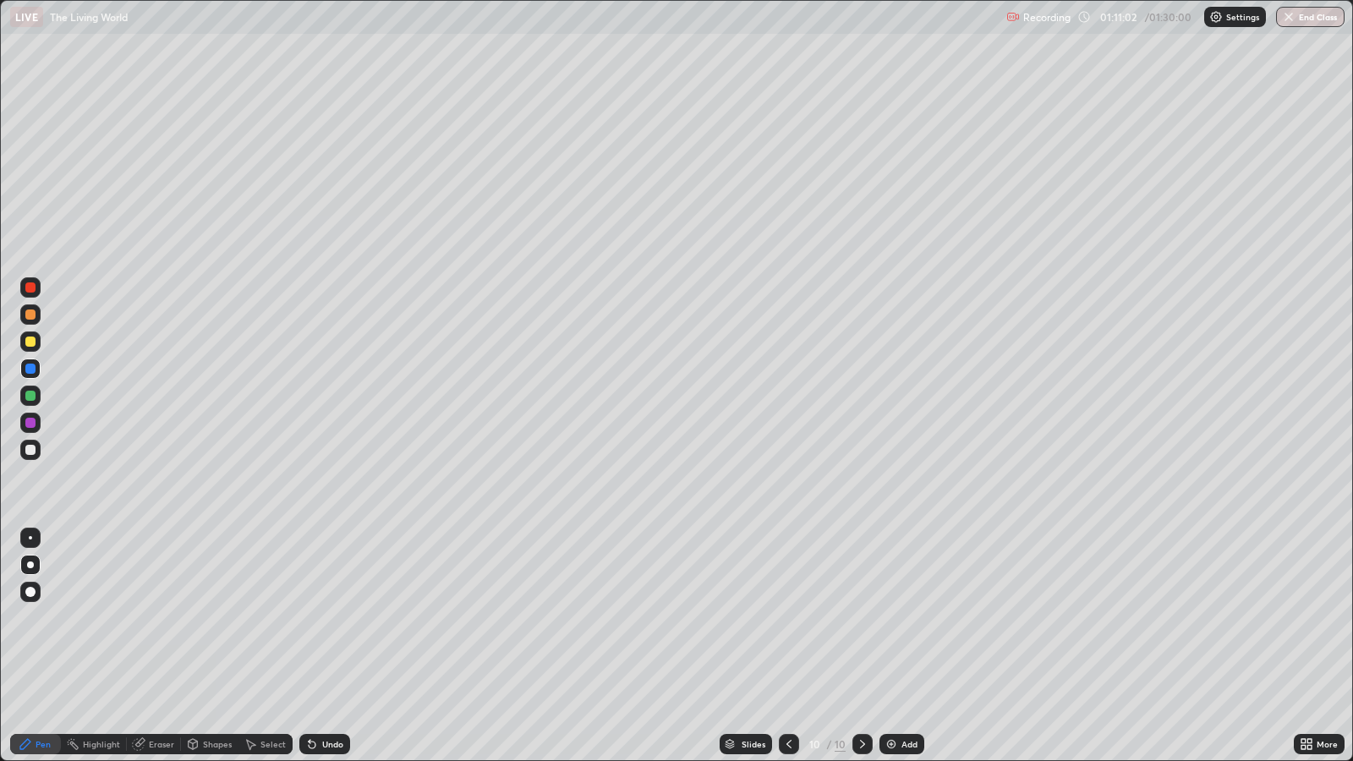
click at [30, 289] on div at bounding box center [30, 287] width 10 height 10
click at [39, 398] on div at bounding box center [30, 396] width 20 height 20
click at [40, 287] on div at bounding box center [30, 287] width 20 height 20
click at [37, 448] on div at bounding box center [30, 450] width 20 height 20
click at [32, 369] on div at bounding box center [30, 369] width 10 height 10
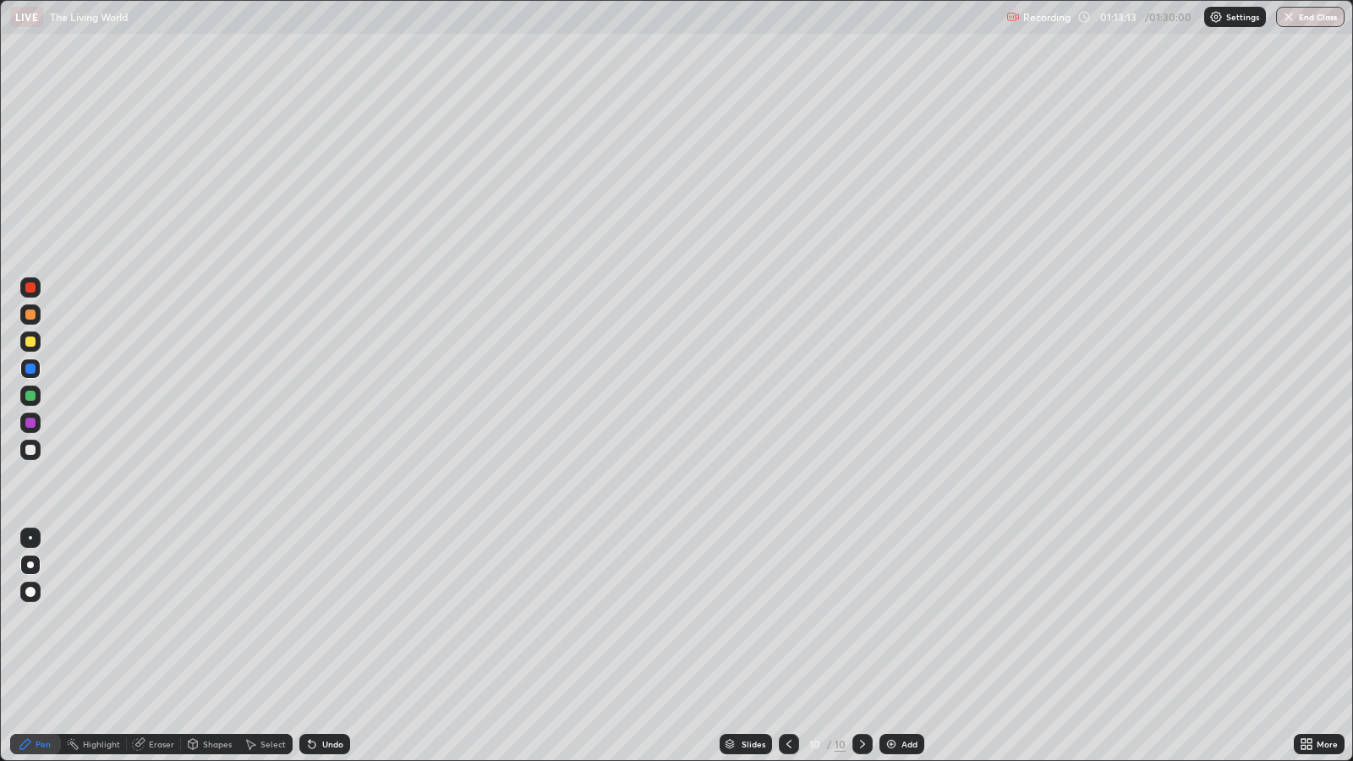
click at [32, 292] on div at bounding box center [30, 287] width 20 height 20
click at [31, 315] on div at bounding box center [30, 315] width 10 height 10
click at [30, 339] on div at bounding box center [30, 342] width 10 height 10
click at [893, 618] on img at bounding box center [892, 745] width 14 height 14
click at [32, 449] on div at bounding box center [30, 450] width 10 height 10
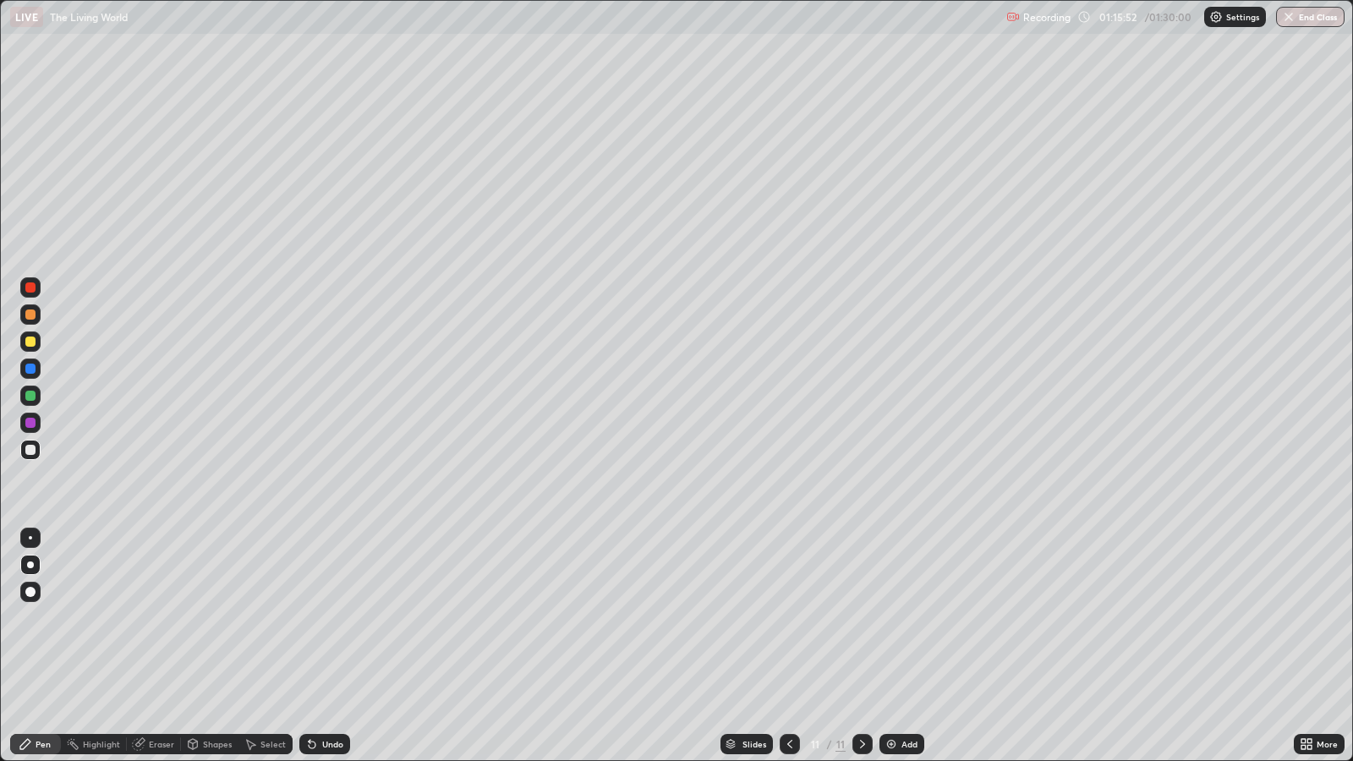
click at [331, 618] on div "Undo" at bounding box center [332, 744] width 21 height 8
click at [35, 419] on div at bounding box center [30, 423] width 20 height 20
click at [32, 289] on div at bounding box center [30, 287] width 10 height 10
click at [31, 342] on div at bounding box center [30, 342] width 10 height 10
click at [334, 618] on div "Undo" at bounding box center [332, 744] width 21 height 8
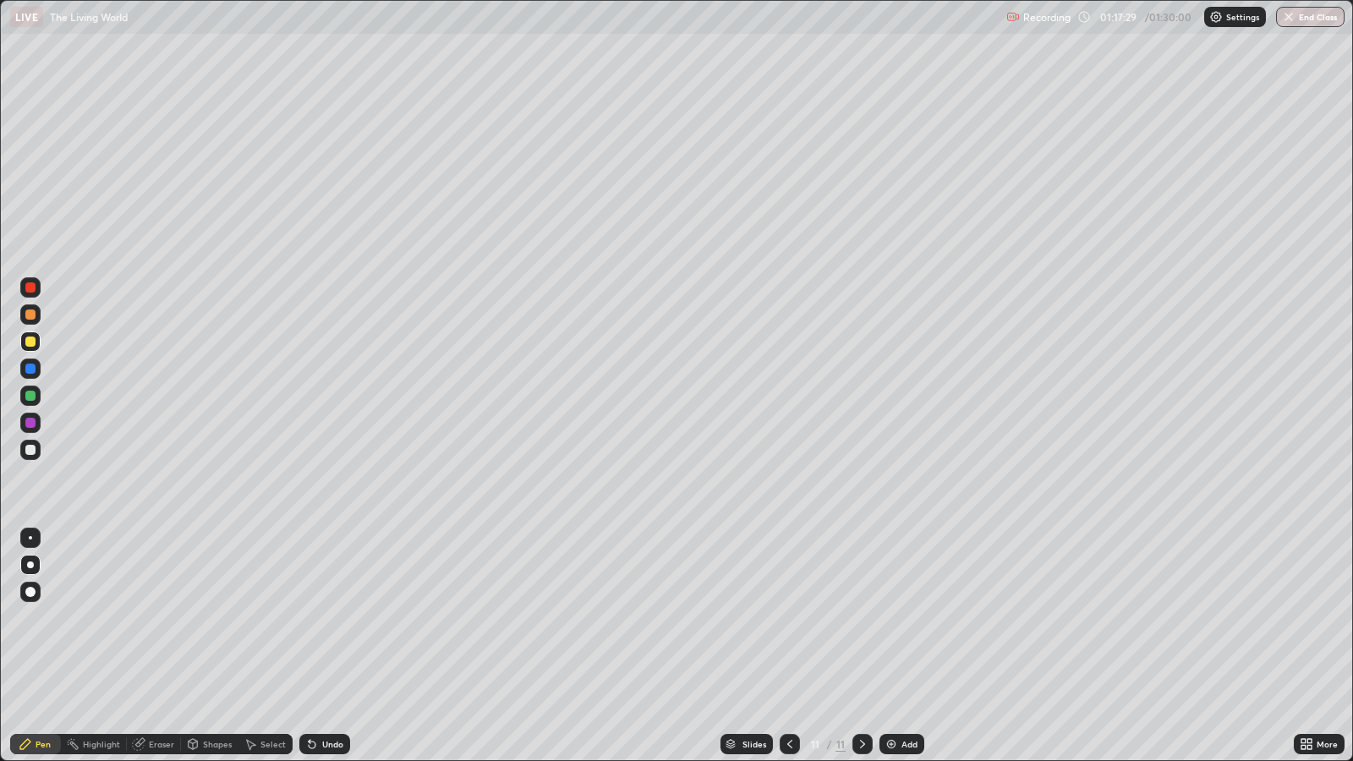
click at [340, 618] on div "Undo" at bounding box center [332, 744] width 21 height 8
click at [30, 449] on div at bounding box center [30, 450] width 10 height 10
click at [269, 618] on div "Select" at bounding box center [273, 744] width 25 height 8
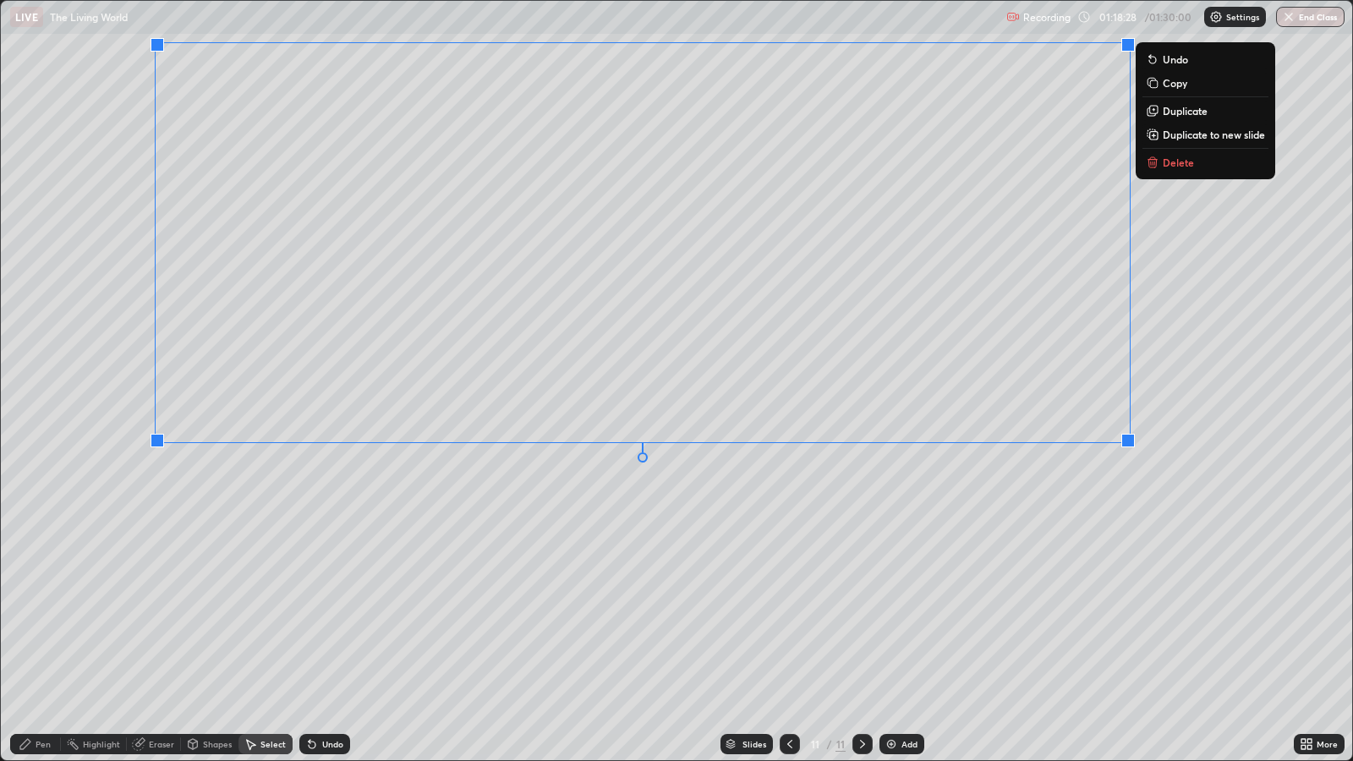
click at [46, 618] on div "Pen" at bounding box center [43, 744] width 15 height 8
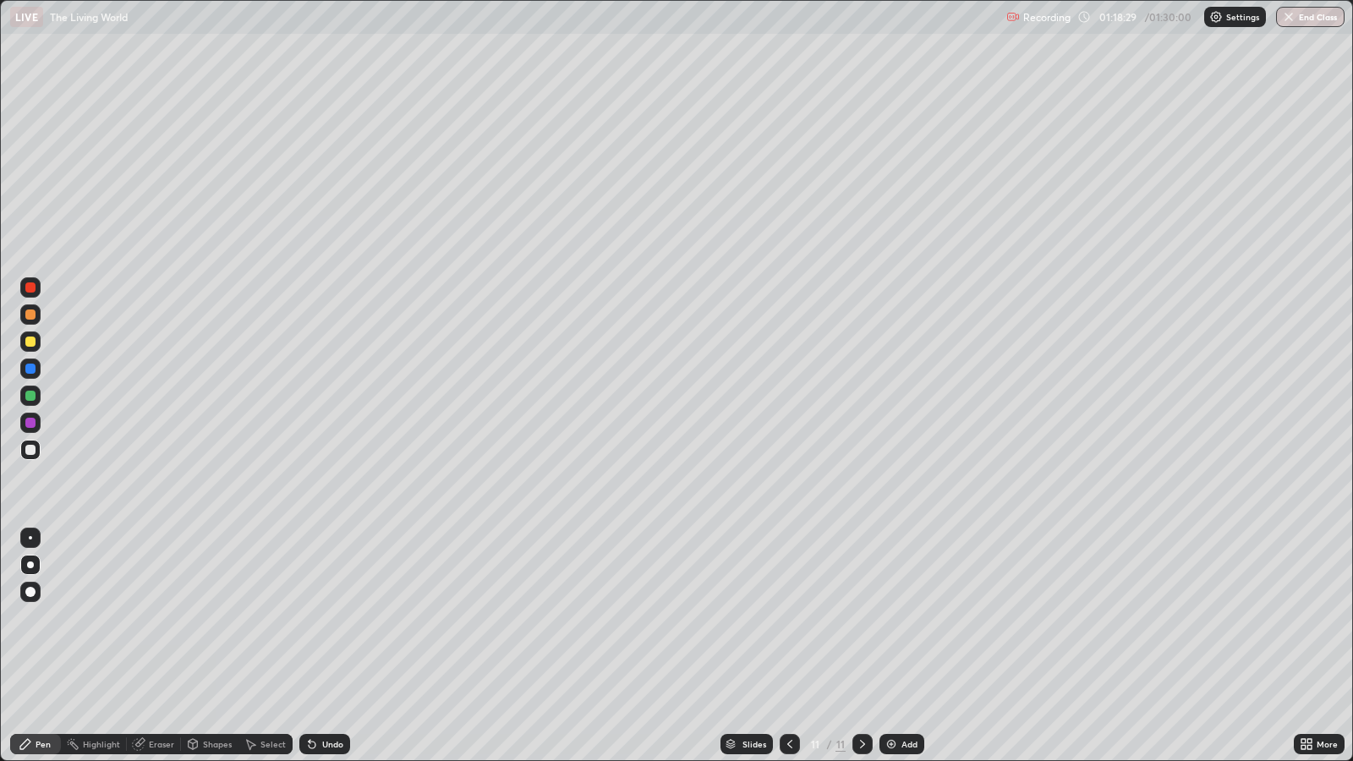
click at [30, 423] on div at bounding box center [30, 423] width 10 height 10
click at [33, 398] on div at bounding box center [30, 396] width 10 height 10
click at [35, 452] on div at bounding box center [30, 450] width 20 height 20
click at [30, 392] on div at bounding box center [30, 396] width 10 height 10
click at [33, 364] on div at bounding box center [30, 369] width 10 height 10
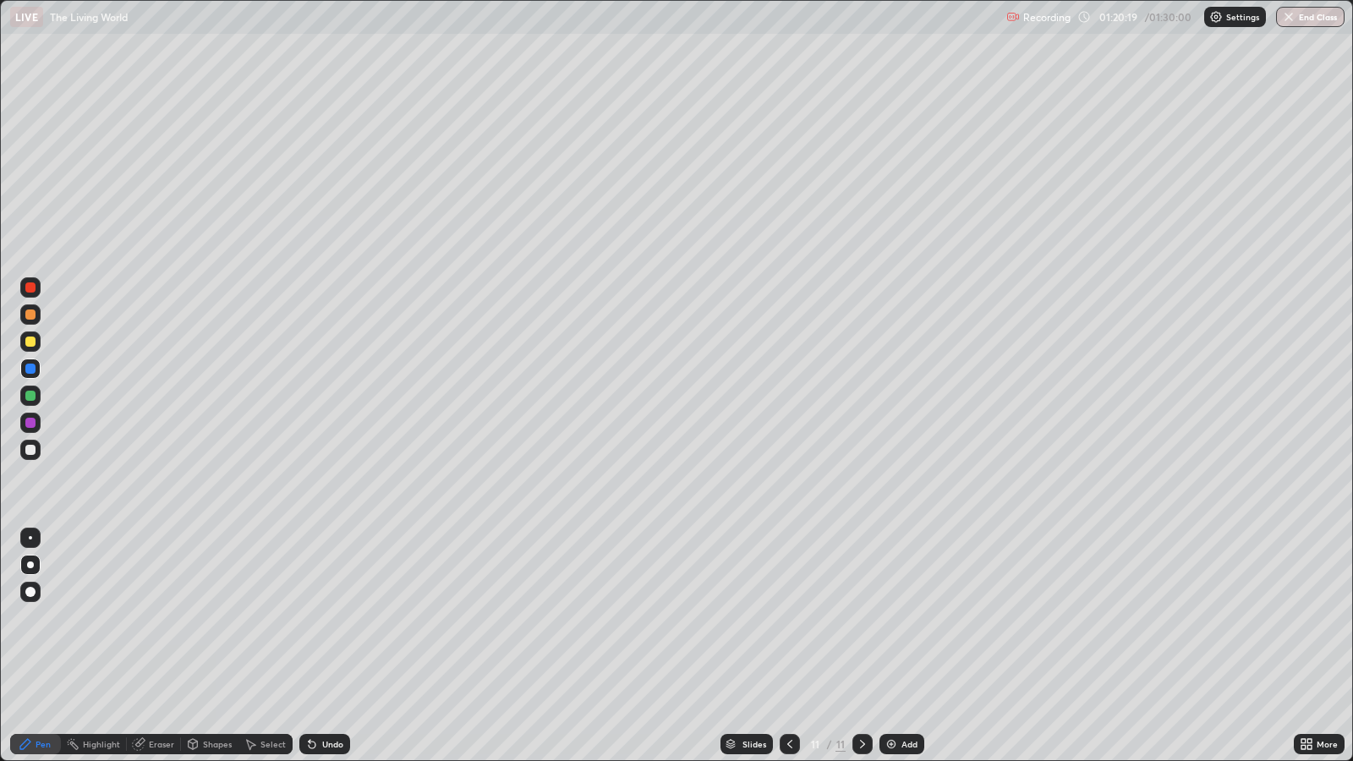
click at [36, 398] on div at bounding box center [30, 396] width 20 height 20
click at [34, 344] on div at bounding box center [30, 342] width 10 height 10
click at [896, 618] on img at bounding box center [892, 745] width 14 height 14
click at [30, 423] on div at bounding box center [30, 423] width 10 height 10
click at [326, 618] on div "Undo" at bounding box center [332, 744] width 21 height 8
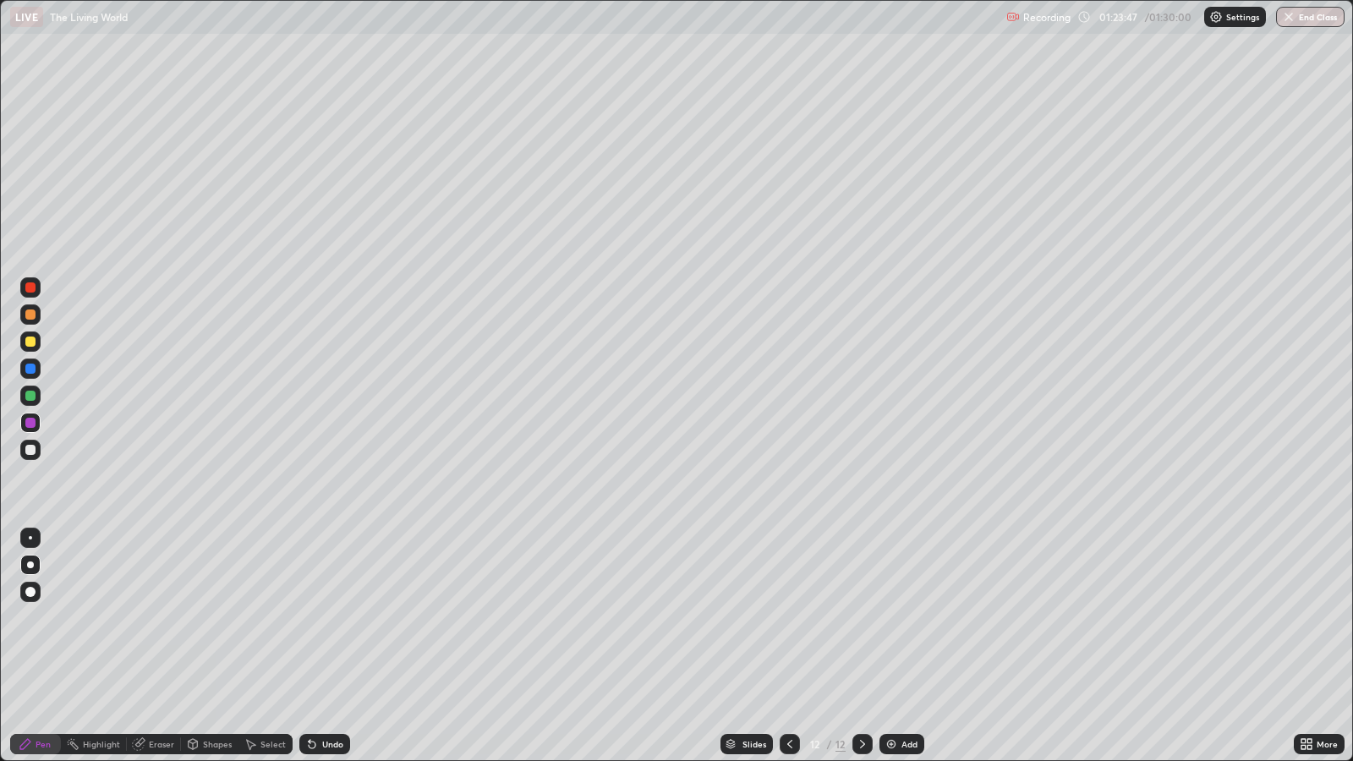
click at [326, 618] on div "Undo" at bounding box center [332, 744] width 21 height 8
click at [33, 398] on div at bounding box center [30, 396] width 10 height 10
click at [322, 618] on div "Undo" at bounding box center [332, 744] width 21 height 8
click at [326, 618] on div "Undo" at bounding box center [332, 744] width 21 height 8
click at [328, 618] on div "Undo" at bounding box center [332, 744] width 21 height 8
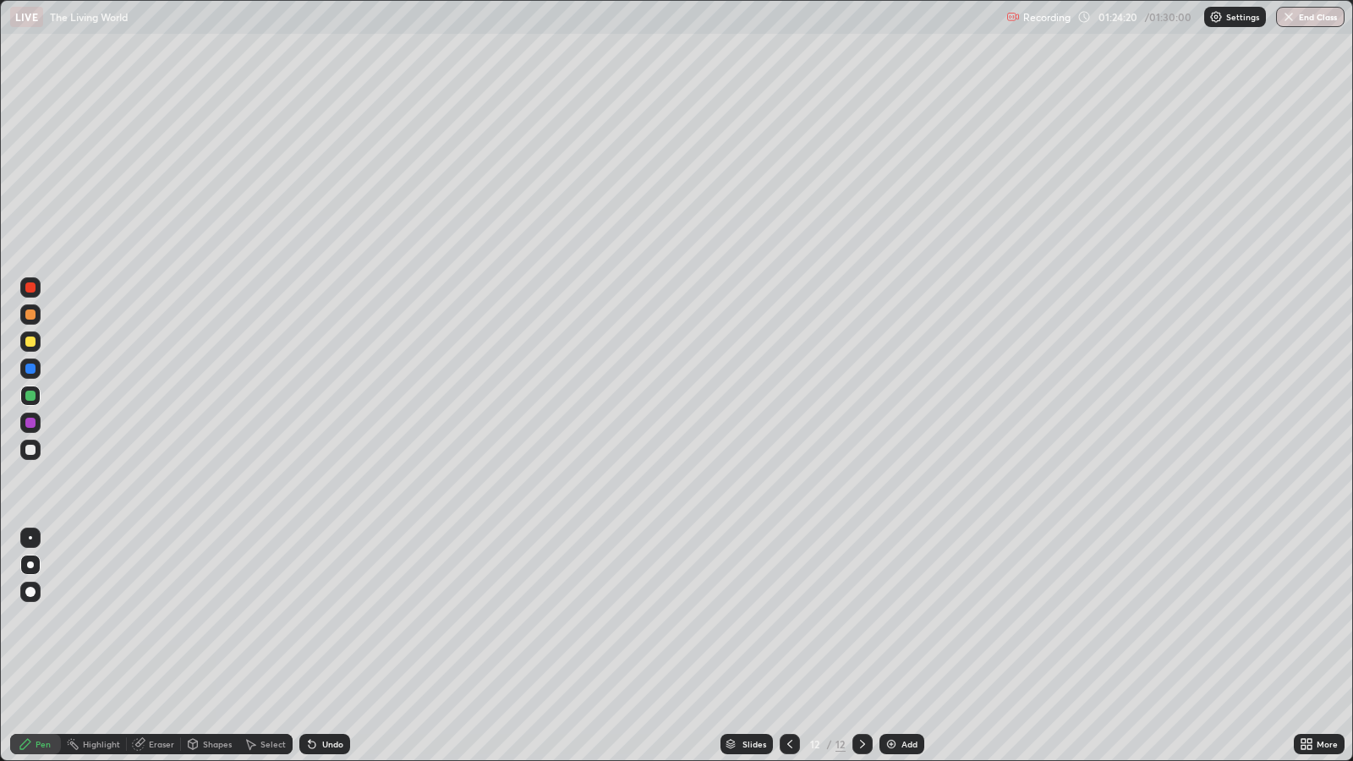
click at [32, 342] on div at bounding box center [30, 342] width 10 height 10
click at [36, 399] on div at bounding box center [30, 396] width 20 height 20
click at [40, 449] on div at bounding box center [30, 450] width 20 height 20
click at [1289, 19] on img "button" at bounding box center [1290, 17] width 14 height 14
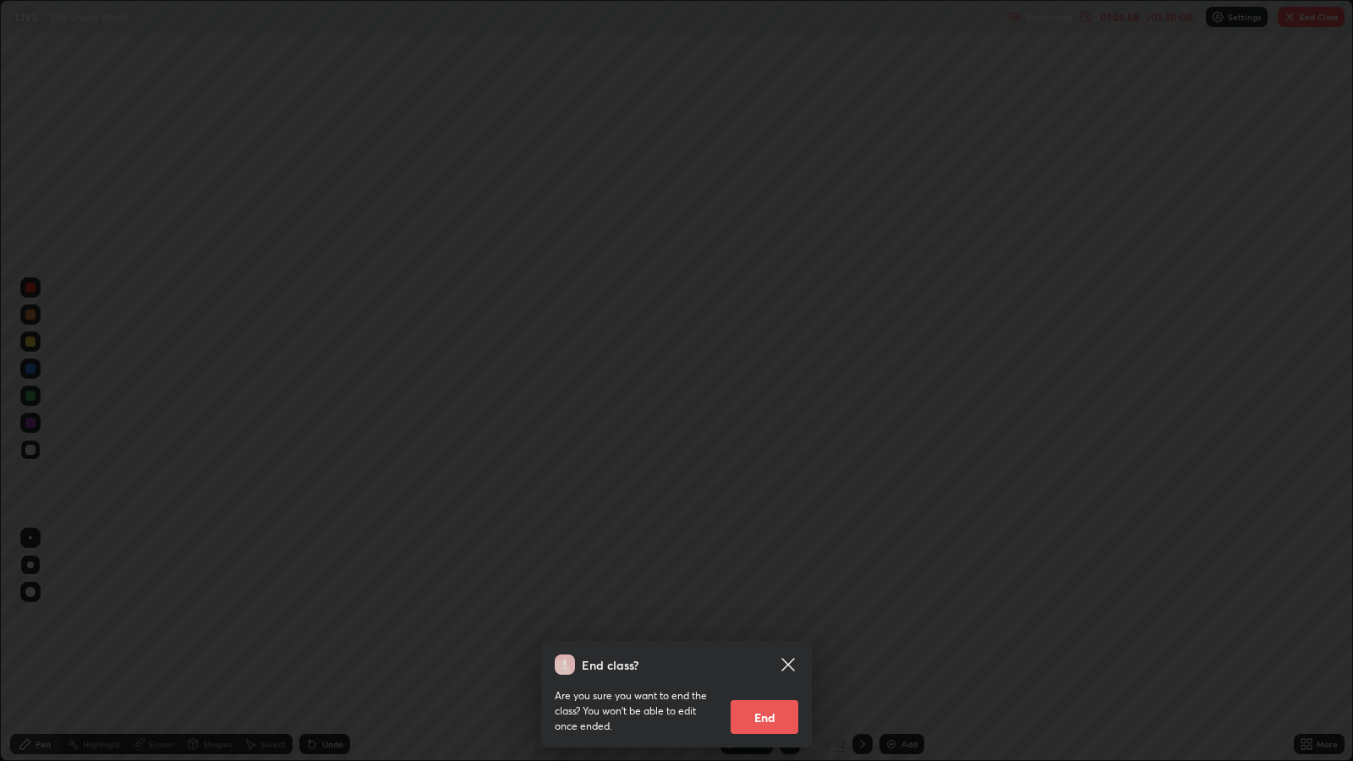
click at [779, 618] on button "End" at bounding box center [765, 717] width 68 height 34
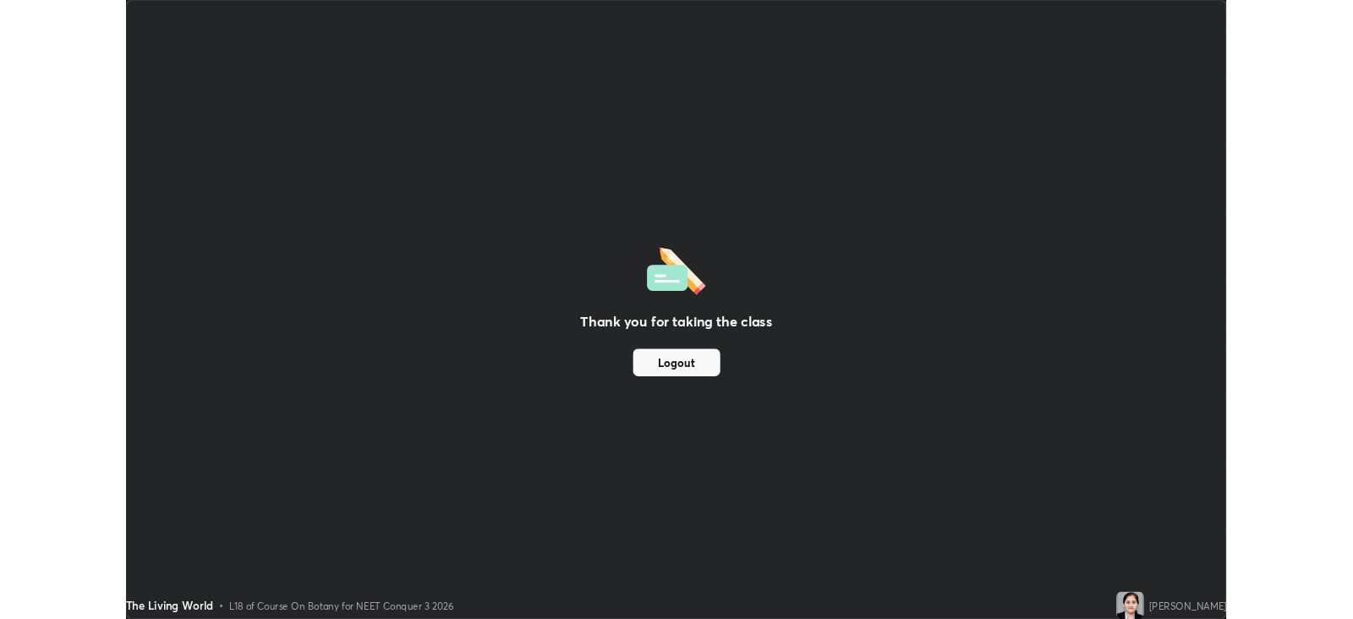
scroll to position [83960, 83225]
